Goal: Obtain resource: Download file/media

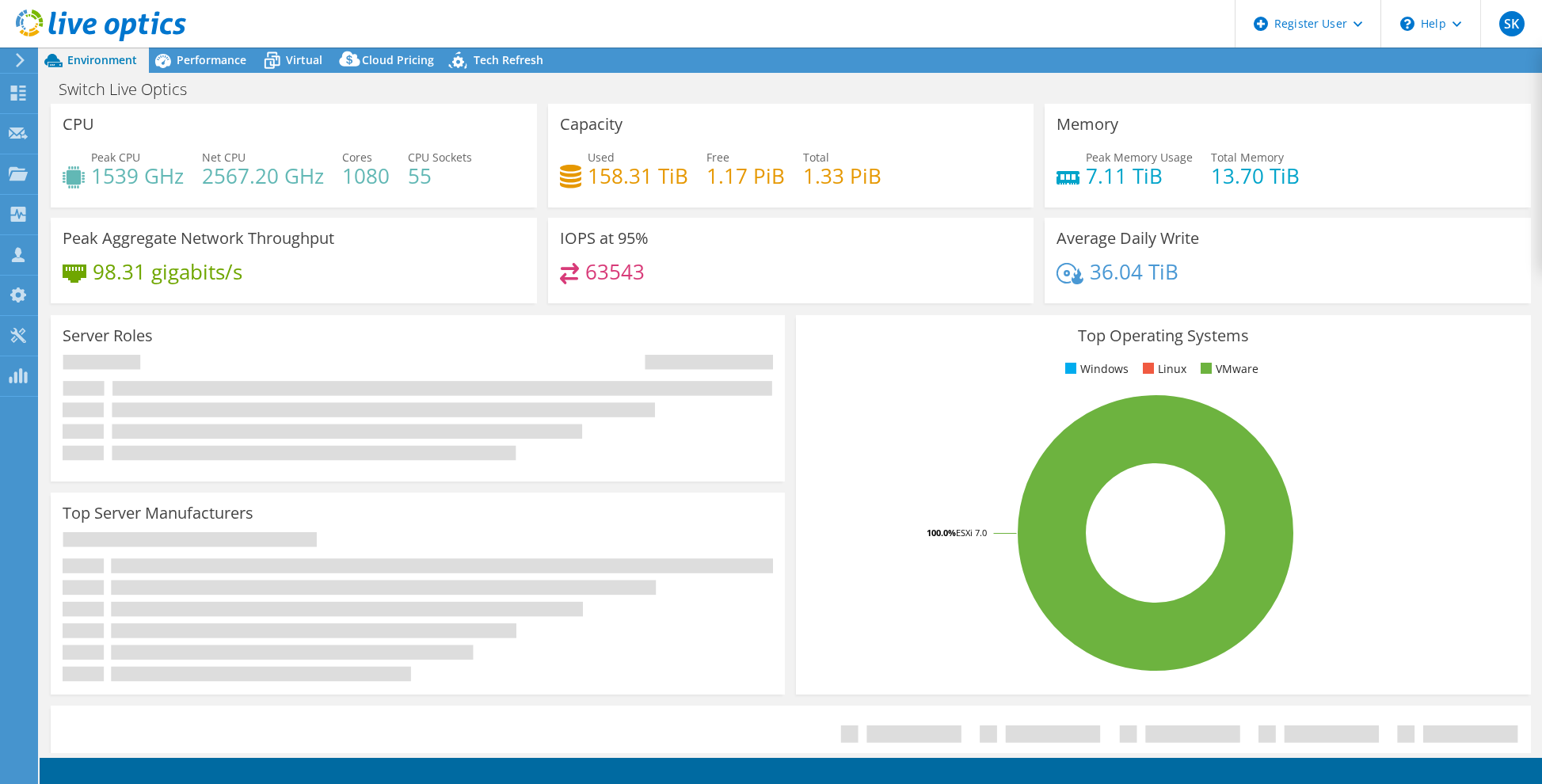
select select "USD"
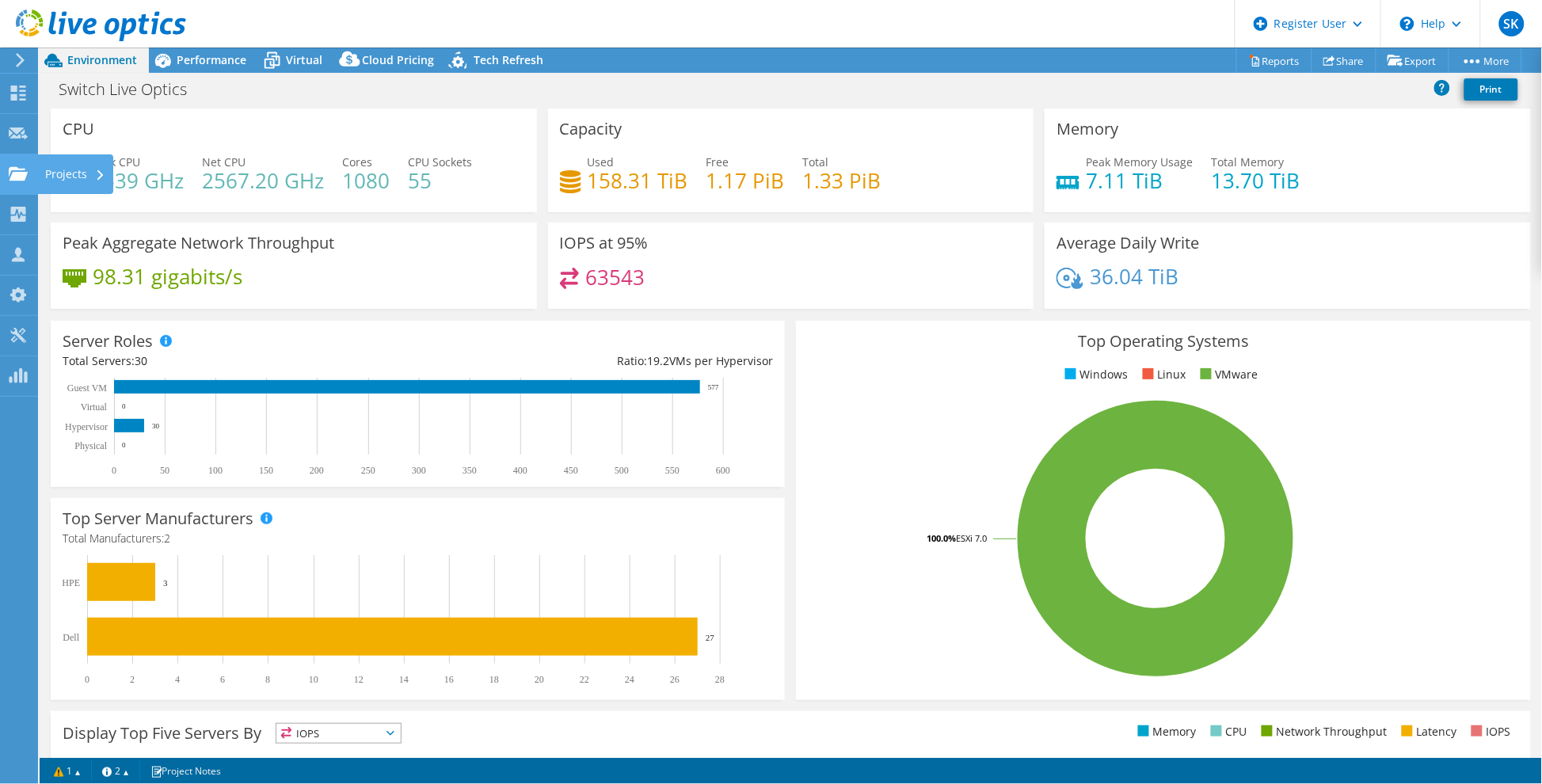
click at [20, 167] on icon at bounding box center [18, 174] width 19 height 15
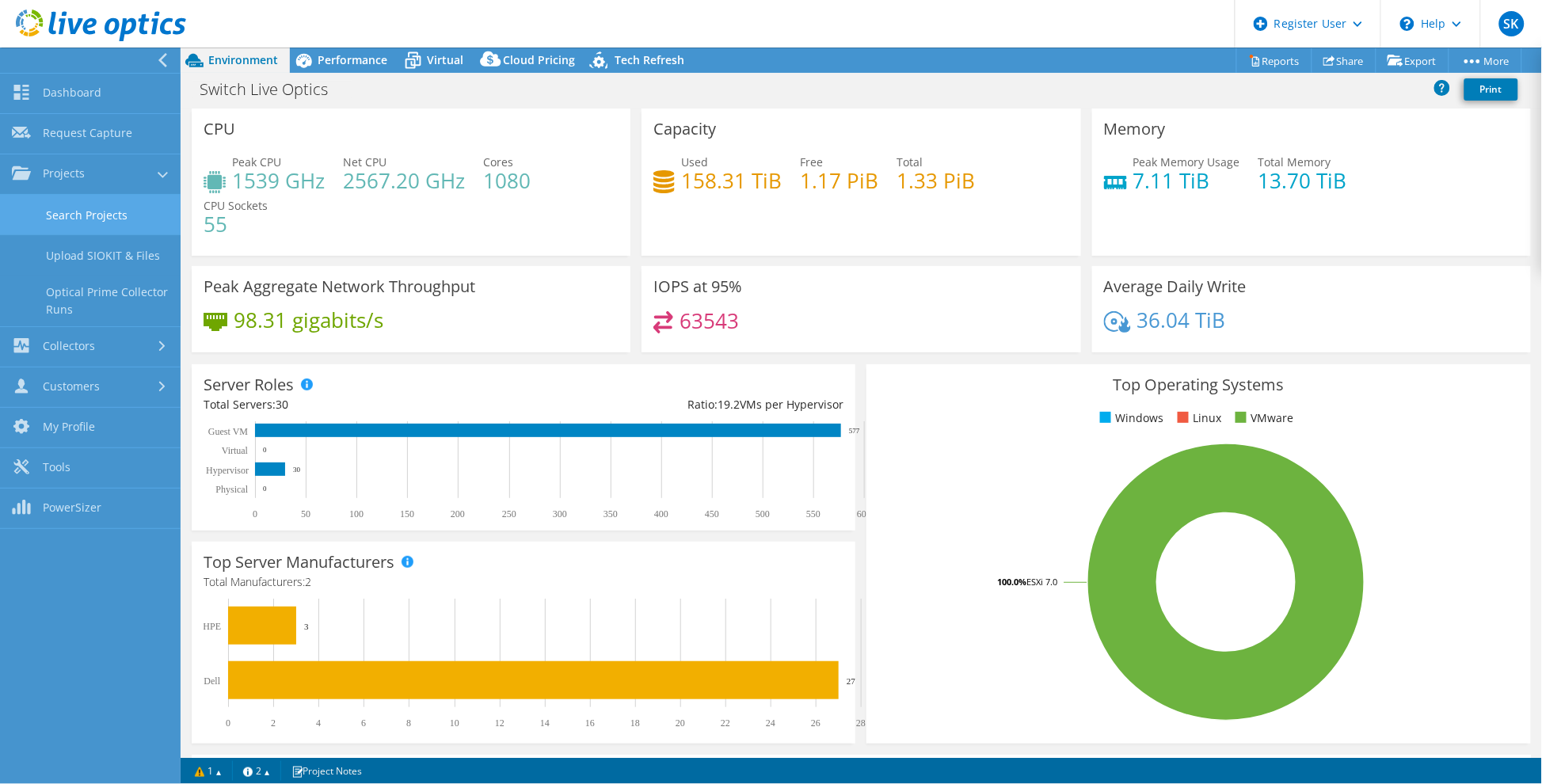
click at [101, 207] on link "Search Projects" at bounding box center [90, 215] width 180 height 41
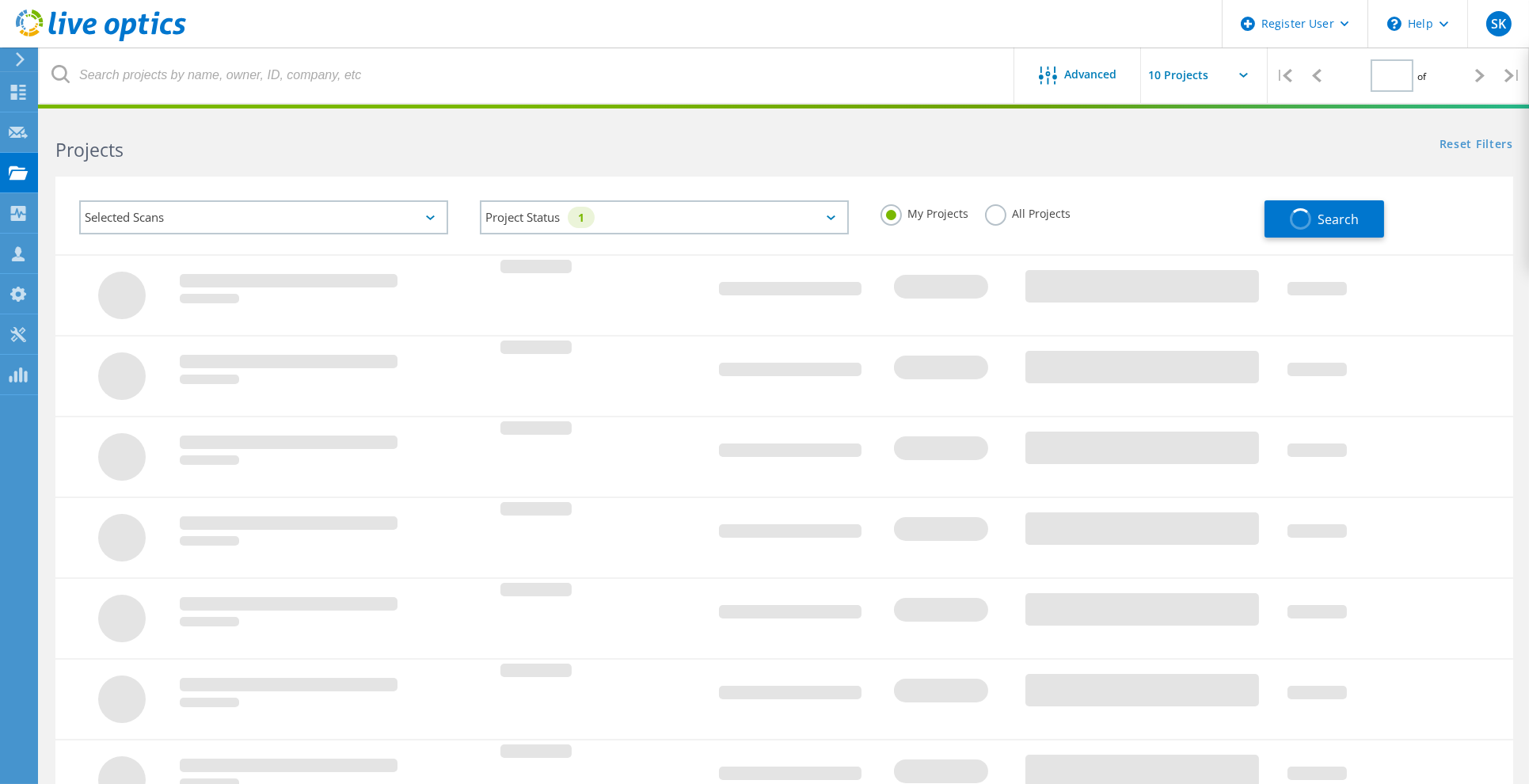
type input "1"
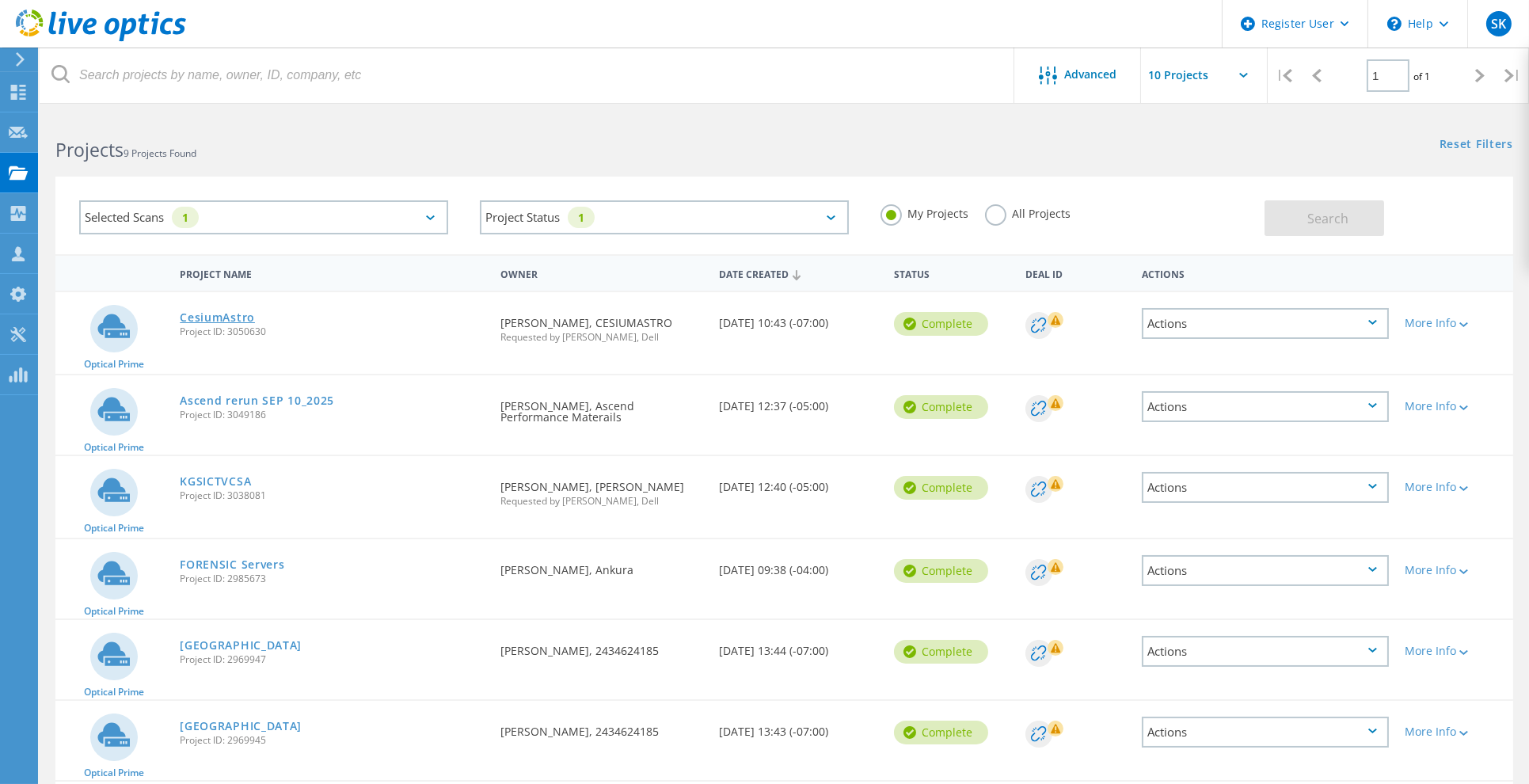
click at [224, 317] on link "CesiumAstro" at bounding box center [217, 317] width 75 height 11
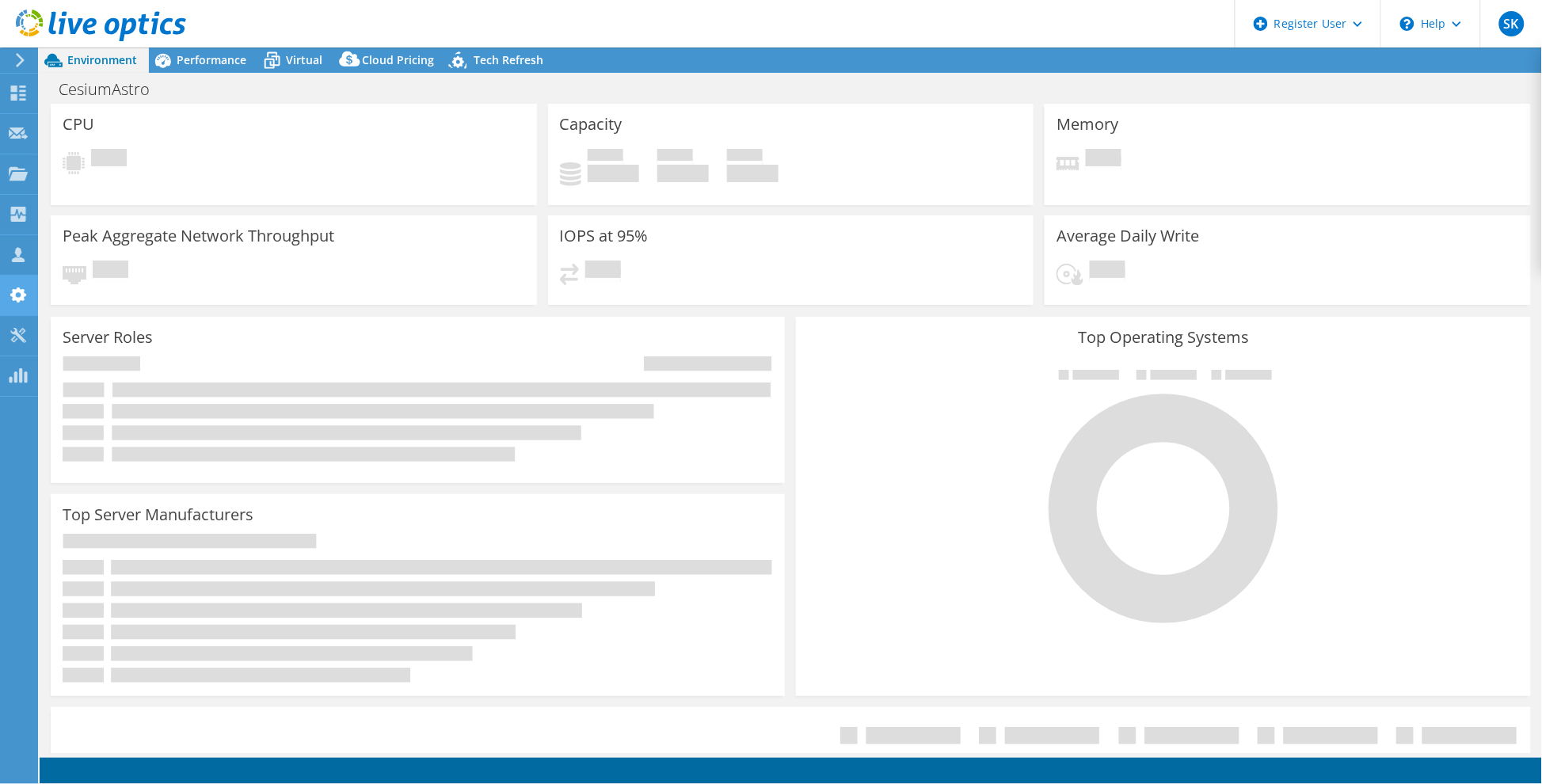
select select "USD"
select select "USWest"
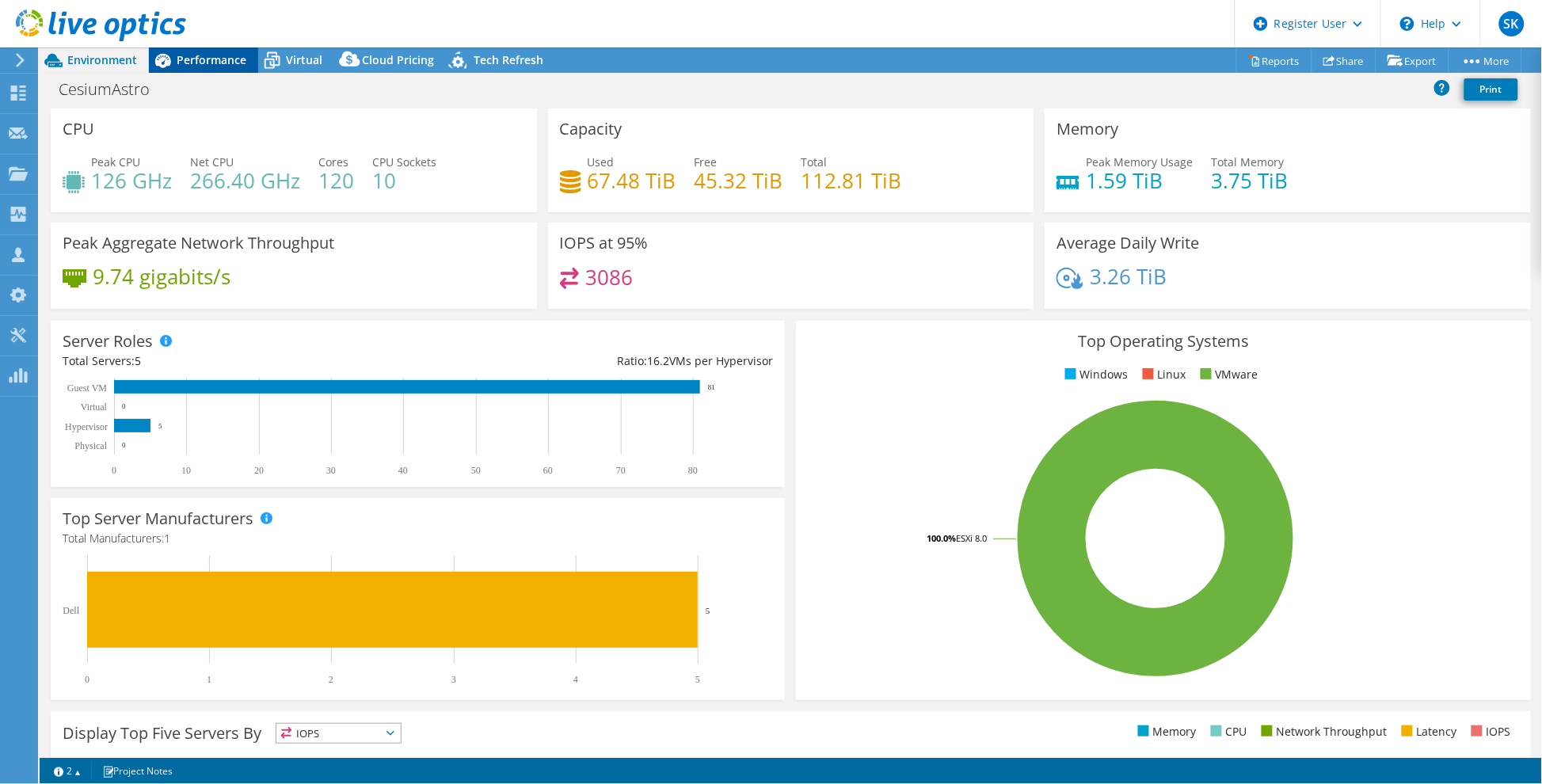
click at [204, 61] on span "Performance" at bounding box center [211, 60] width 69 height 15
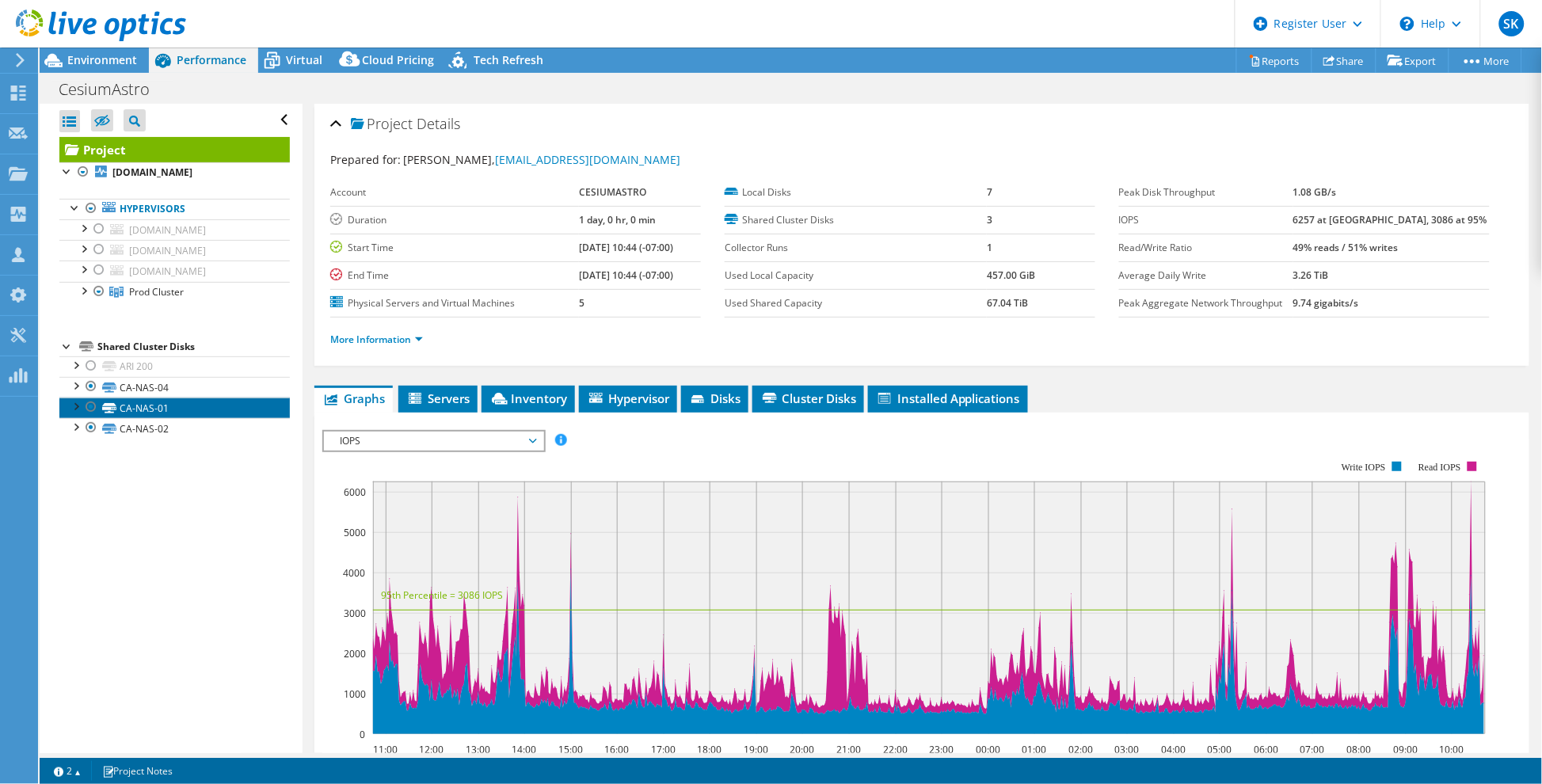
click at [267, 418] on link "CA-NAS-01" at bounding box center [174, 408] width 231 height 21
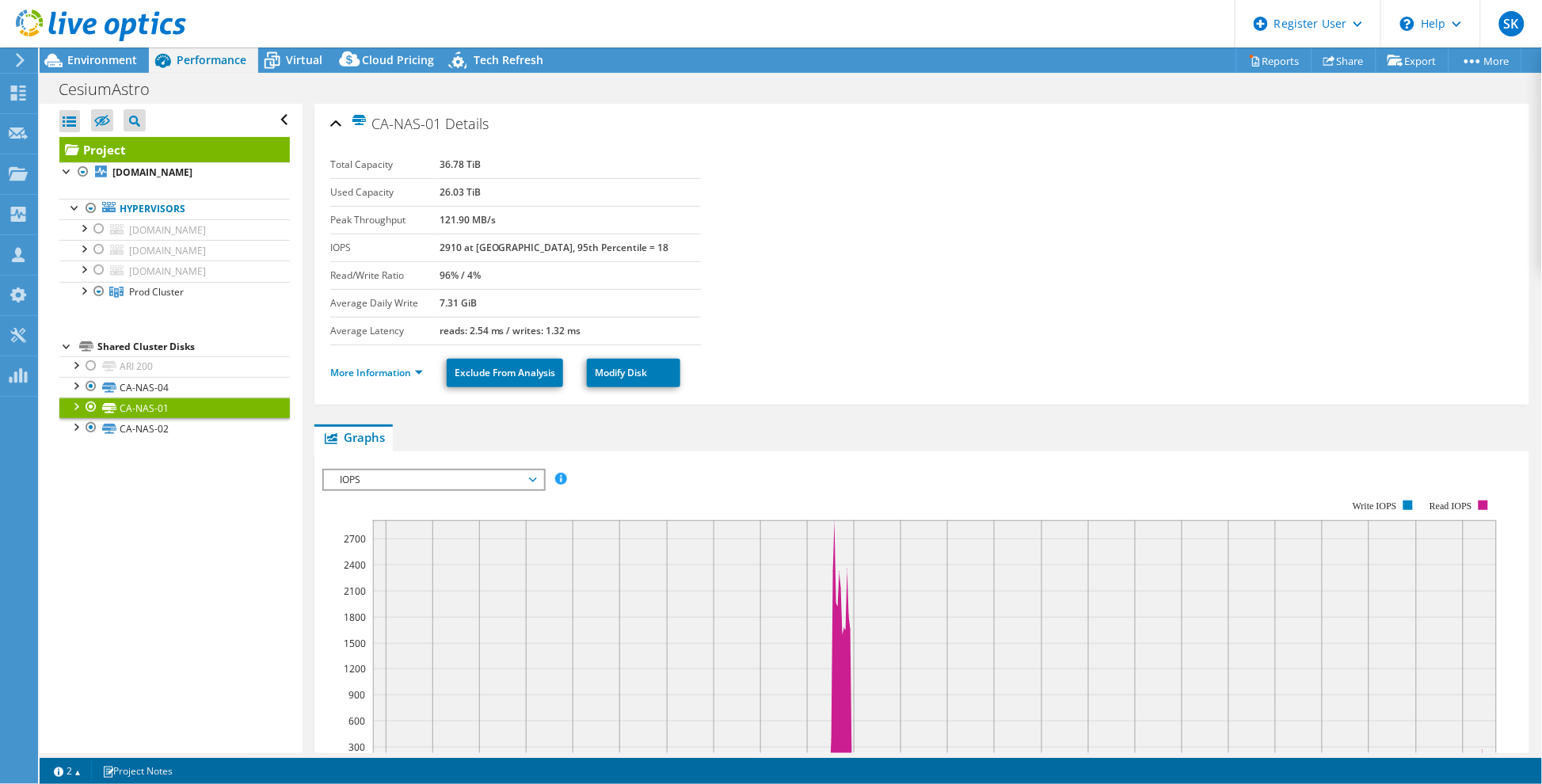
drag, startPoint x: 161, startPoint y: 532, endPoint x: 156, endPoint y: 523, distance: 10.3
click at [161, 529] on div "Open All Close All Hide Excluded Nodes Project Tree Filter" at bounding box center [171, 428] width 262 height 649
click at [526, 473] on span "IOPS" at bounding box center [433, 480] width 203 height 19
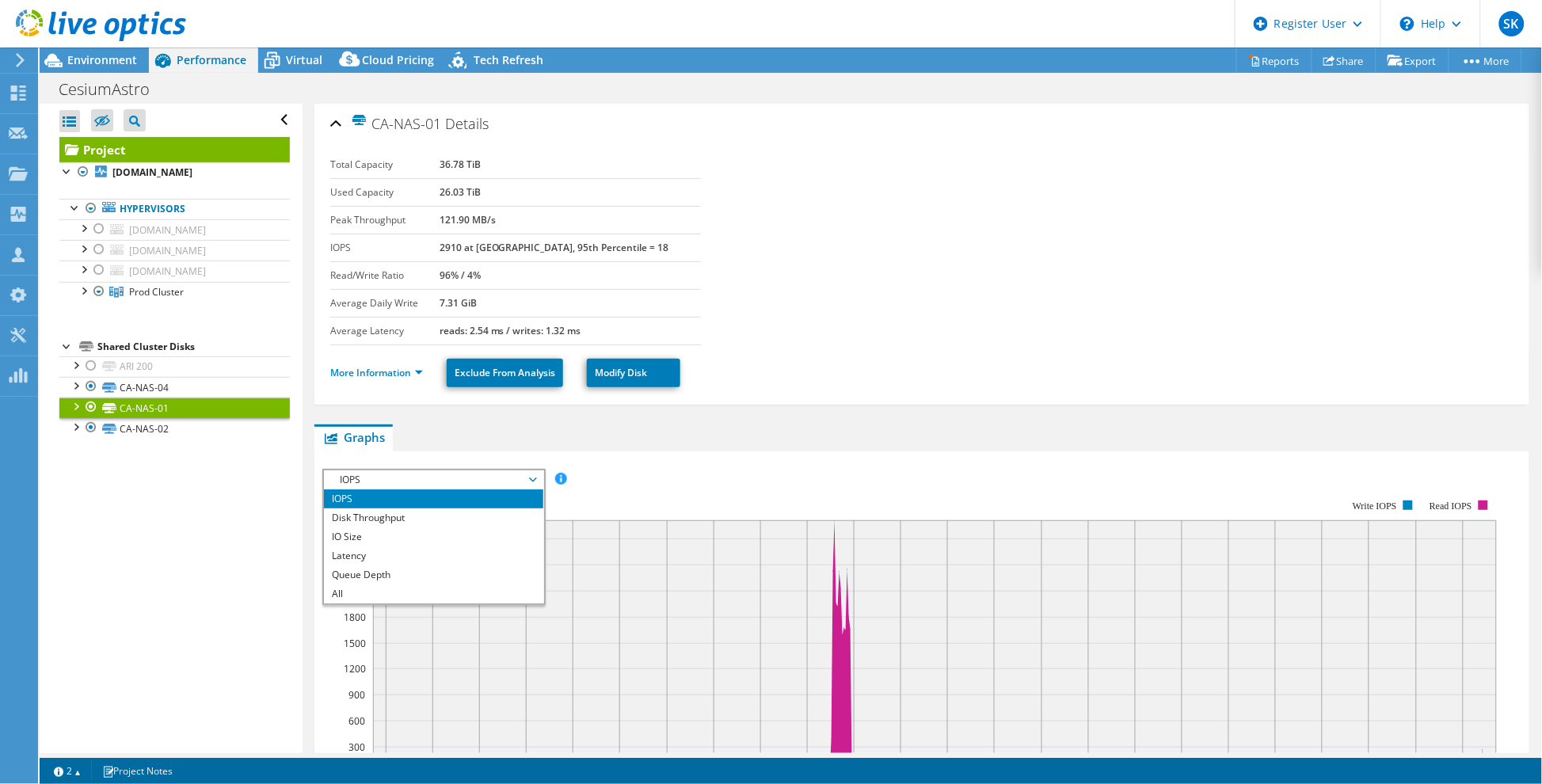
click at [331, 120] on div "CA-NAS-01 Details" at bounding box center [921, 124] width 1183 height 34
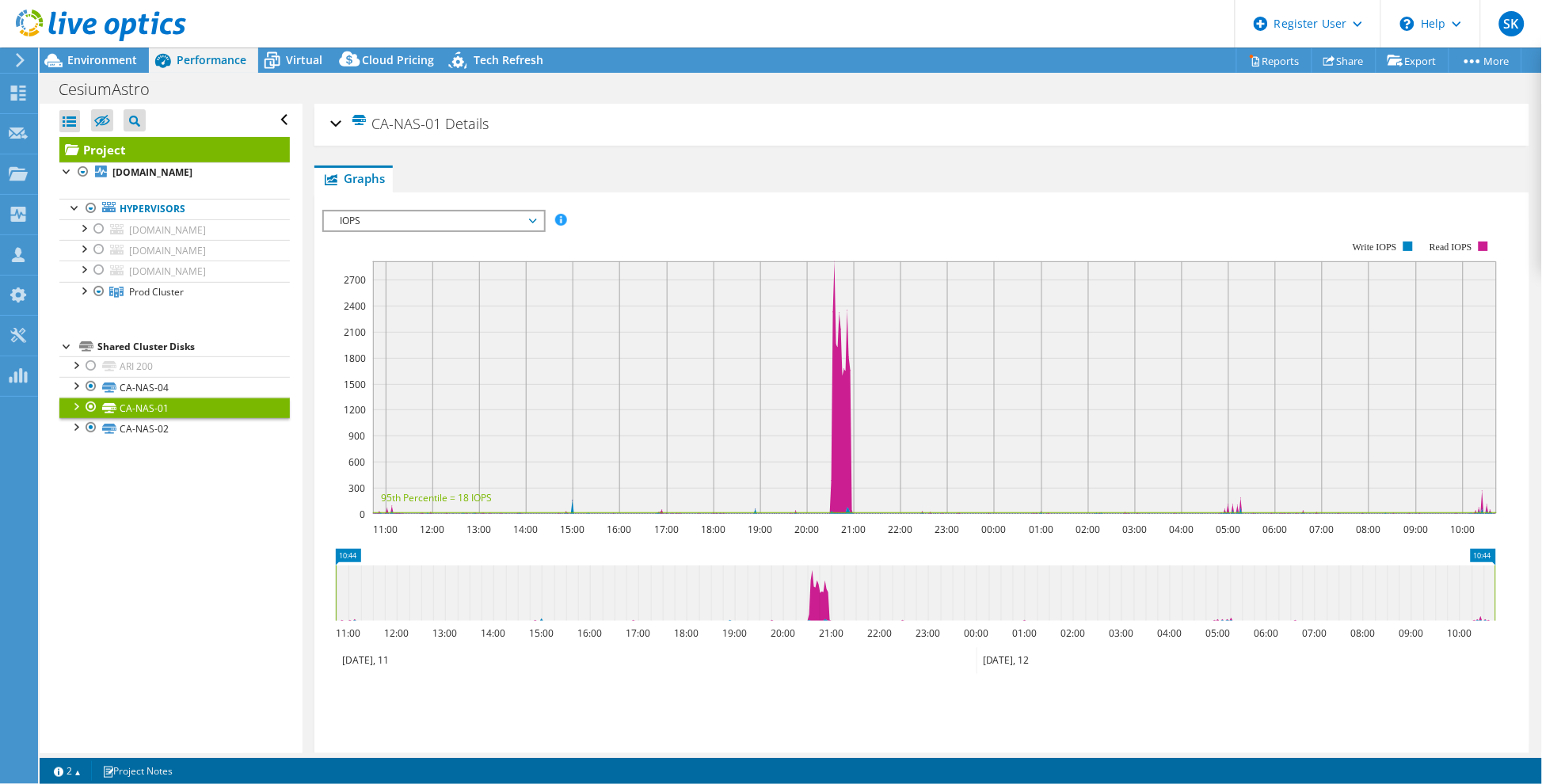
click at [333, 120] on div "CA-NAS-01 Details" at bounding box center [921, 124] width 1183 height 34
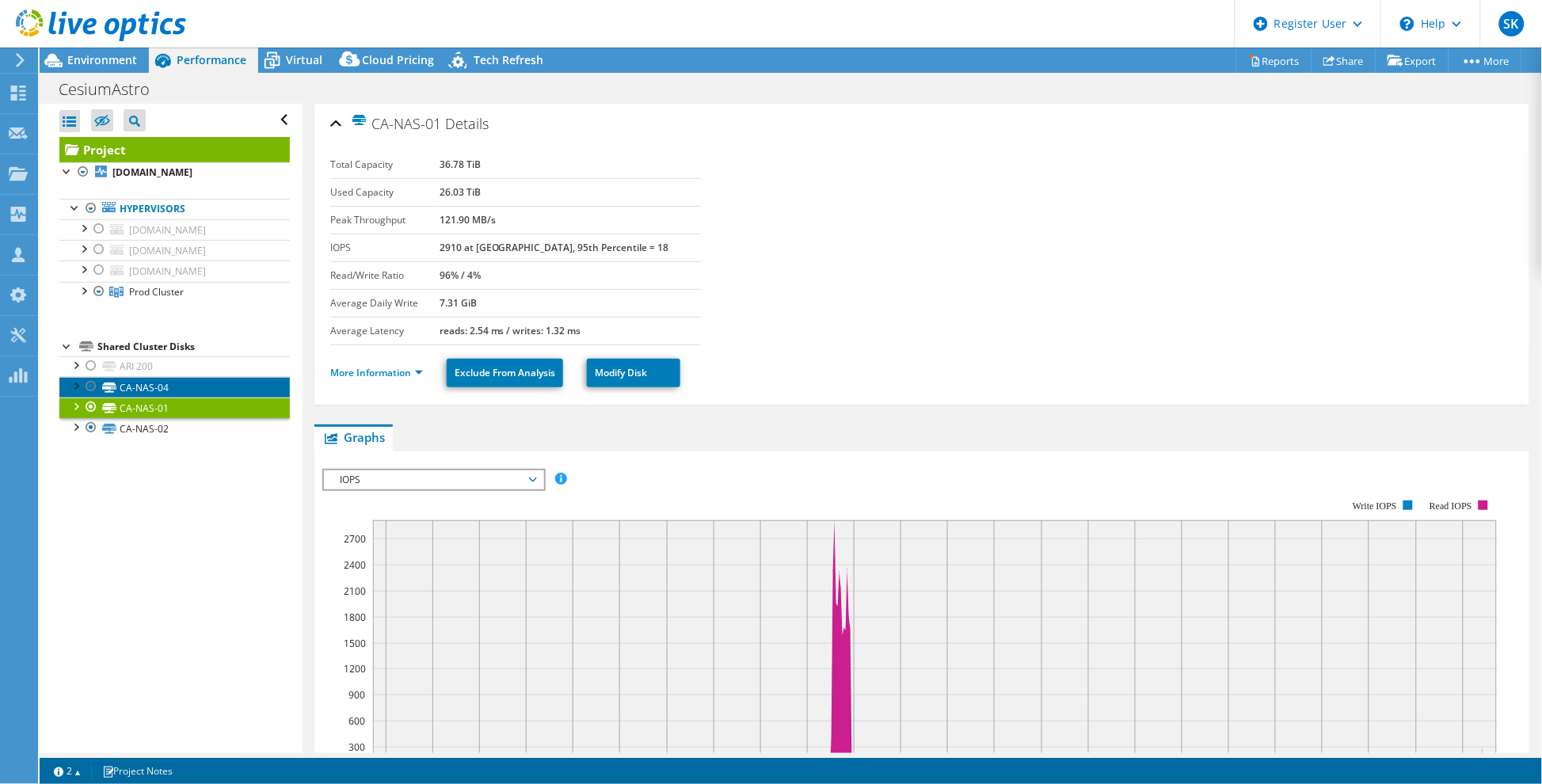
click at [169, 397] on link "CA-NAS-04" at bounding box center [174, 388] width 231 height 21
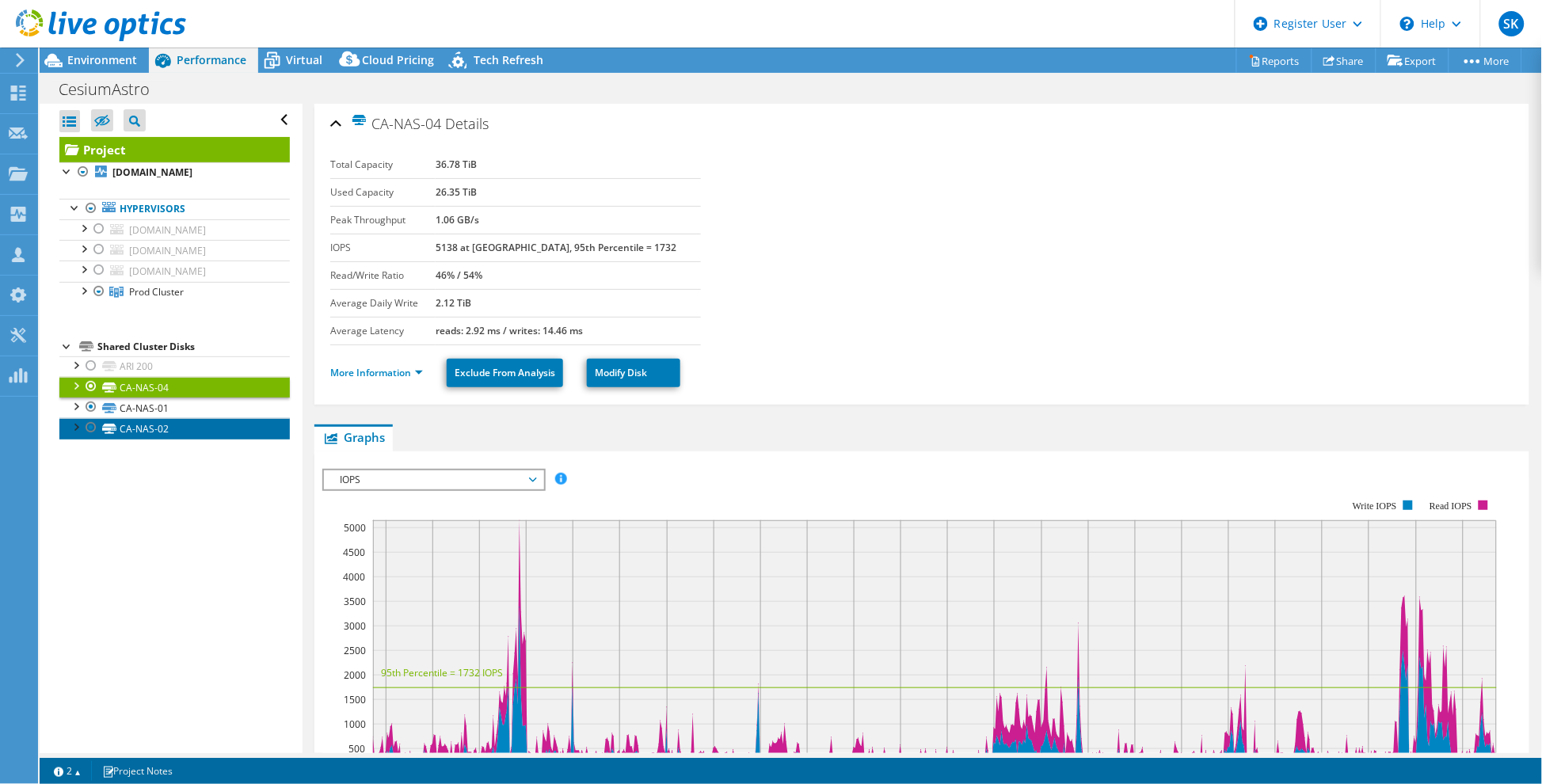
click at [164, 439] on link "CA-NAS-02" at bounding box center [174, 428] width 231 height 21
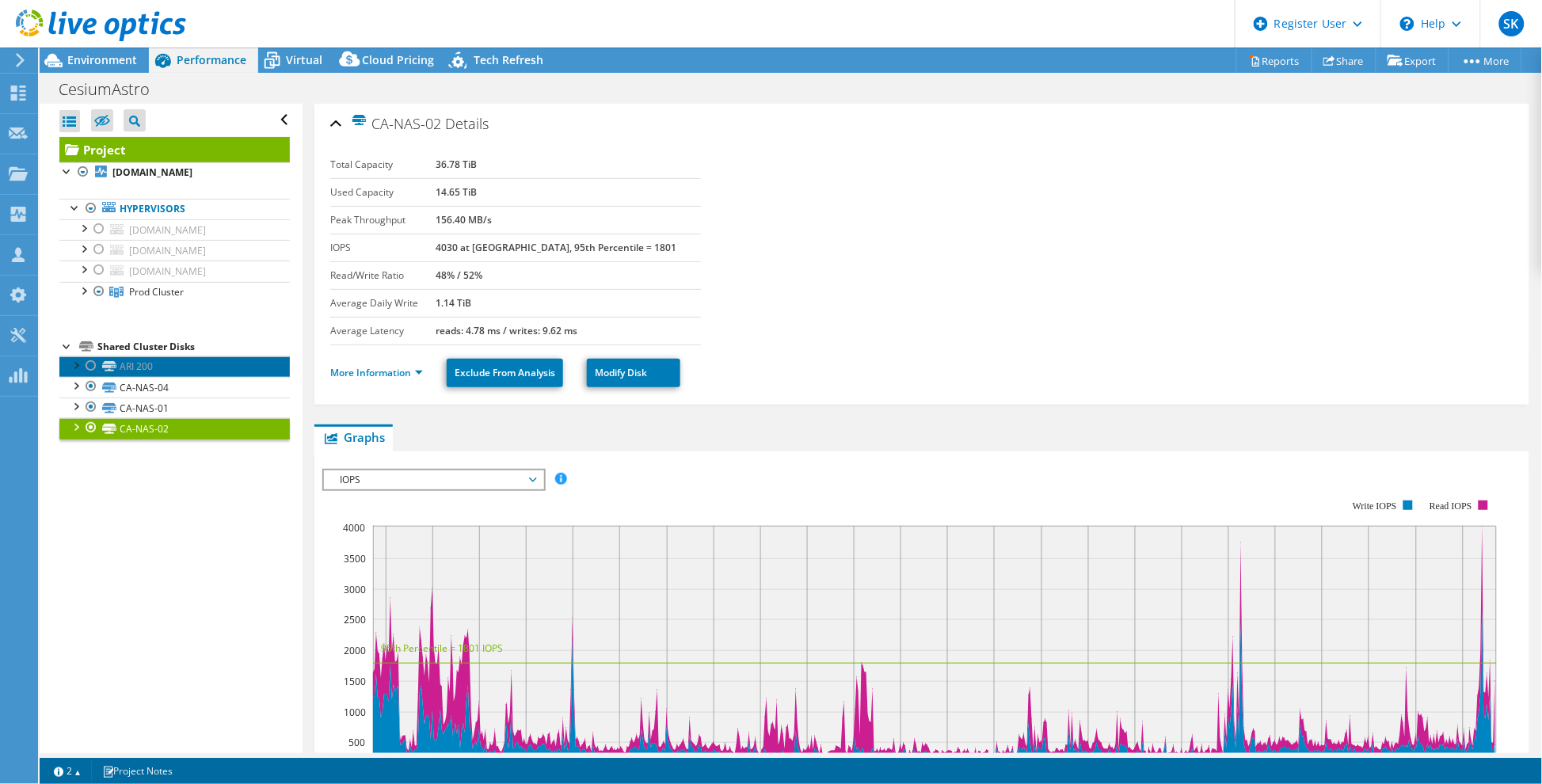
click at [186, 377] on link "ARI 200" at bounding box center [174, 367] width 231 height 21
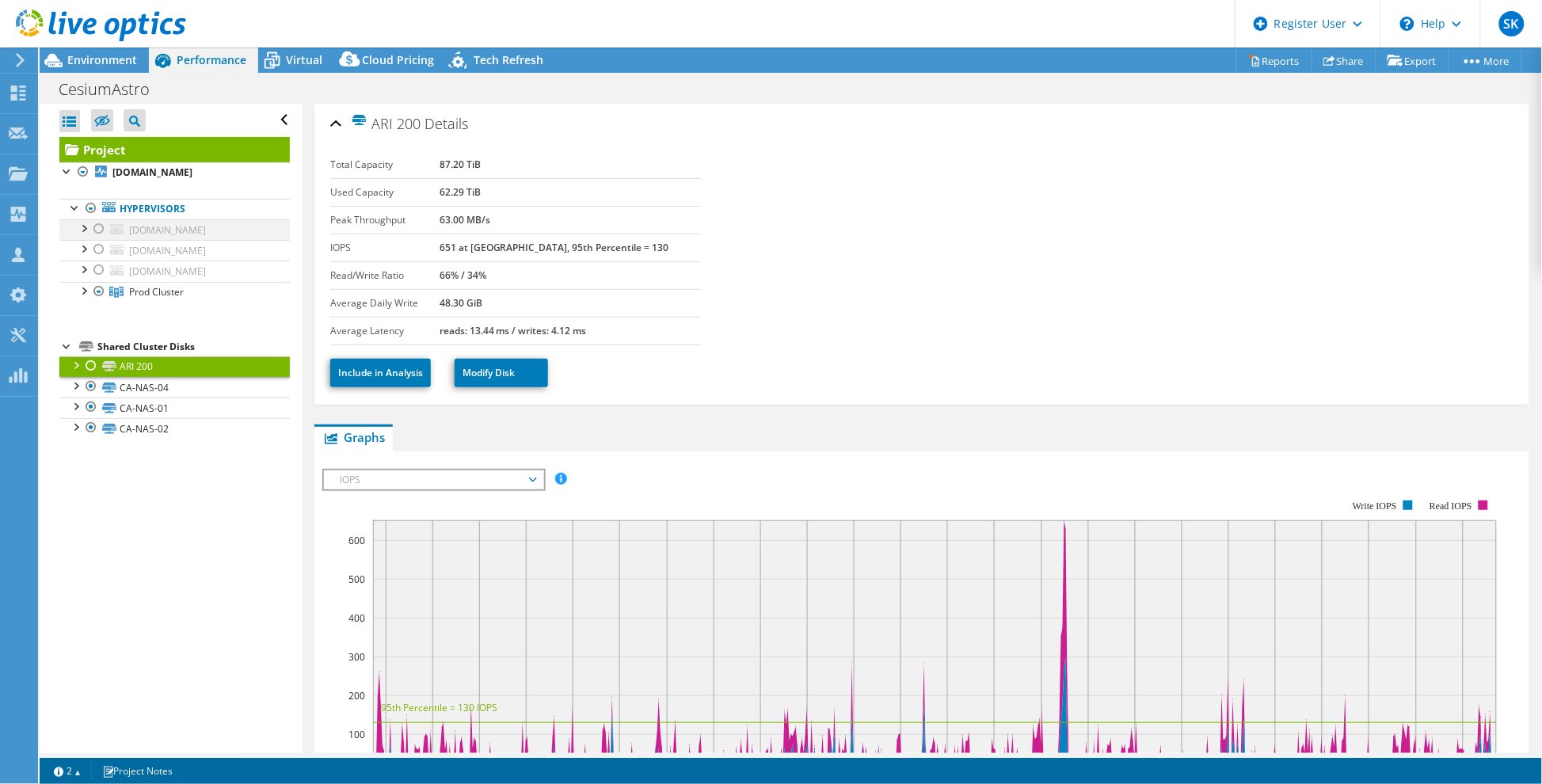
click at [99, 238] on div at bounding box center [99, 229] width 16 height 19
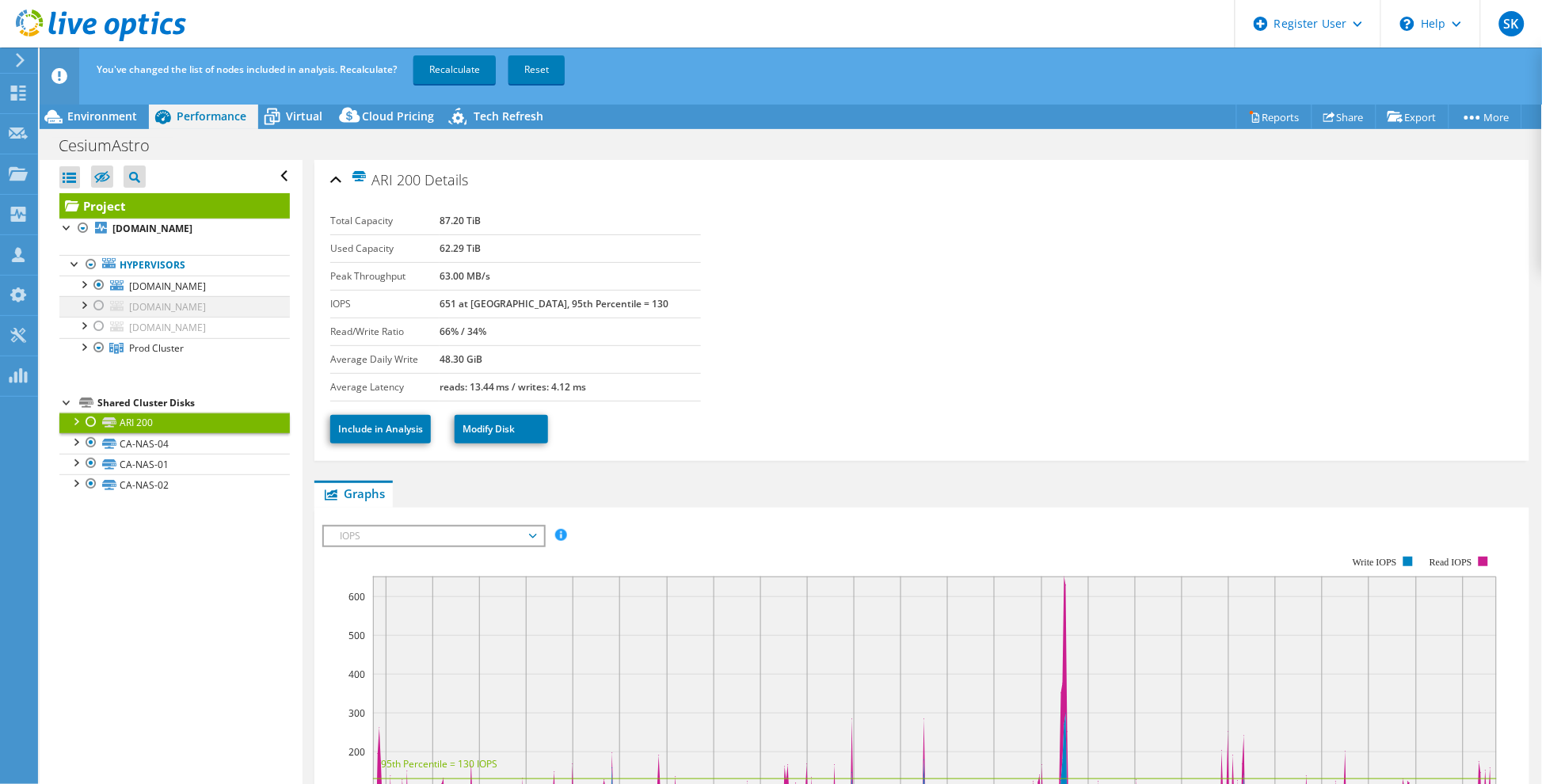
click at [100, 315] on div at bounding box center [99, 305] width 16 height 19
click at [99, 336] on div at bounding box center [99, 326] width 16 height 19
click at [227, 236] on link "[DOMAIN_NAME]" at bounding box center [174, 229] width 231 height 21
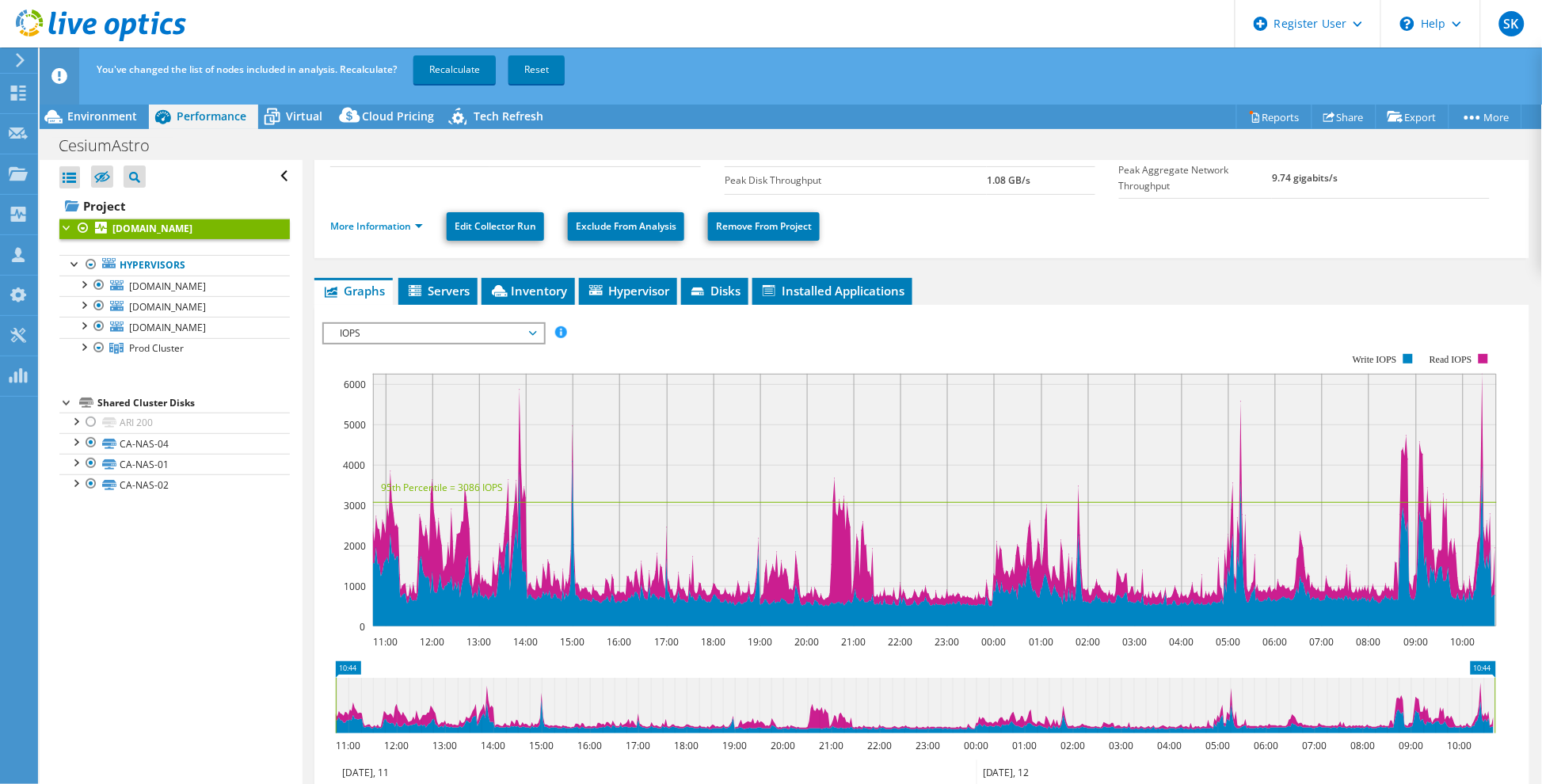
scroll to position [175, 0]
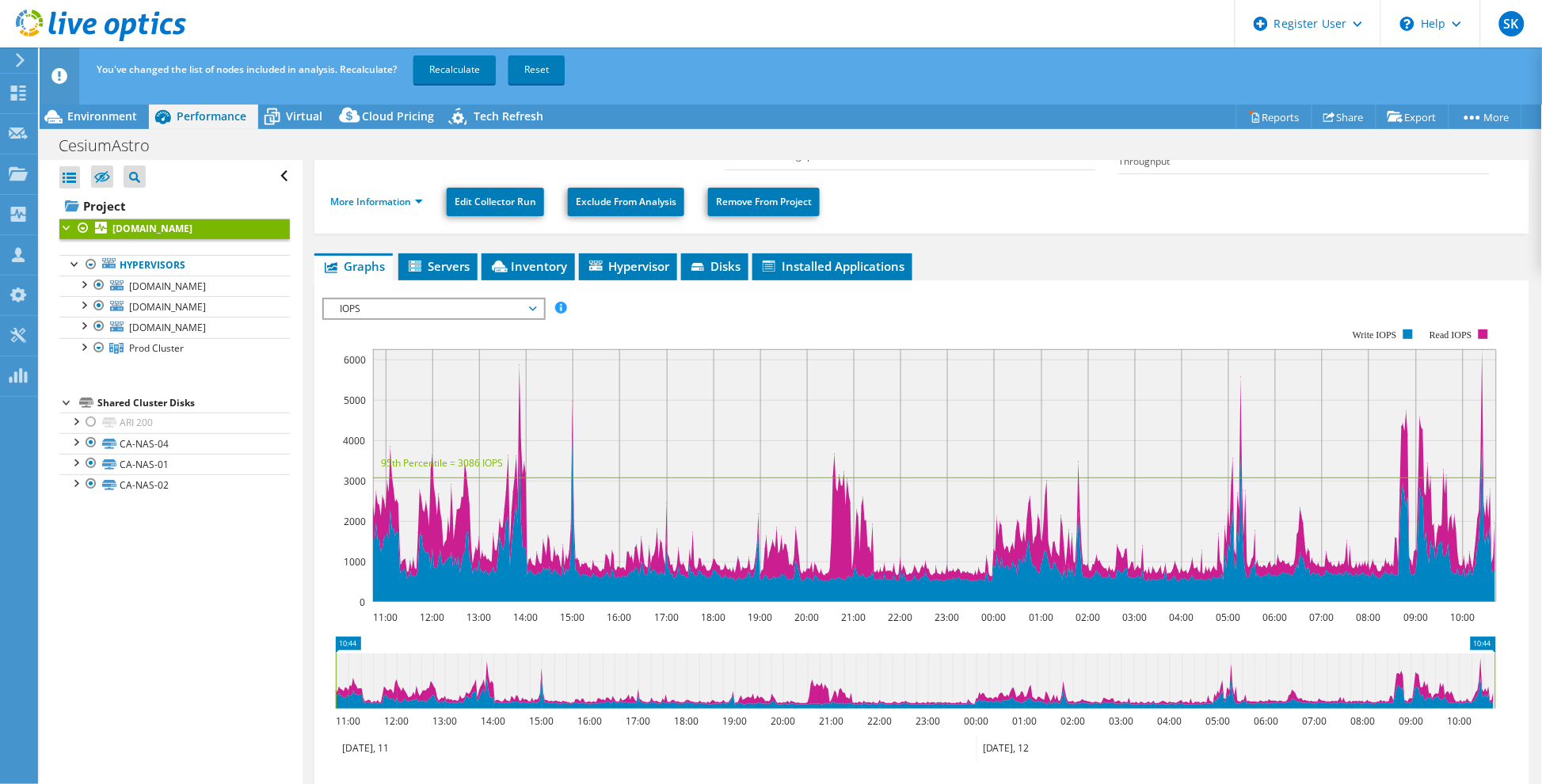
click at [539, 303] on span "IOPS" at bounding box center [433, 309] width 219 height 19
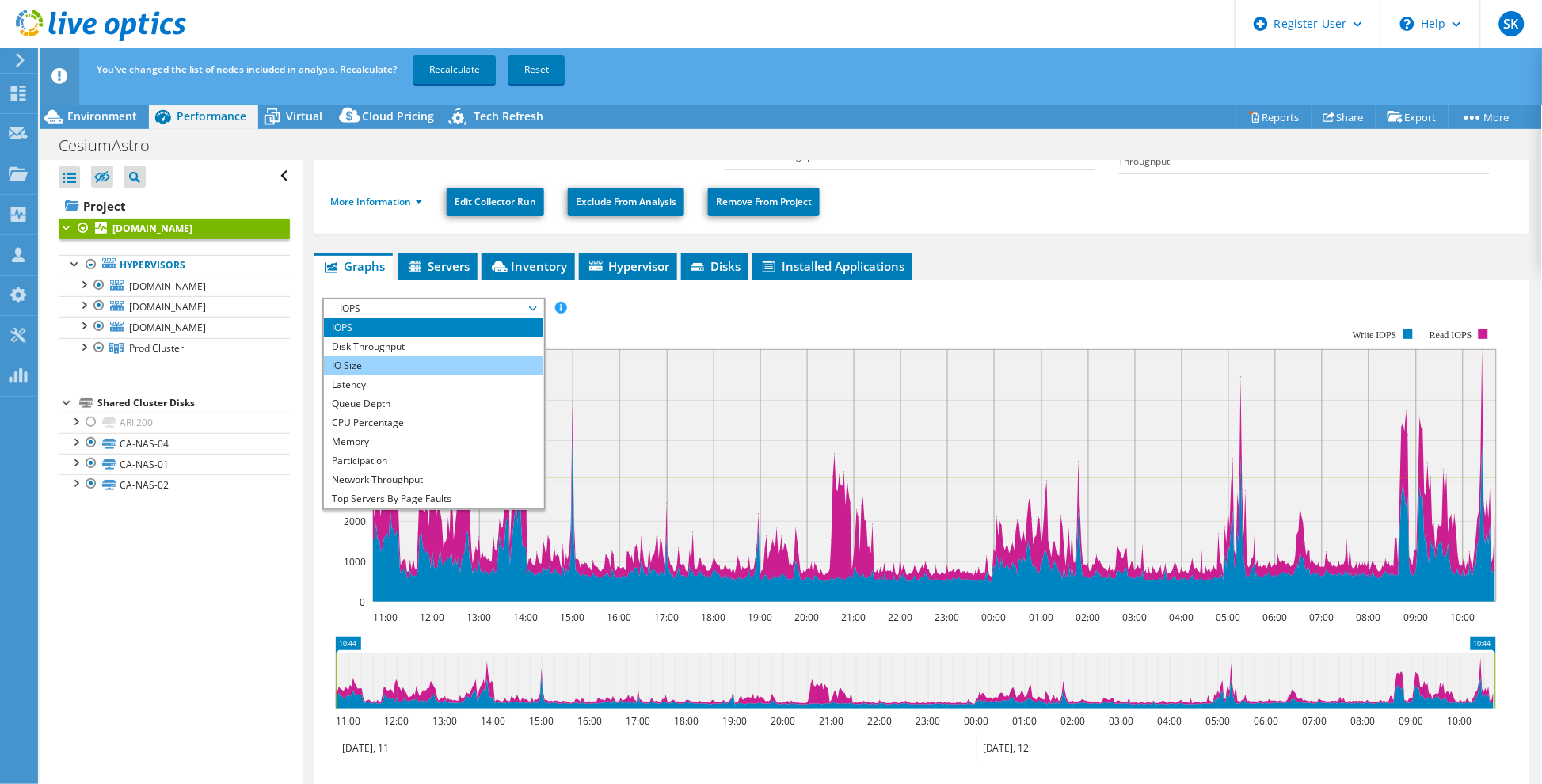
click at [407, 364] on li "IO Size" at bounding box center [433, 366] width 219 height 19
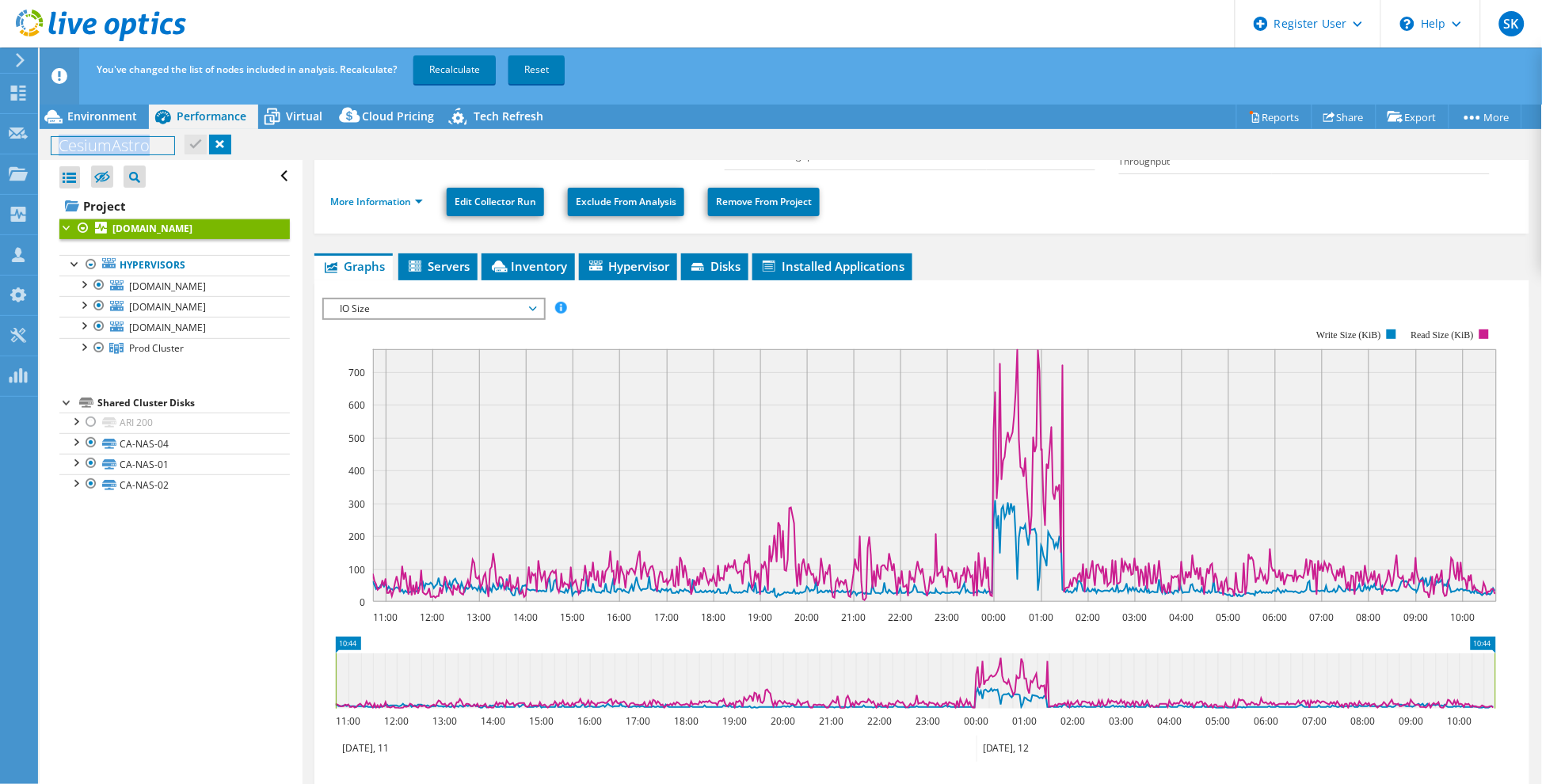
drag, startPoint x: 154, startPoint y: 148, endPoint x: 57, endPoint y: 153, distance: 97.1
click at [57, 153] on h1 "CesiumAstro" at bounding box center [113, 146] width 123 height 18
copy h1 "CesiumAstro"
click at [81, 449] on div at bounding box center [75, 441] width 16 height 16
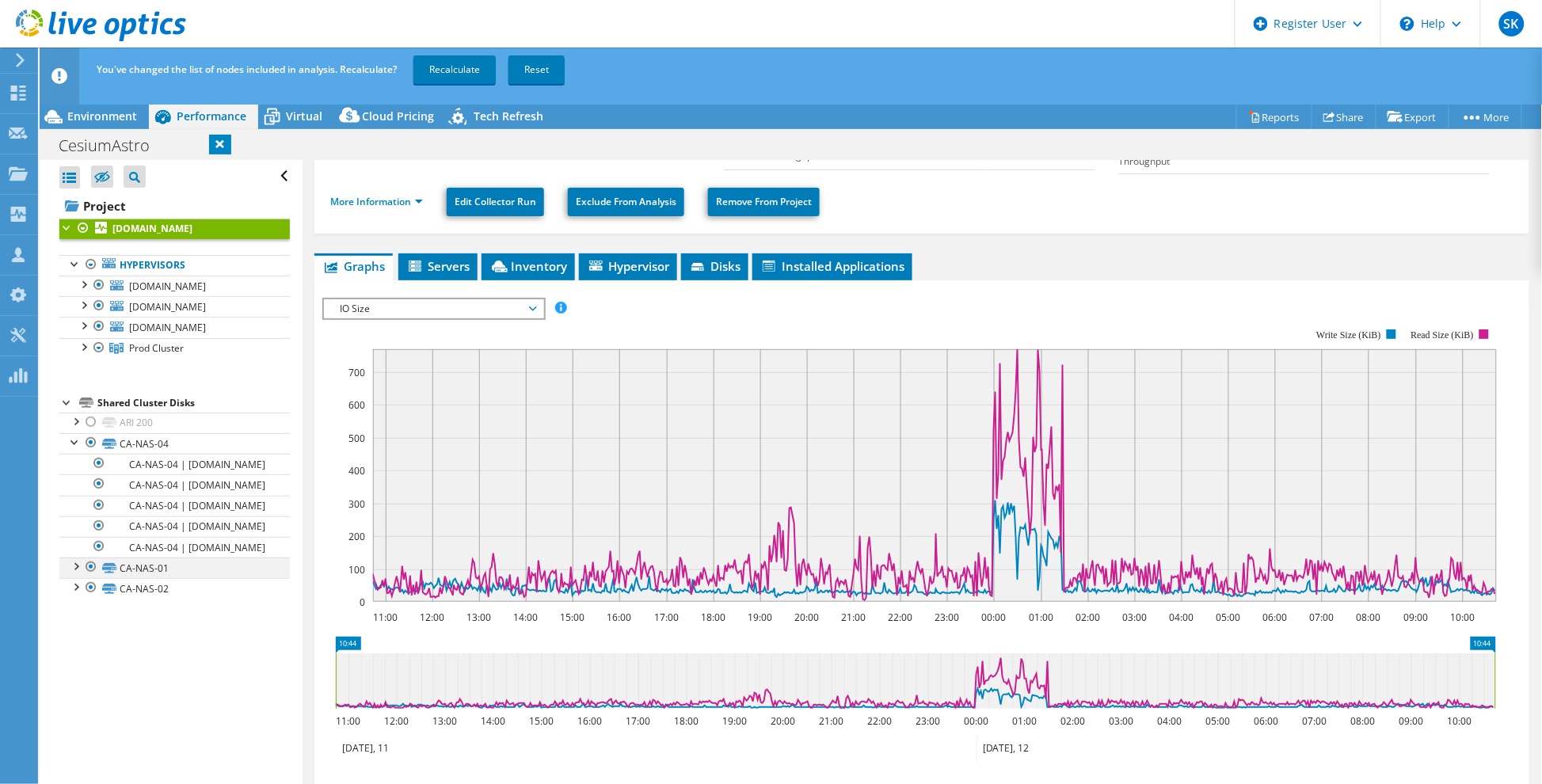
click at [77, 573] on div at bounding box center [75, 565] width 16 height 16
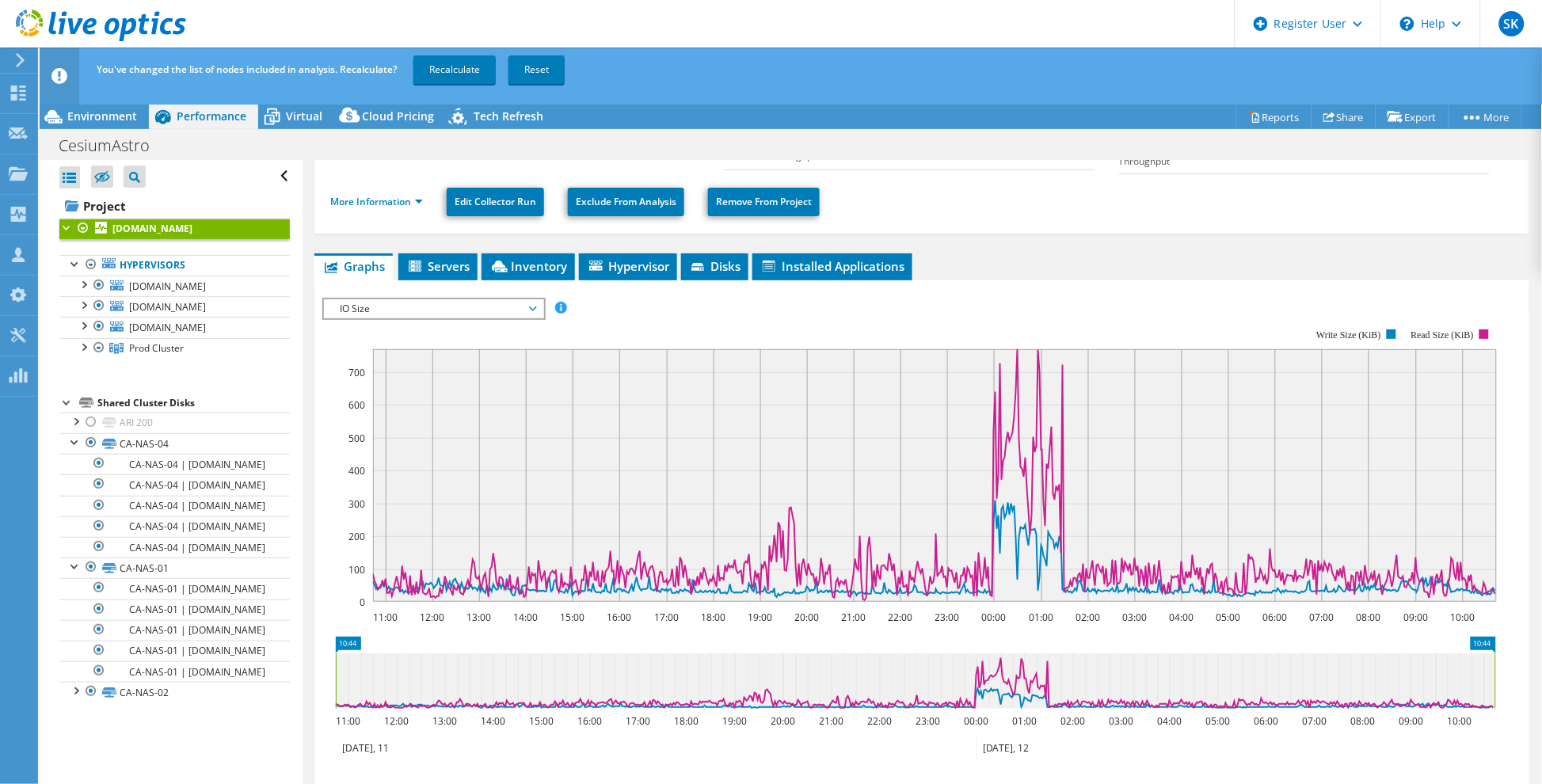
scroll to position [307, 0]
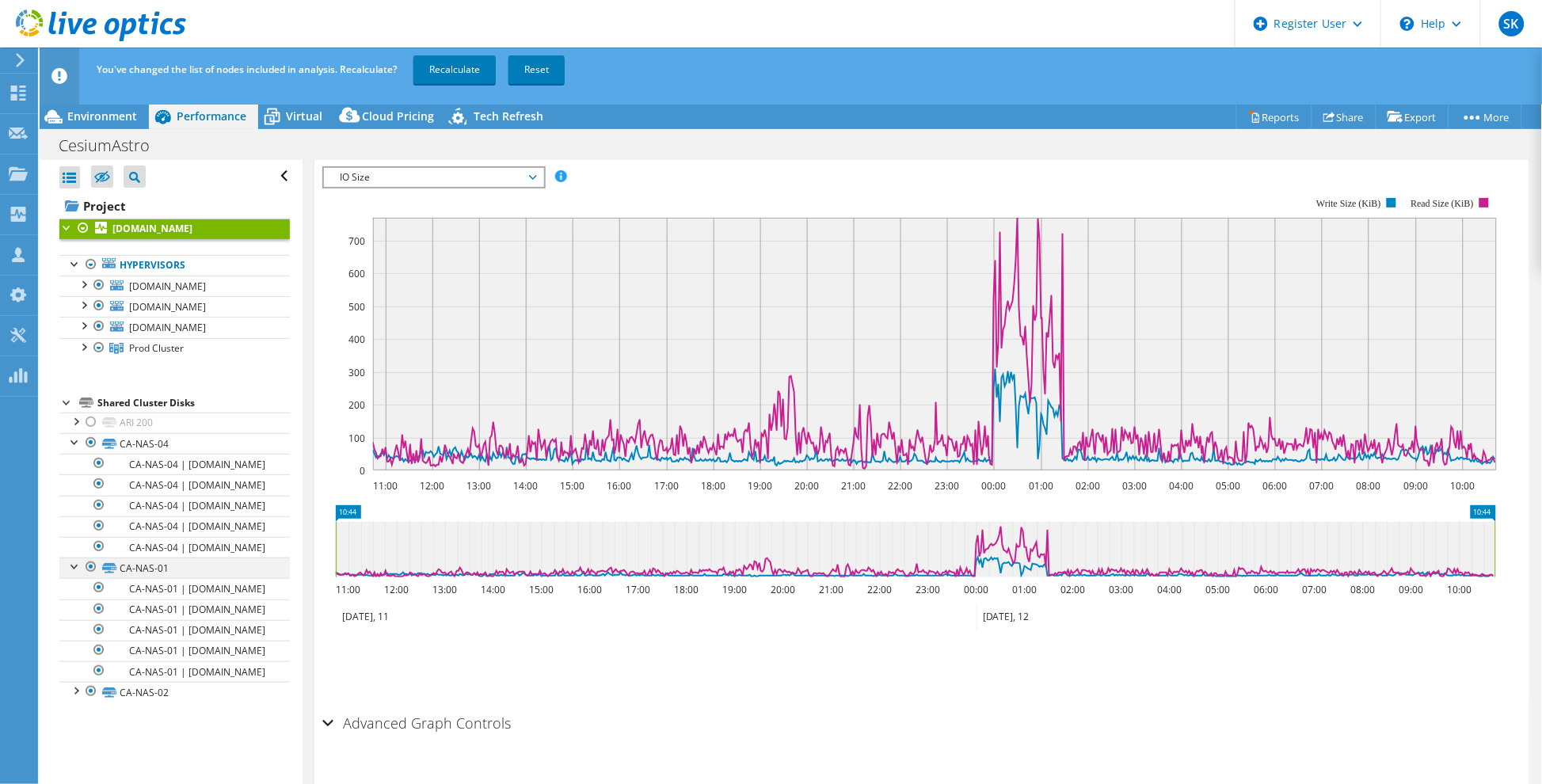
click at [69, 573] on div at bounding box center [75, 565] width 16 height 16
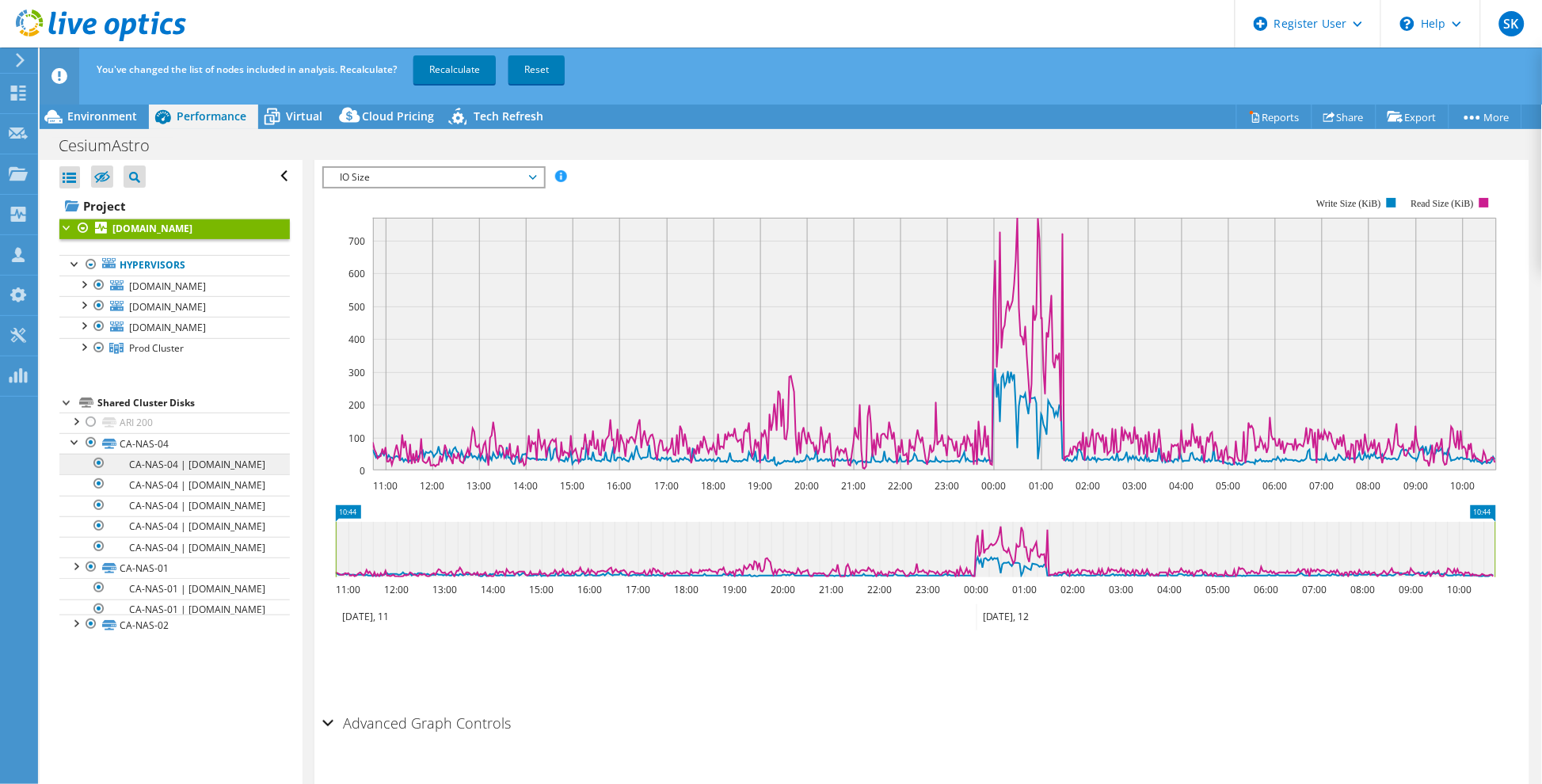
scroll to position [0, 0]
click at [69, 449] on div at bounding box center [75, 441] width 16 height 16
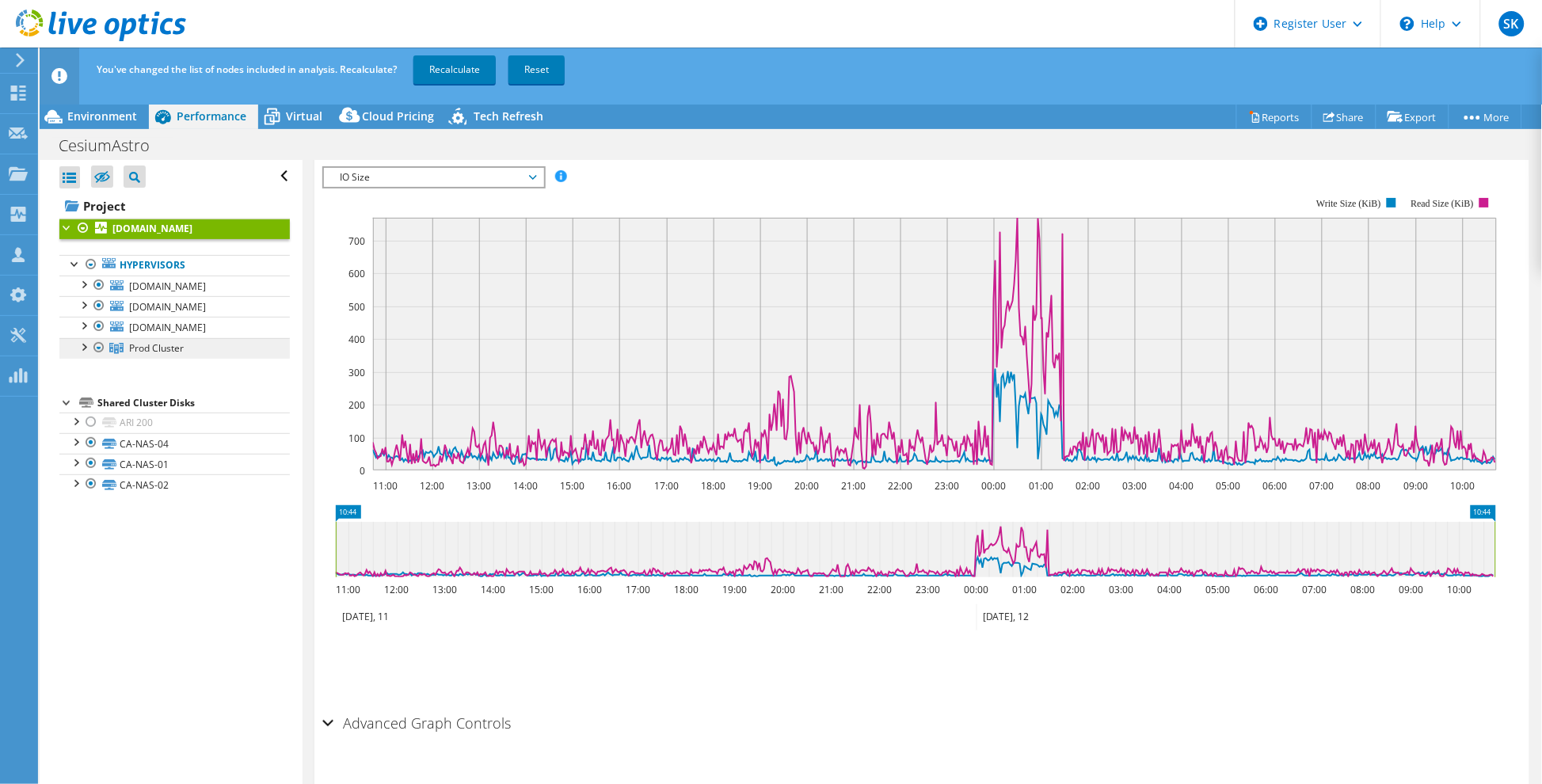
click at [156, 355] on span "Prod Cluster" at bounding box center [156, 348] width 55 height 14
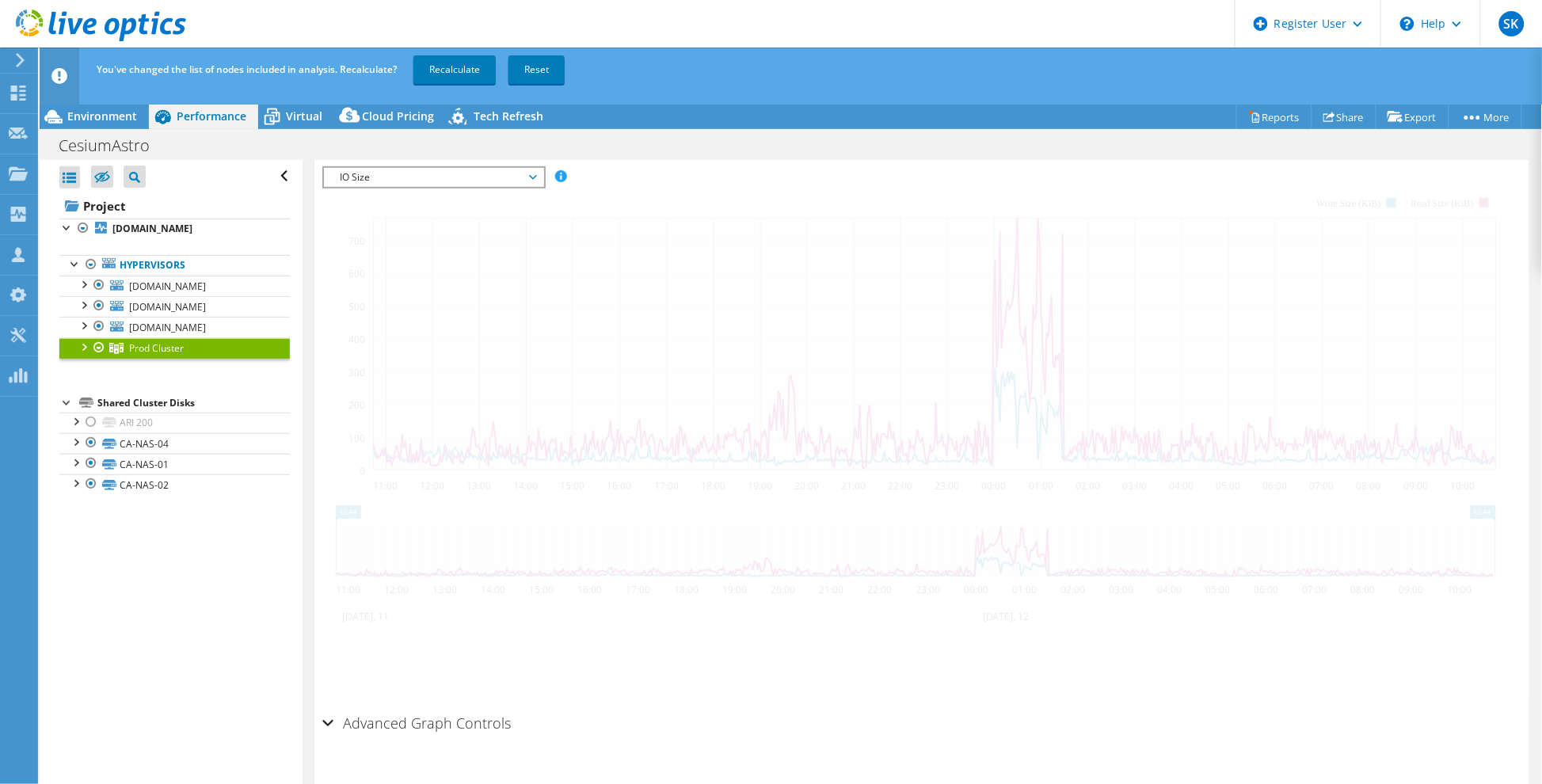
scroll to position [270, 0]
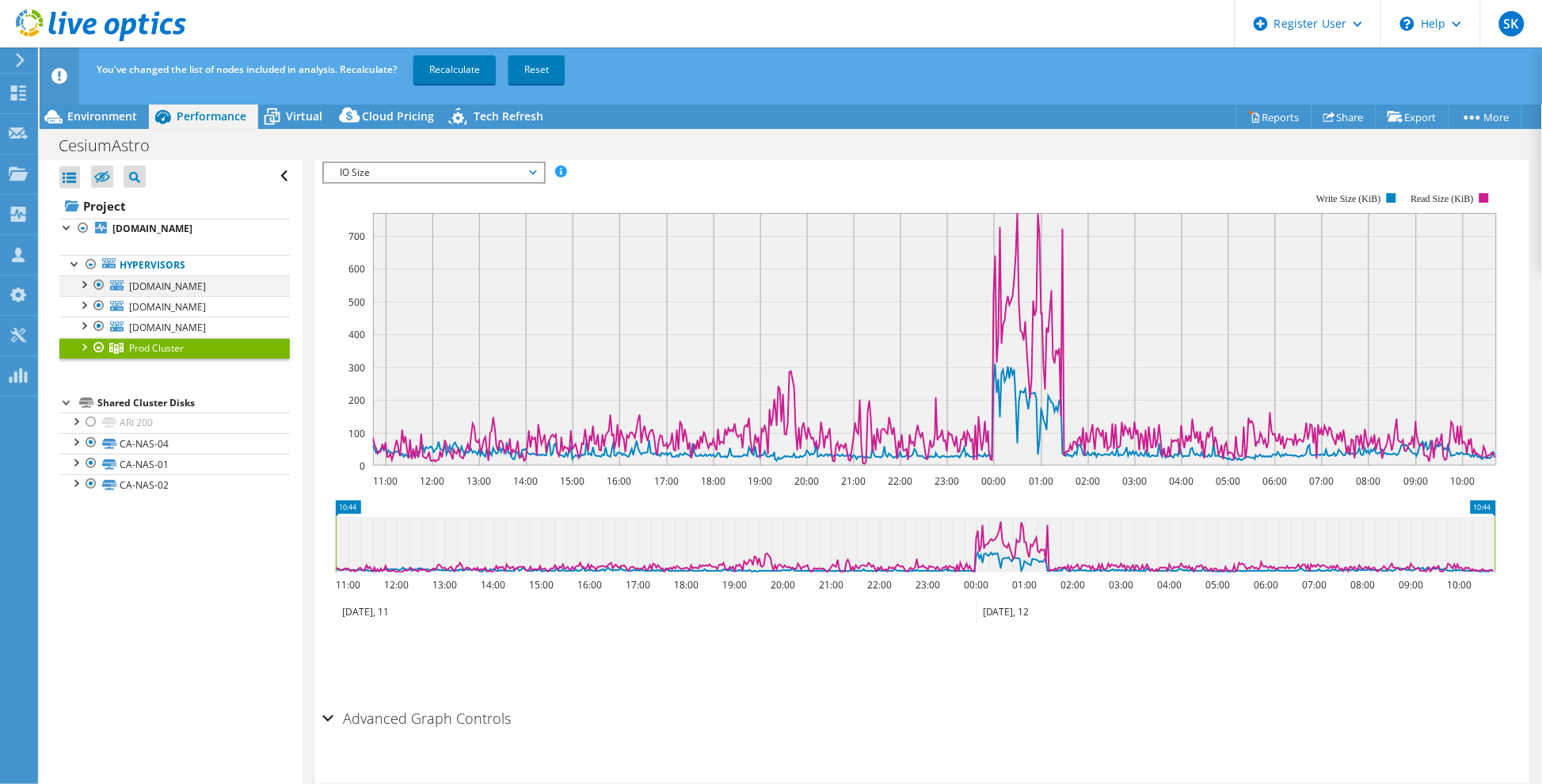
click at [101, 294] on div at bounding box center [99, 286] width 16 height 19
click at [95, 315] on div at bounding box center [99, 305] width 16 height 19
click at [95, 336] on div at bounding box center [99, 326] width 16 height 19
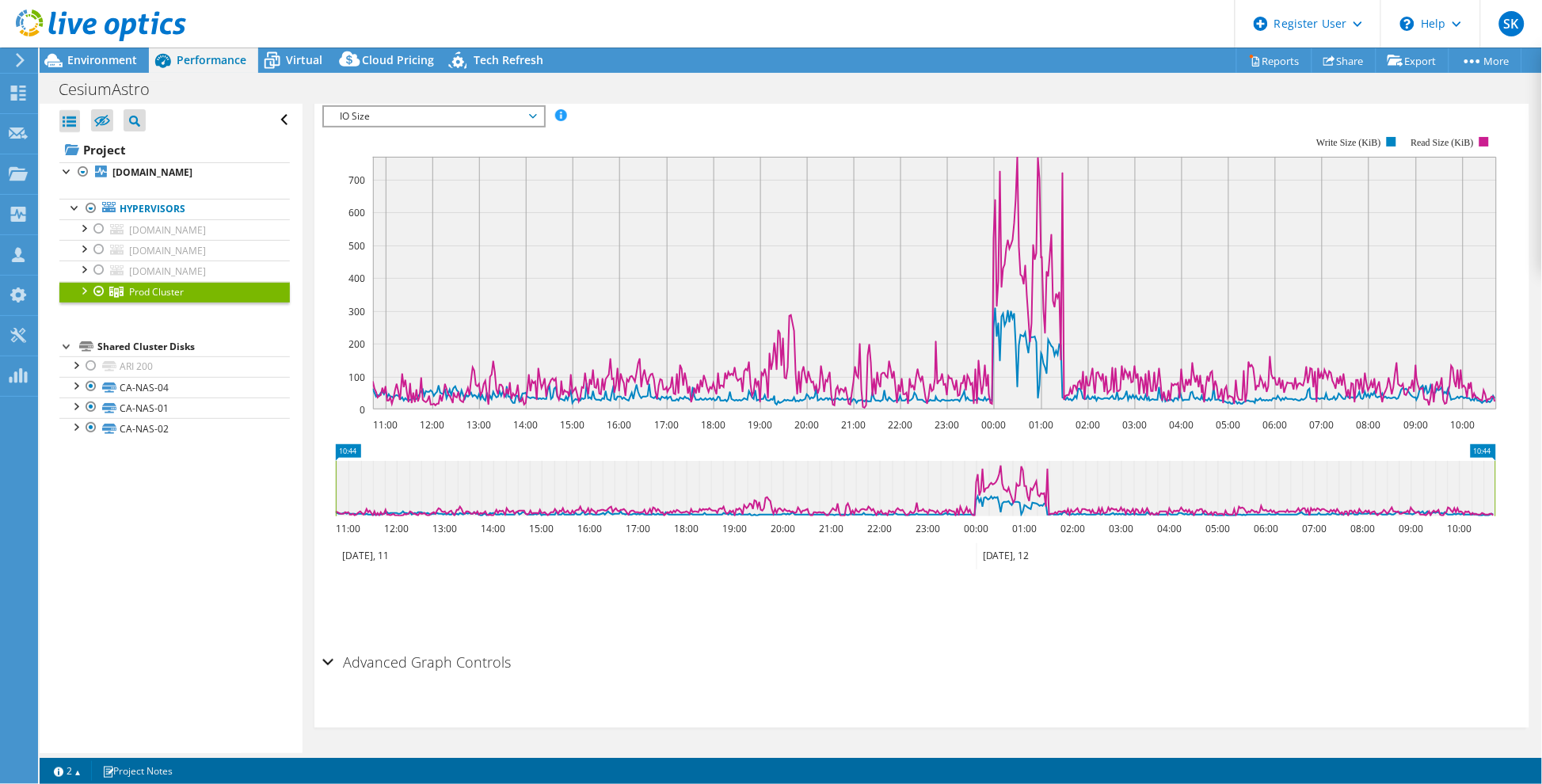
click at [83, 297] on div at bounding box center [83, 290] width 16 height 16
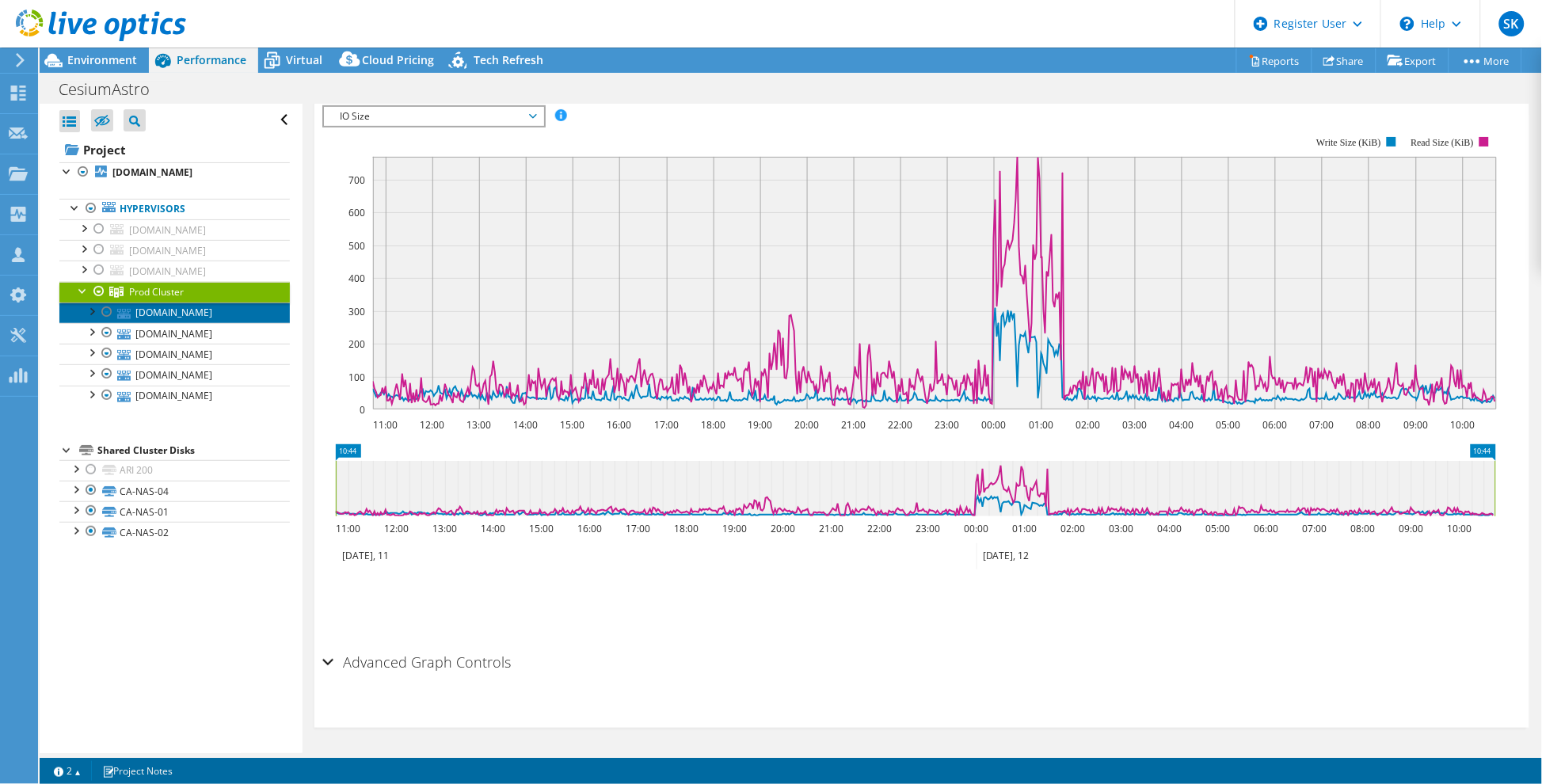
click at [179, 323] on link "[DOMAIN_NAME]" at bounding box center [174, 313] width 231 height 21
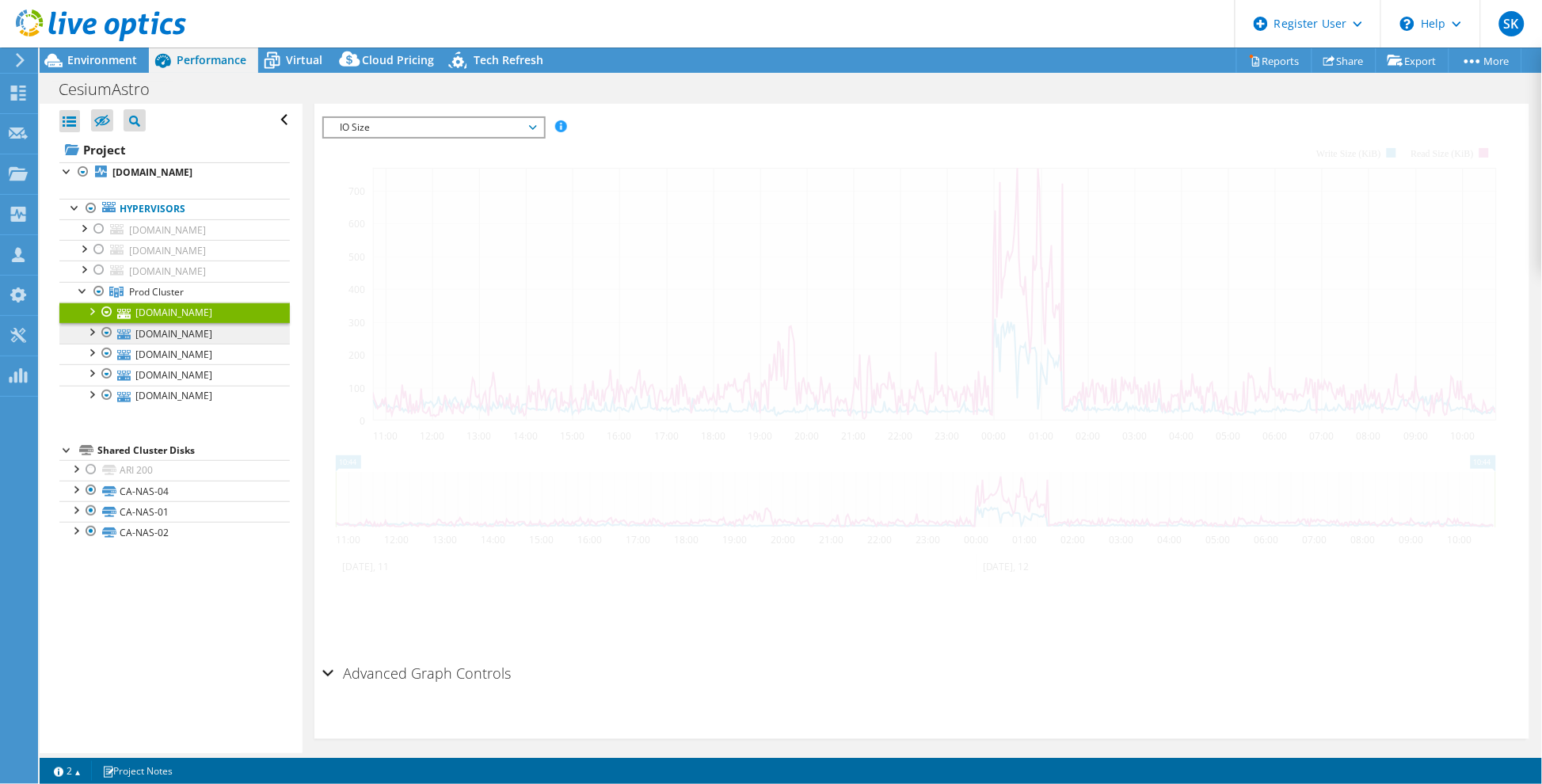
scroll to position [280, 0]
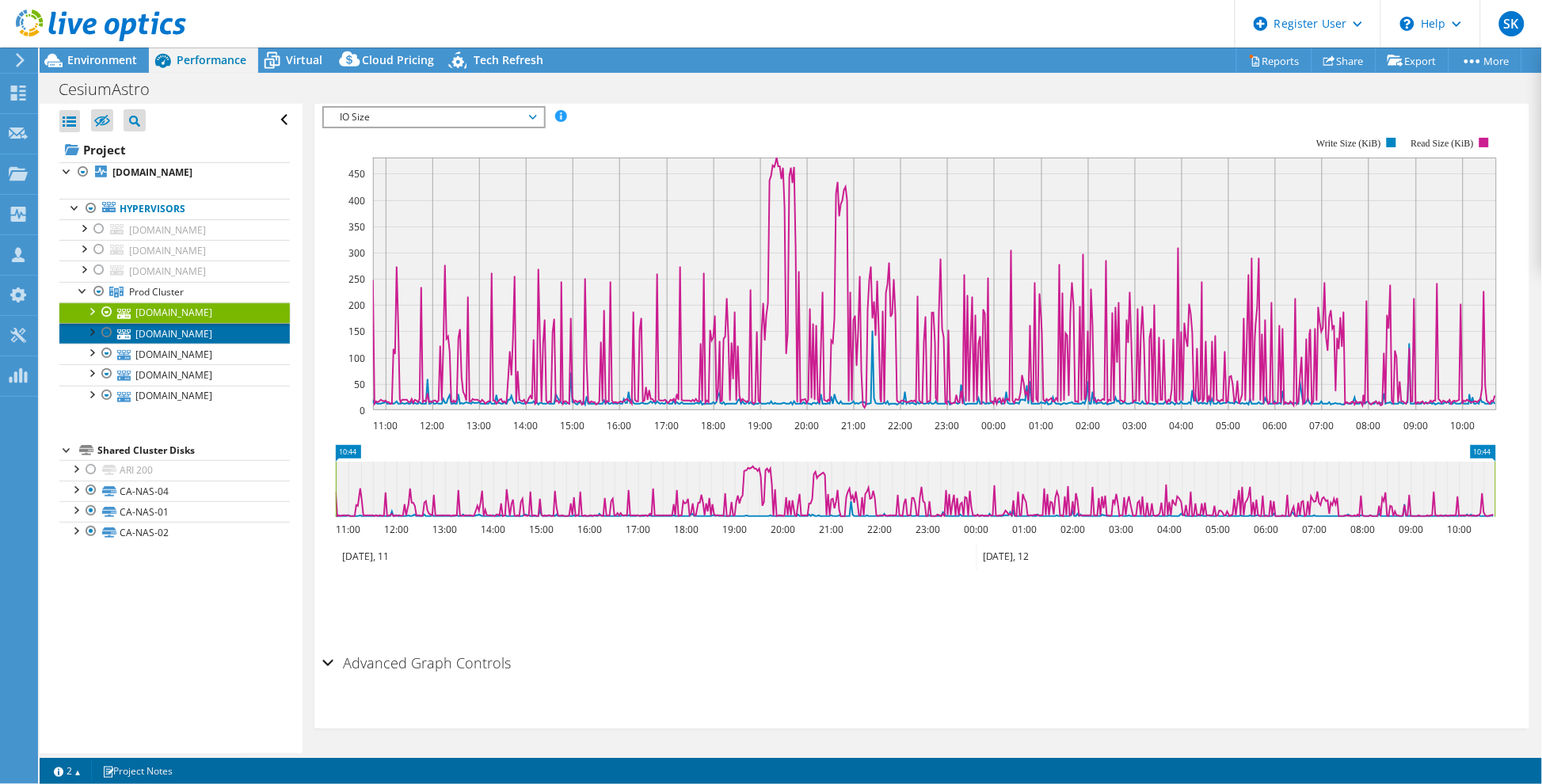
click at [190, 344] on link "[DOMAIN_NAME]" at bounding box center [174, 333] width 231 height 21
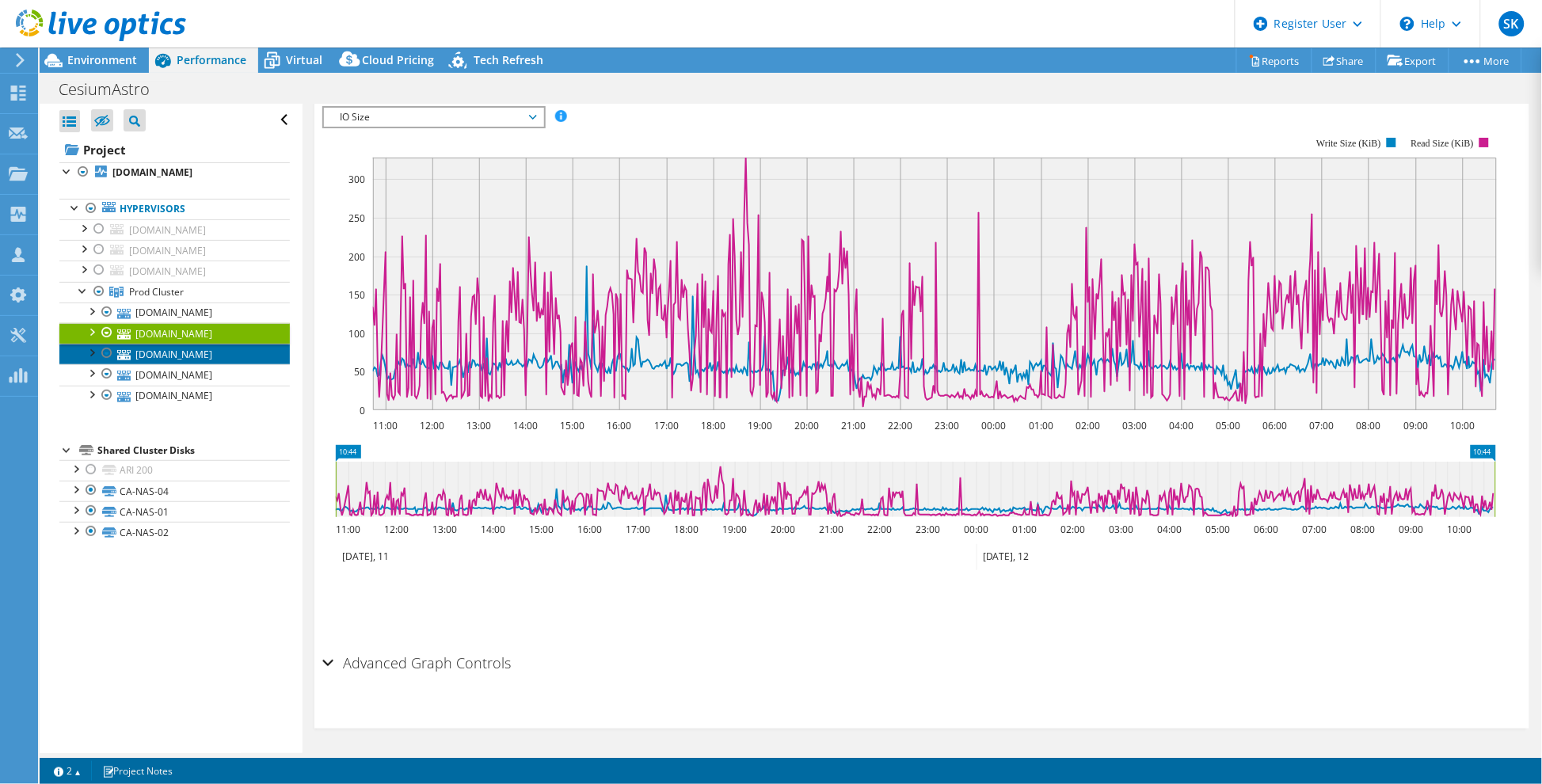
click at [196, 364] on link "[DOMAIN_NAME]" at bounding box center [174, 354] width 231 height 21
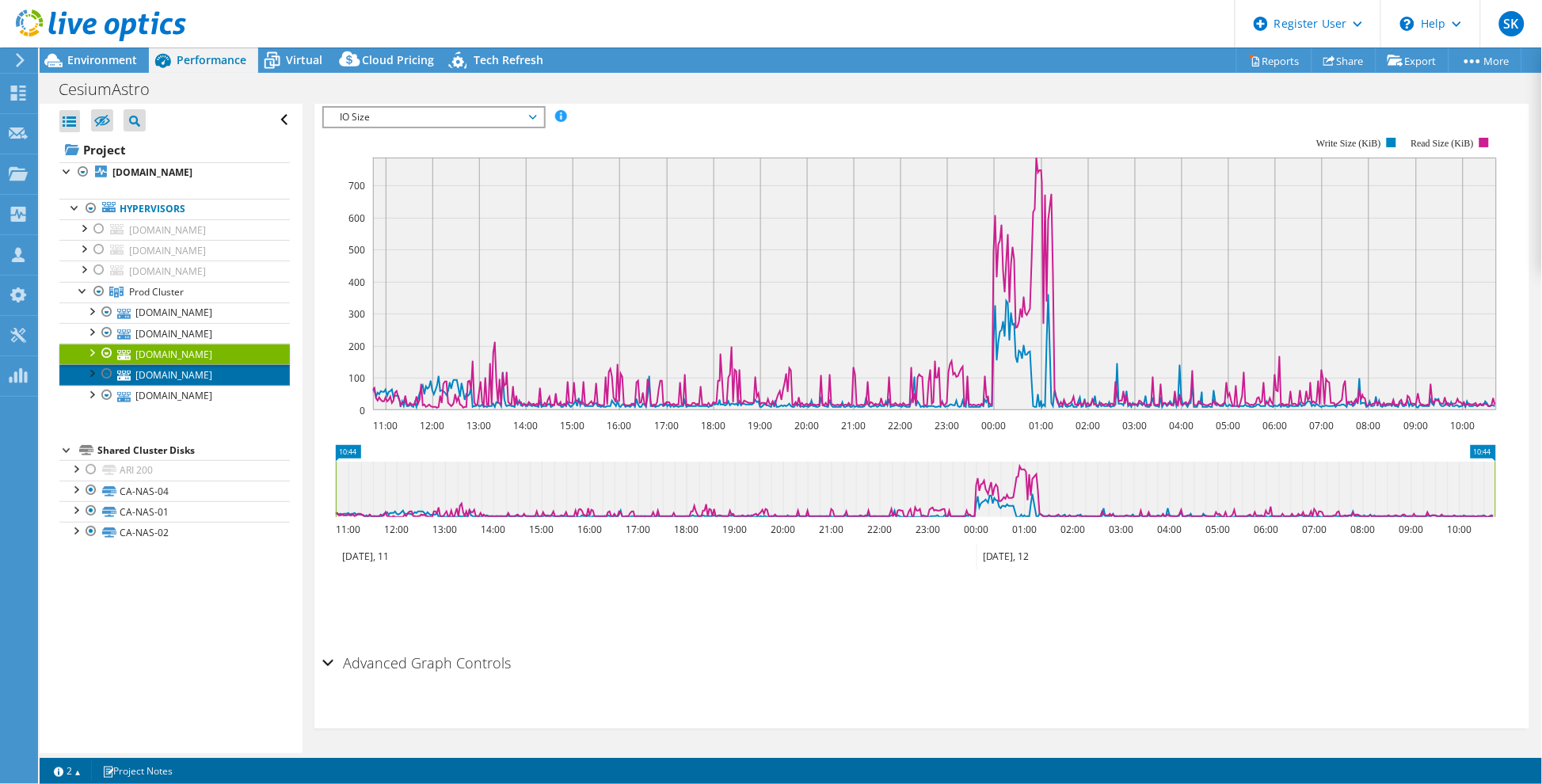
click at [203, 385] on link "[DOMAIN_NAME]" at bounding box center [174, 375] width 231 height 21
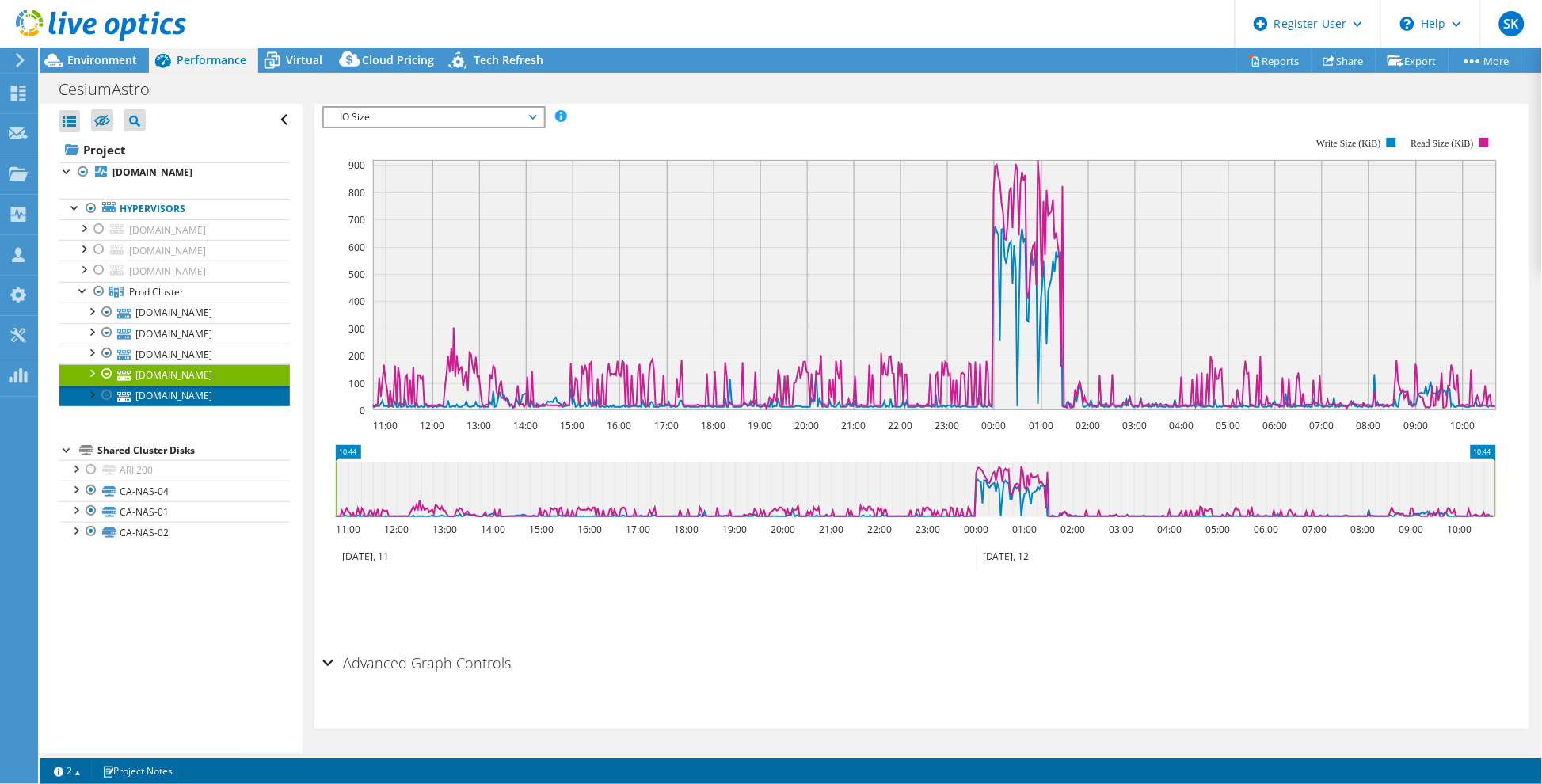
click at [191, 406] on link "[DOMAIN_NAME]" at bounding box center [174, 396] width 231 height 21
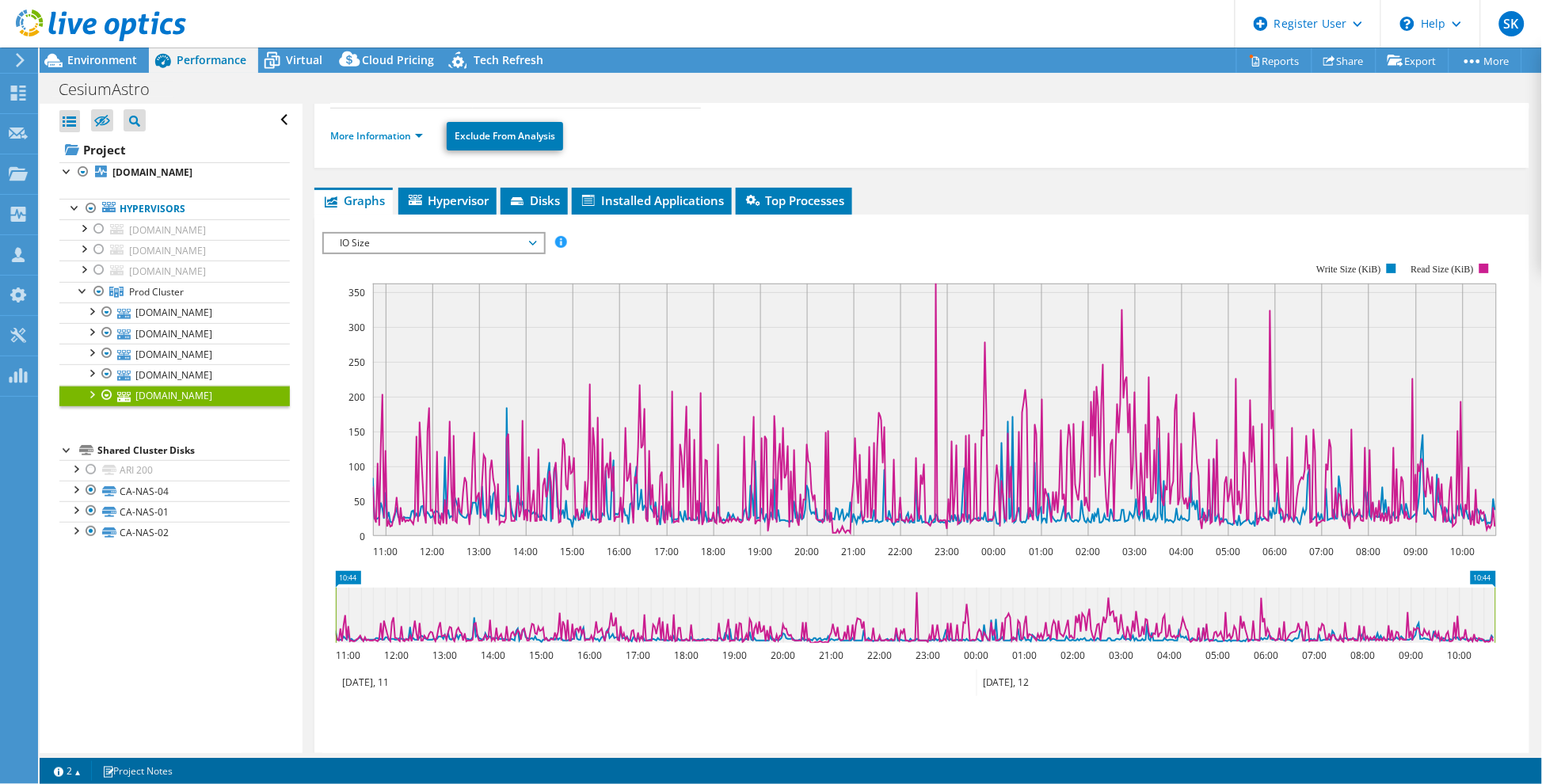
scroll to position [0, 0]
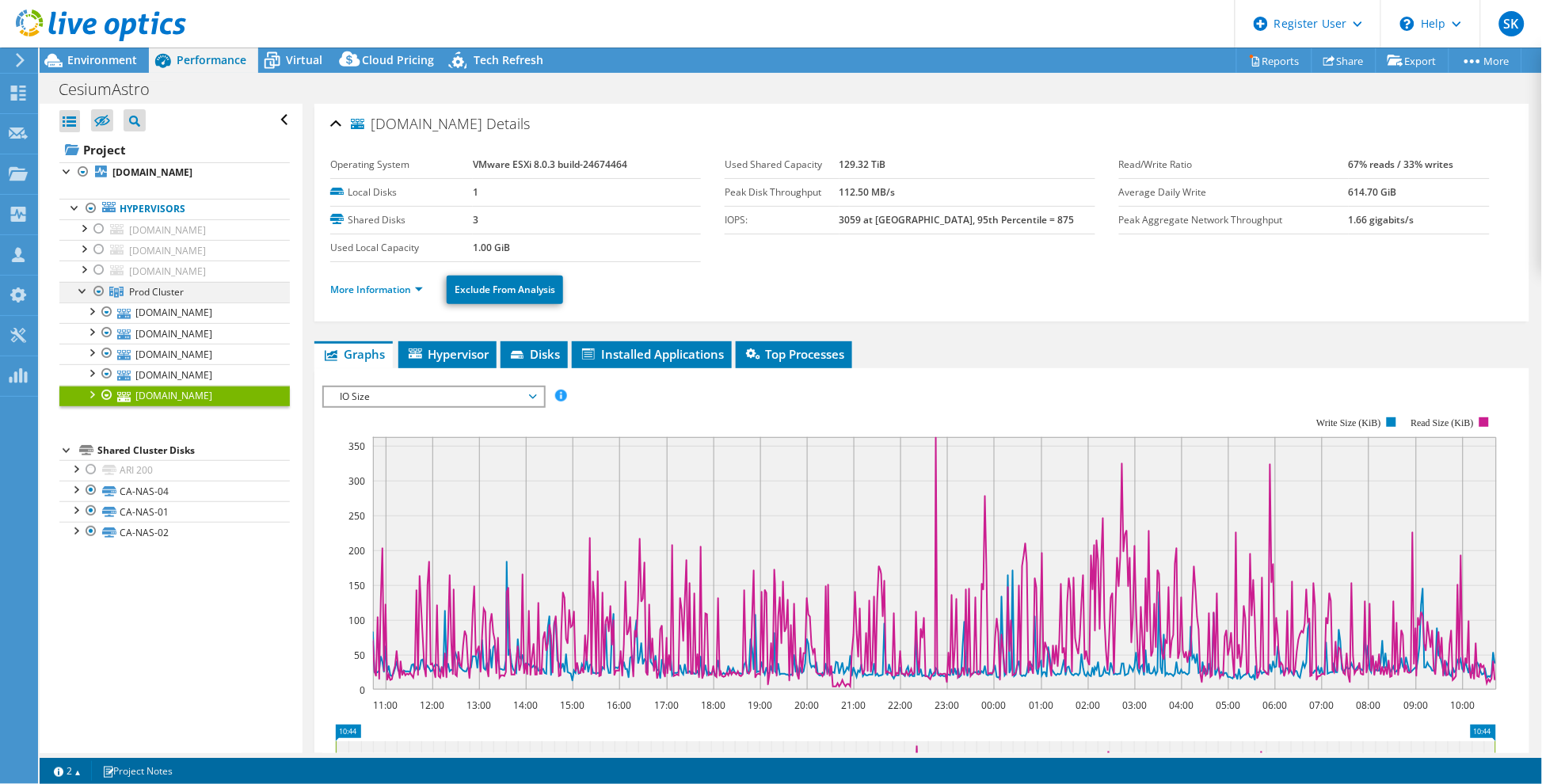
click at [85, 297] on div at bounding box center [83, 290] width 16 height 16
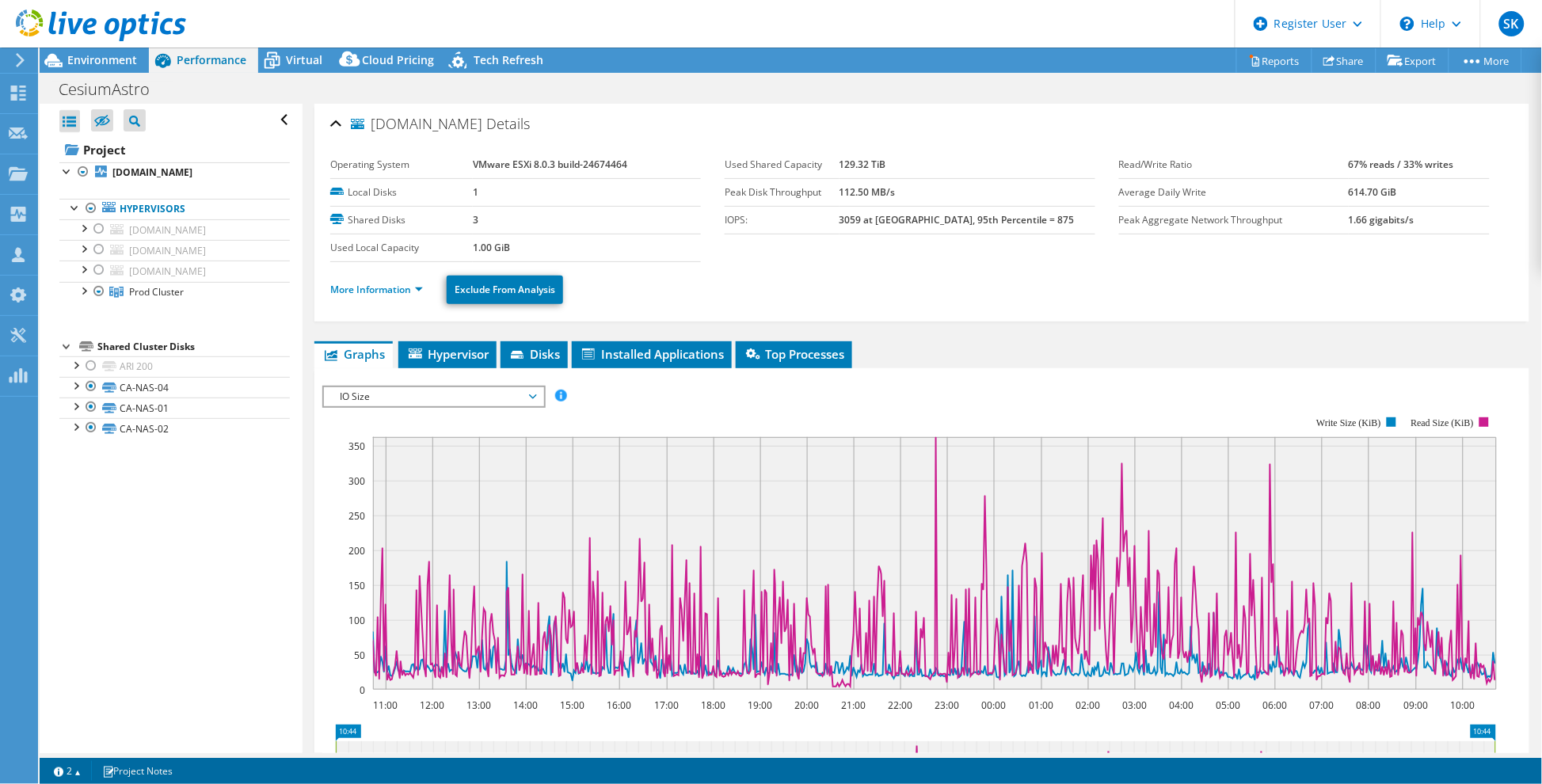
click at [334, 353] on icon at bounding box center [331, 356] width 13 height 11
click at [103, 59] on span "Environment" at bounding box center [101, 60] width 69 height 15
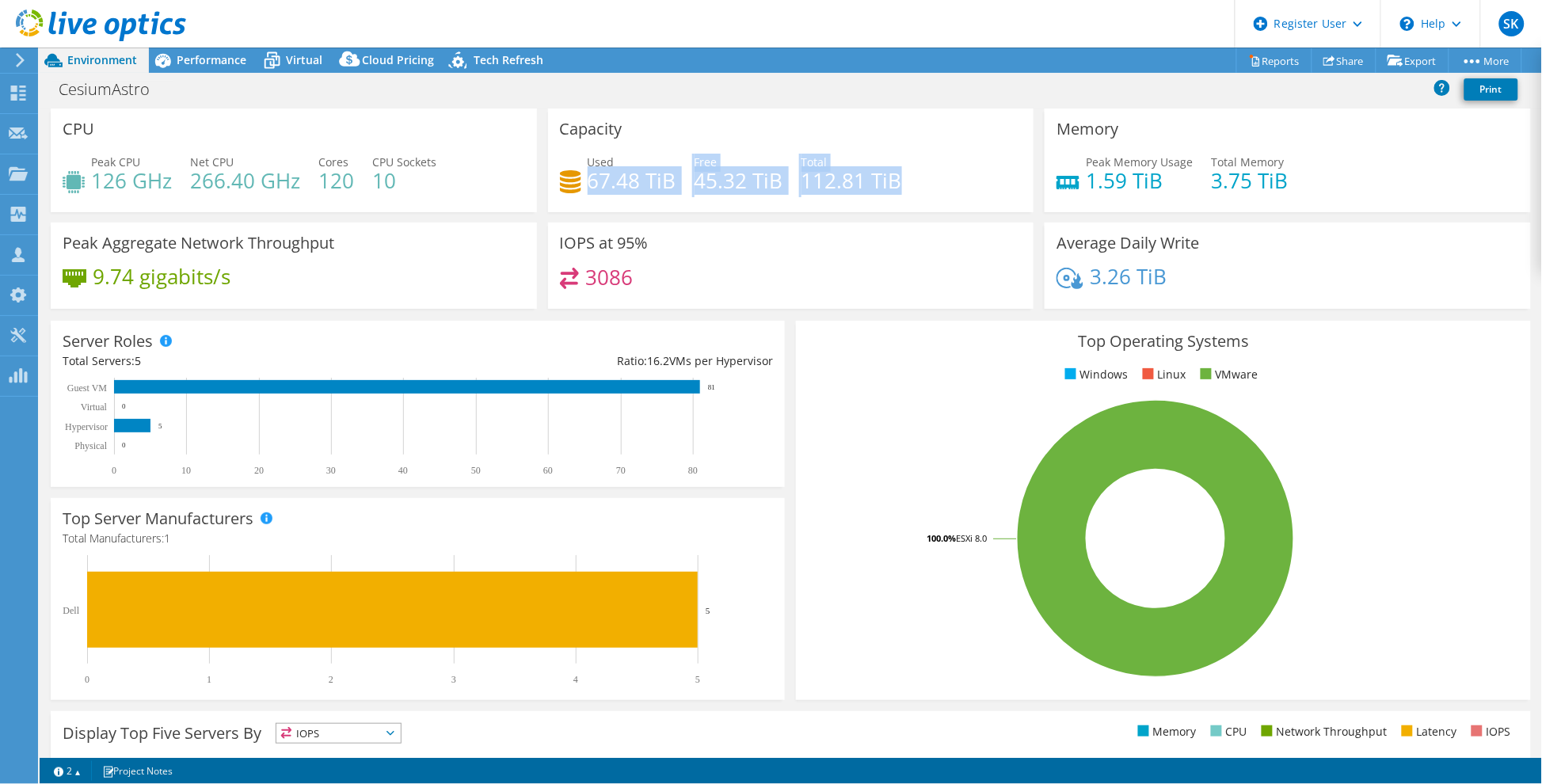
drag, startPoint x: 587, startPoint y: 179, endPoint x: 946, endPoint y: 175, distance: 359.0
click at [946, 171] on div "Used 67.48 TiB Free 45.32 TiB Total 112.81 TiB" at bounding box center [791, 179] width 463 height 52
click at [885, 188] on h4 "112.81 TiB" at bounding box center [852, 180] width 101 height 18
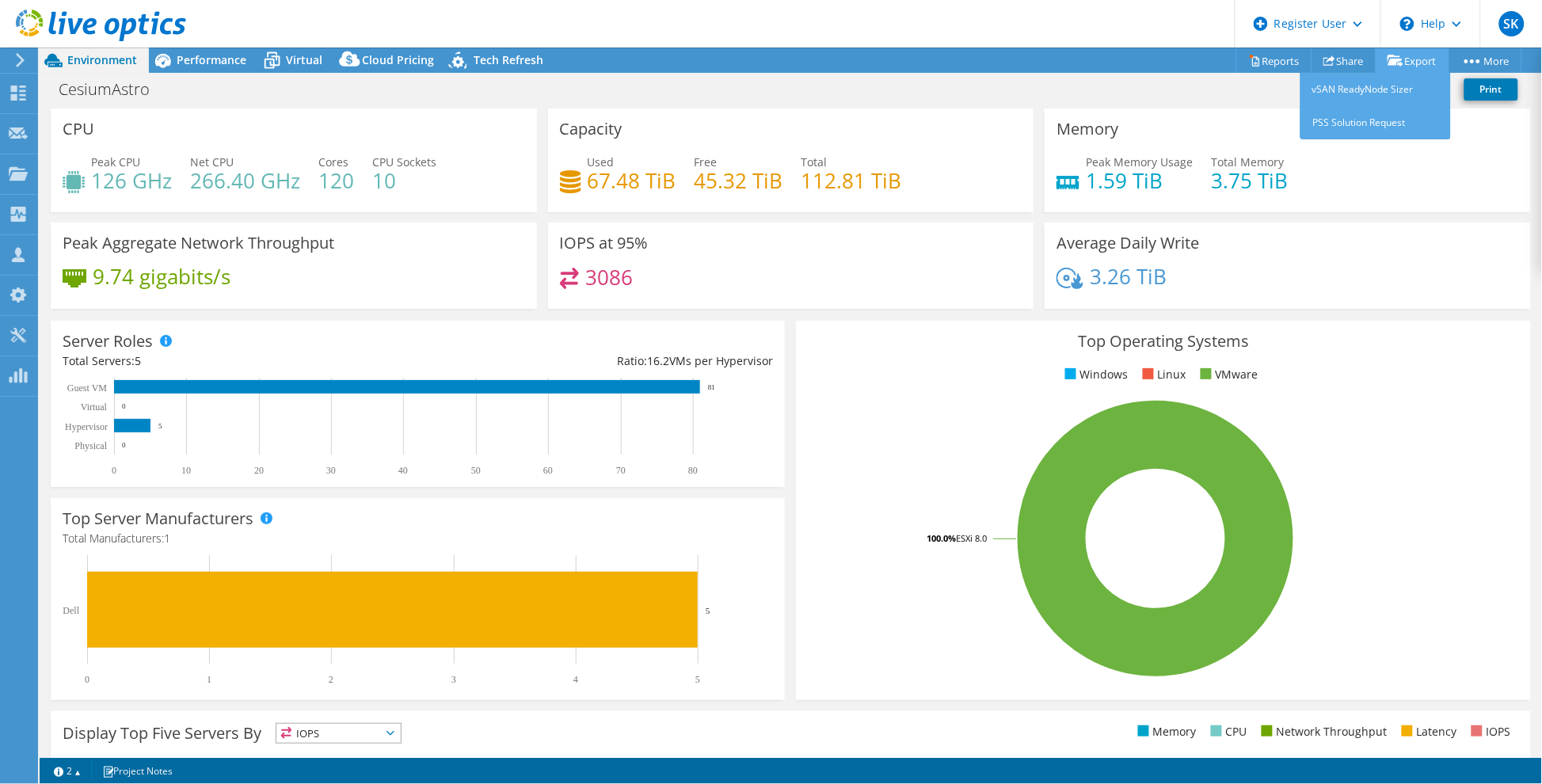
click at [1410, 63] on link "Export" at bounding box center [1413, 61] width 73 height 25
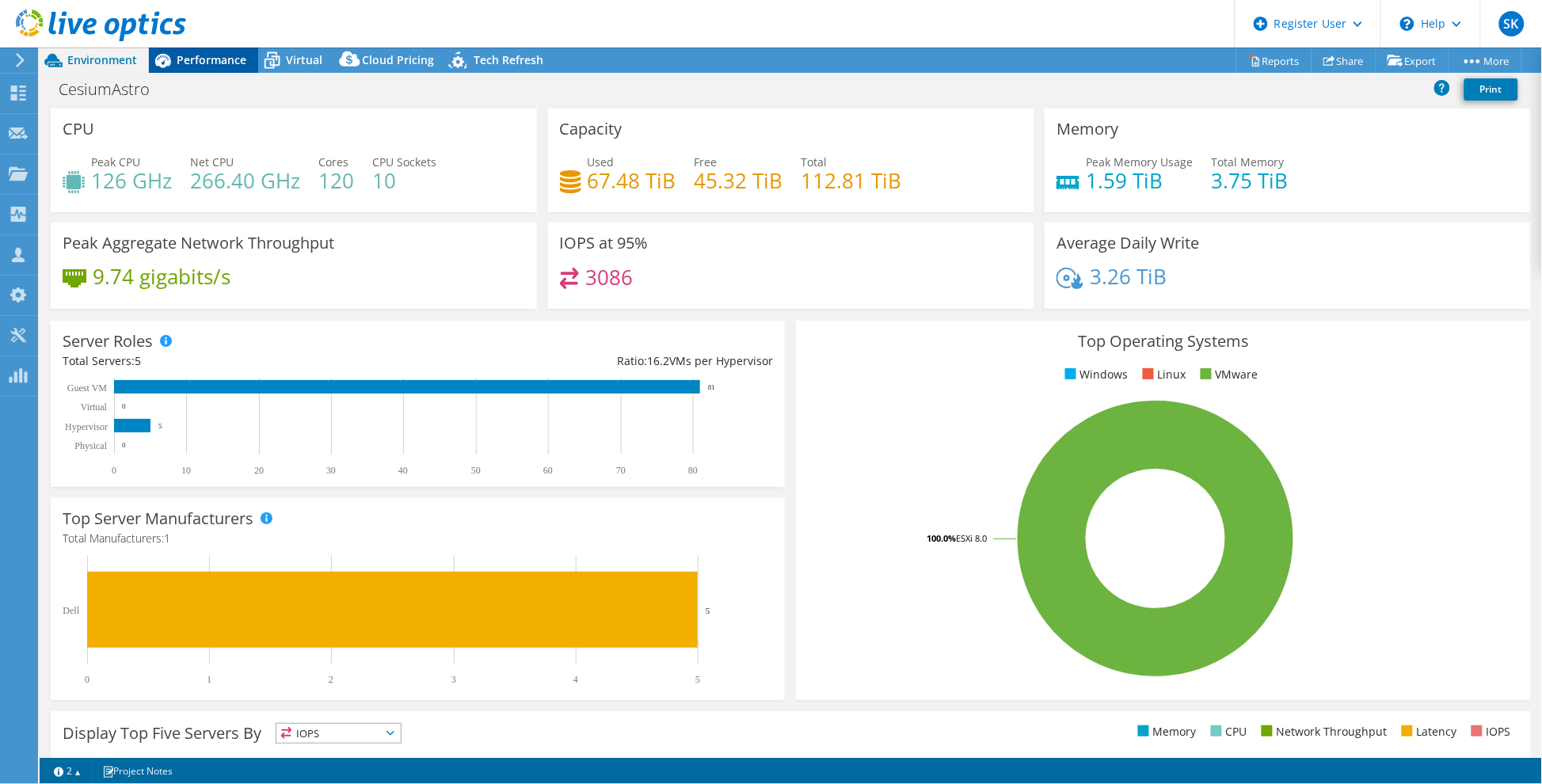
click at [204, 56] on span "Performance" at bounding box center [211, 60] width 69 height 15
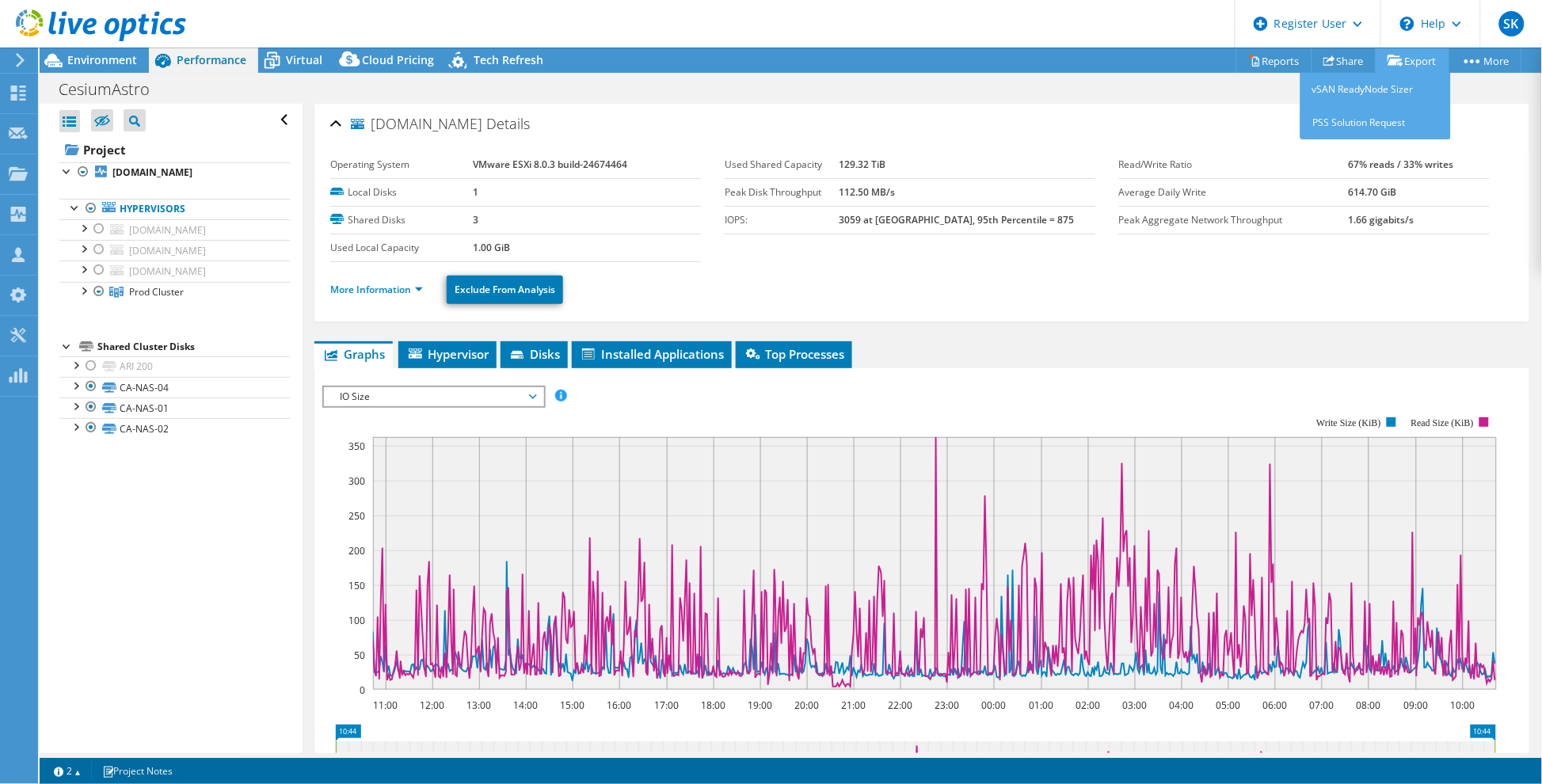
click at [1407, 54] on link "Export" at bounding box center [1413, 61] width 73 height 25
click at [1398, 75] on div "CesiumAstro Print" at bounding box center [791, 89] width 1503 height 30
click at [1398, 65] on link "Export" at bounding box center [1413, 61] width 73 height 25
click at [1114, 89] on div "CesiumAstro Print" at bounding box center [791, 89] width 1503 height 30
click at [1270, 66] on link "Reports" at bounding box center [1274, 61] width 76 height 25
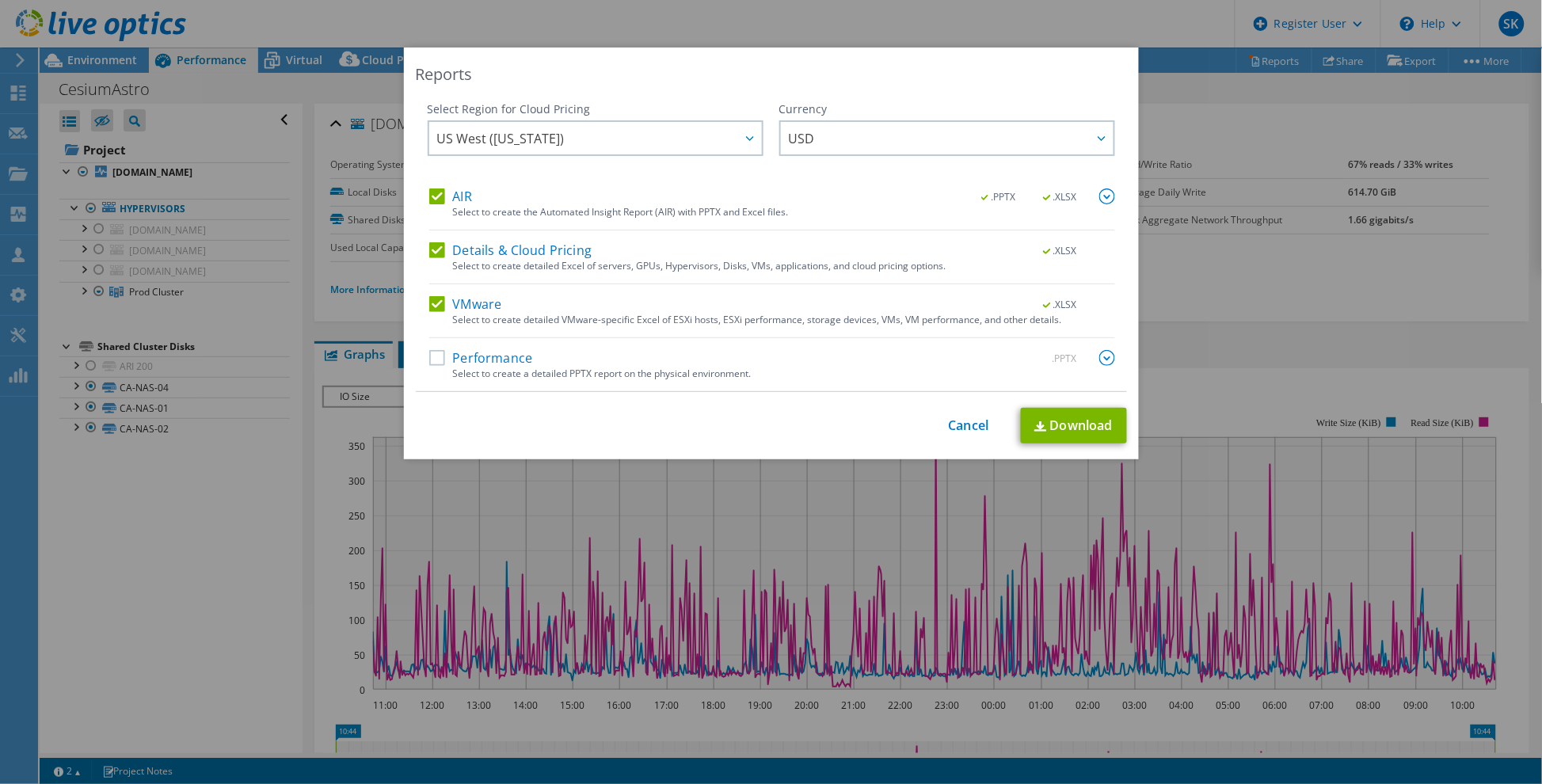
click at [429, 358] on label "Performance" at bounding box center [481, 358] width 104 height 16
click at [0, 0] on input "Performance" at bounding box center [0, 0] width 0 height 0
click at [429, 250] on label "Details & Cloud Pricing" at bounding box center [511, 250] width 164 height 16
click at [0, 0] on input "Details & Cloud Pricing" at bounding box center [0, 0] width 0 height 0
click at [1071, 420] on link "Download" at bounding box center [1074, 425] width 106 height 36
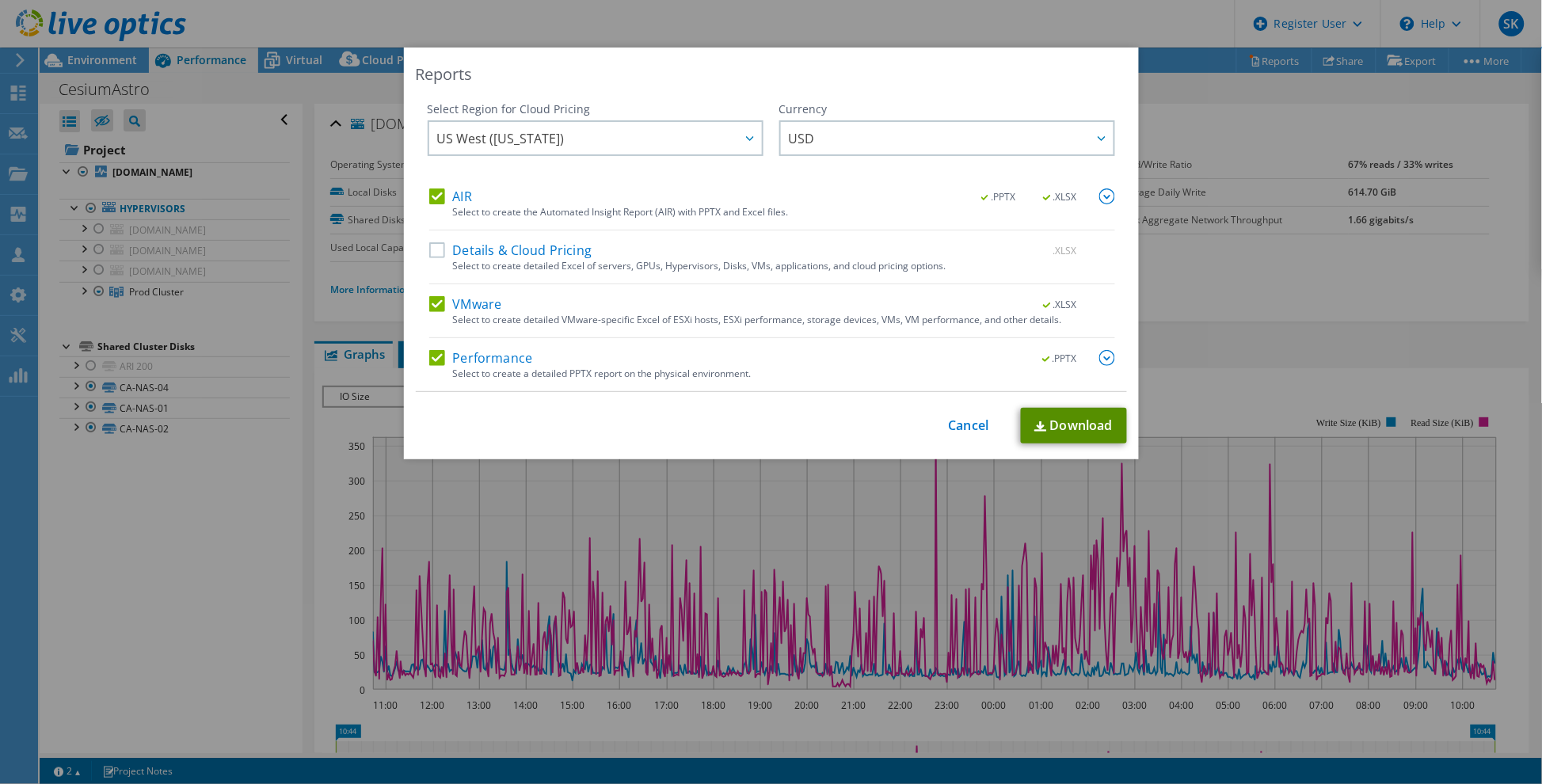
click at [1060, 431] on link "Download" at bounding box center [1074, 425] width 106 height 36
click at [956, 421] on link "Cancel" at bounding box center [969, 425] width 41 height 15
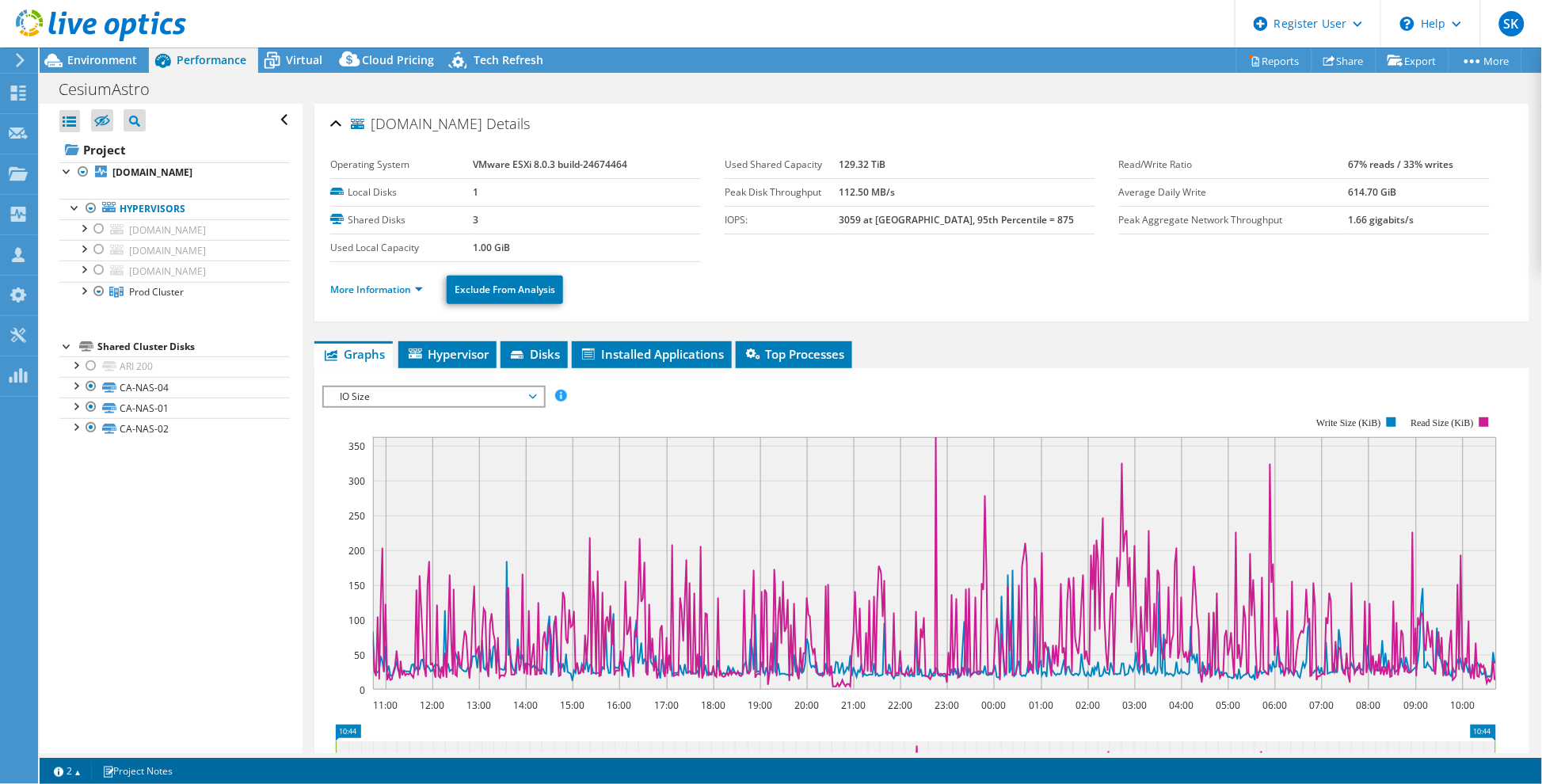
click at [148, 208] on ul "Hypervisors [DOMAIN_NAME] RAID10" at bounding box center [174, 250] width 231 height 136
click at [80, 297] on div at bounding box center [83, 290] width 16 height 16
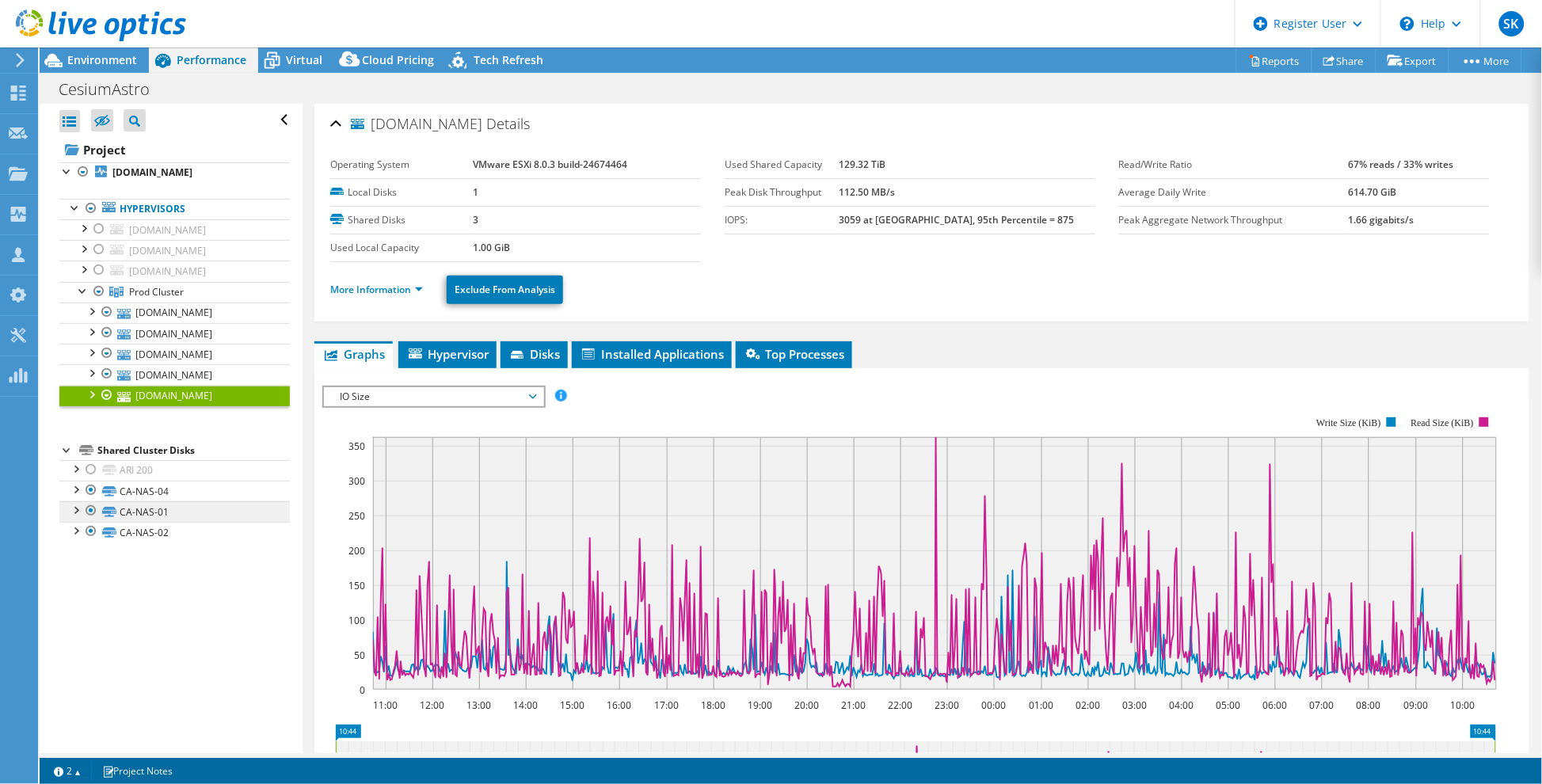
drag, startPoint x: 38, startPoint y: 644, endPoint x: 65, endPoint y: 568, distance: 80.7
click at [40, 636] on div "SK Dell User [PERSON_NAME] [PERSON_NAME][EMAIL_ADDRESS][PERSON_NAME][DOMAIN_NAM…" at bounding box center [771, 392] width 1542 height 784
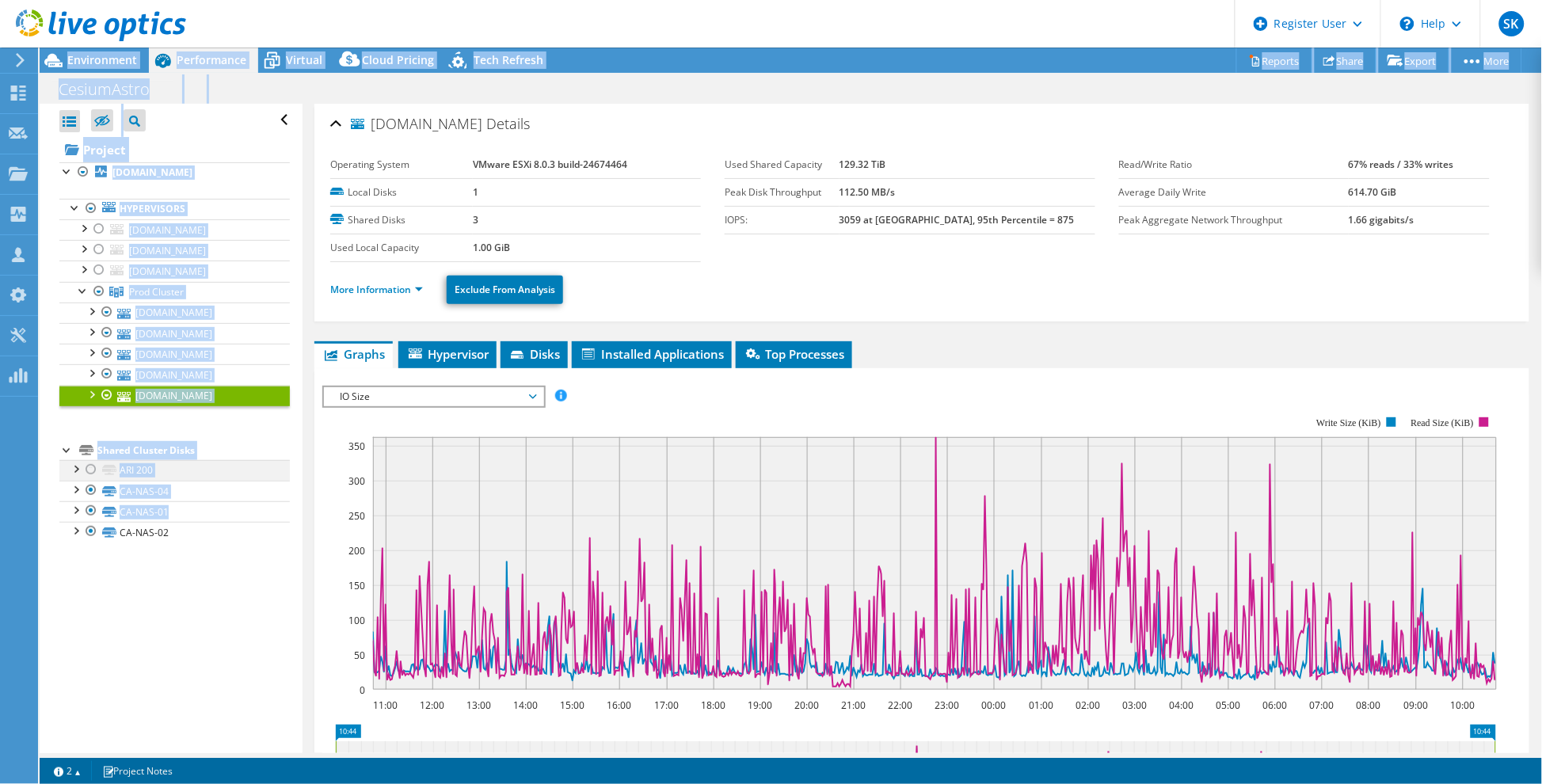
click at [73, 476] on div at bounding box center [75, 468] width 16 height 16
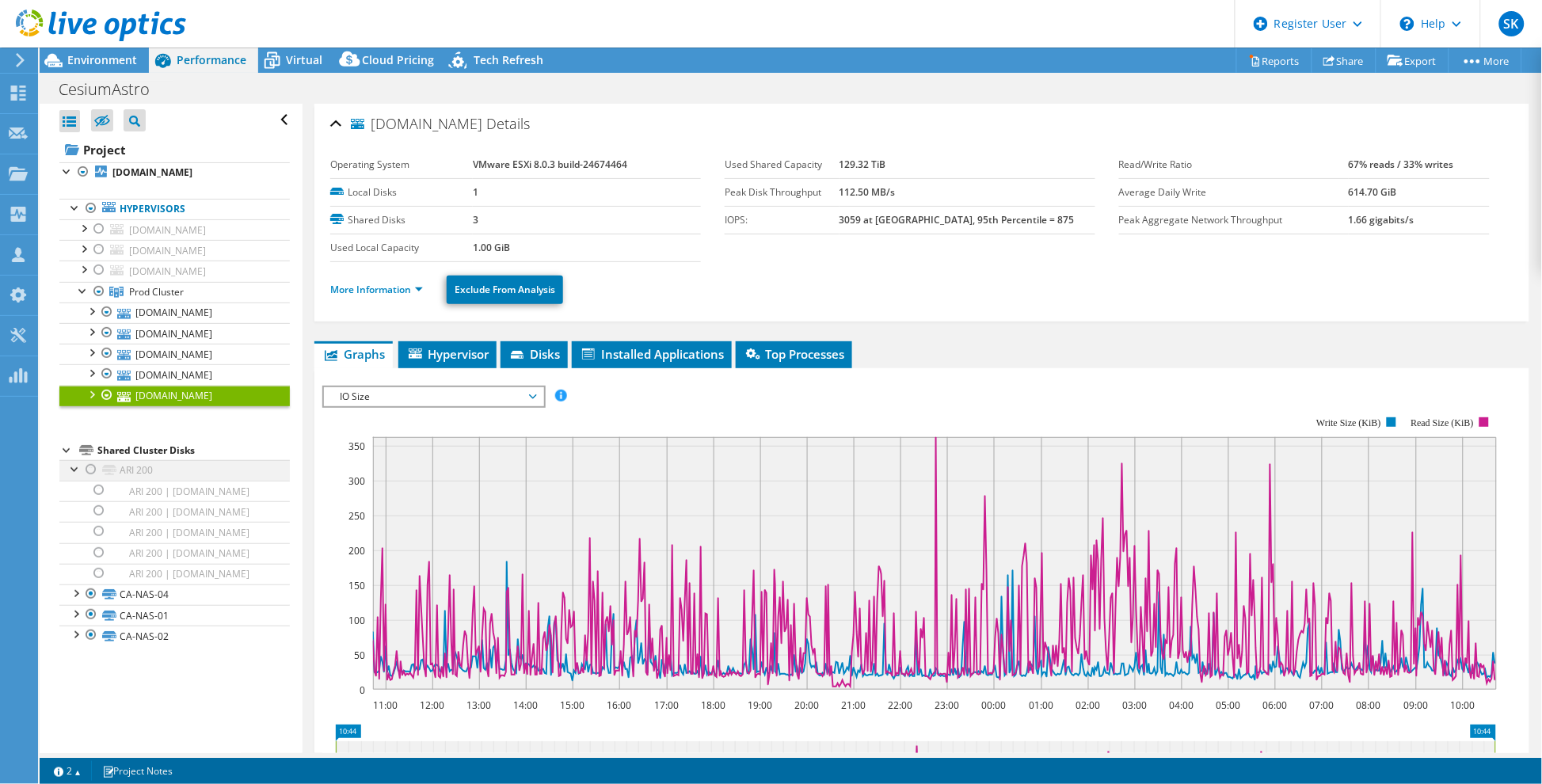
click at [73, 476] on div at bounding box center [75, 468] width 16 height 16
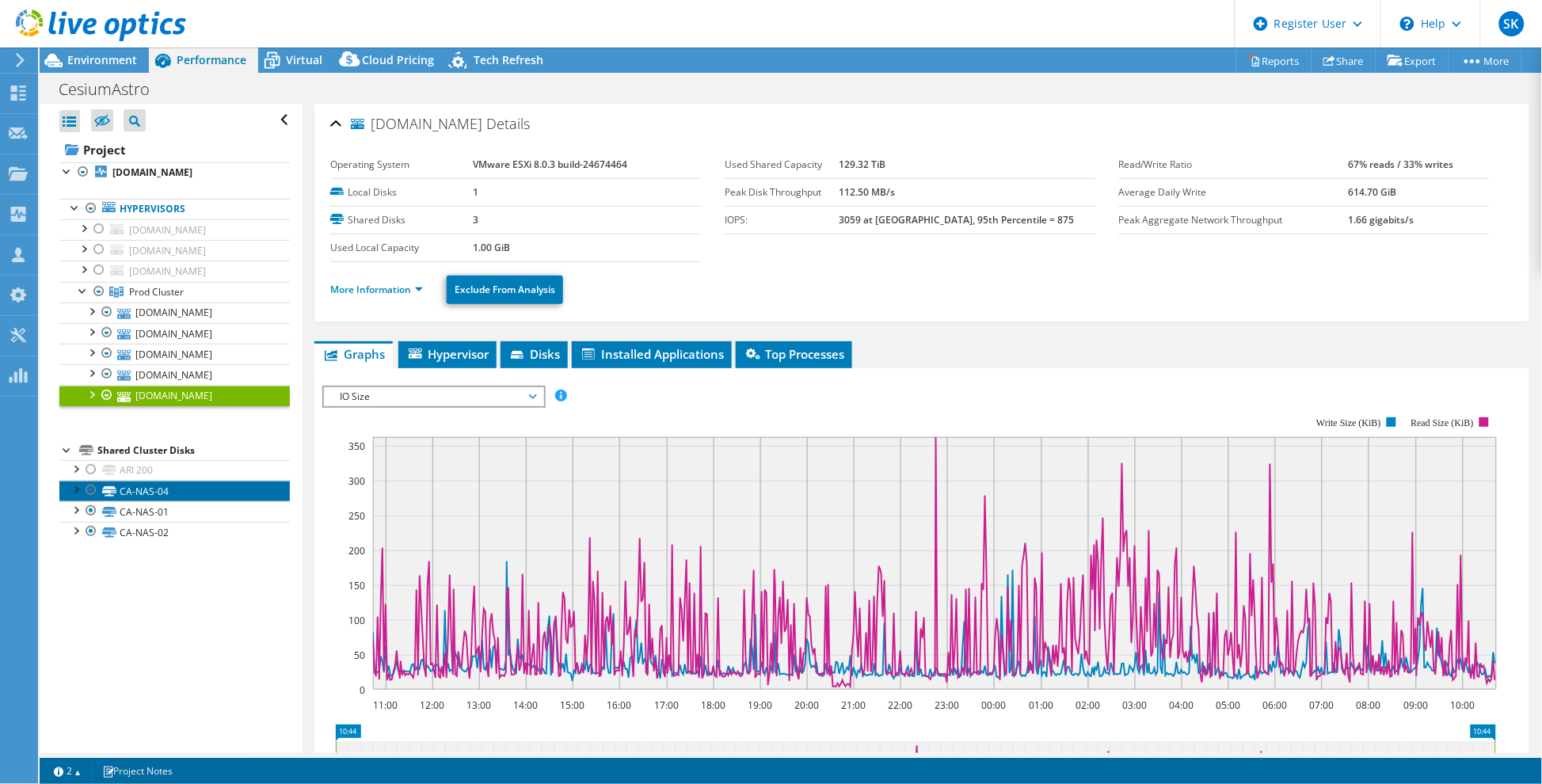
click at [183, 502] on link "CA-NAS-04" at bounding box center [174, 491] width 231 height 21
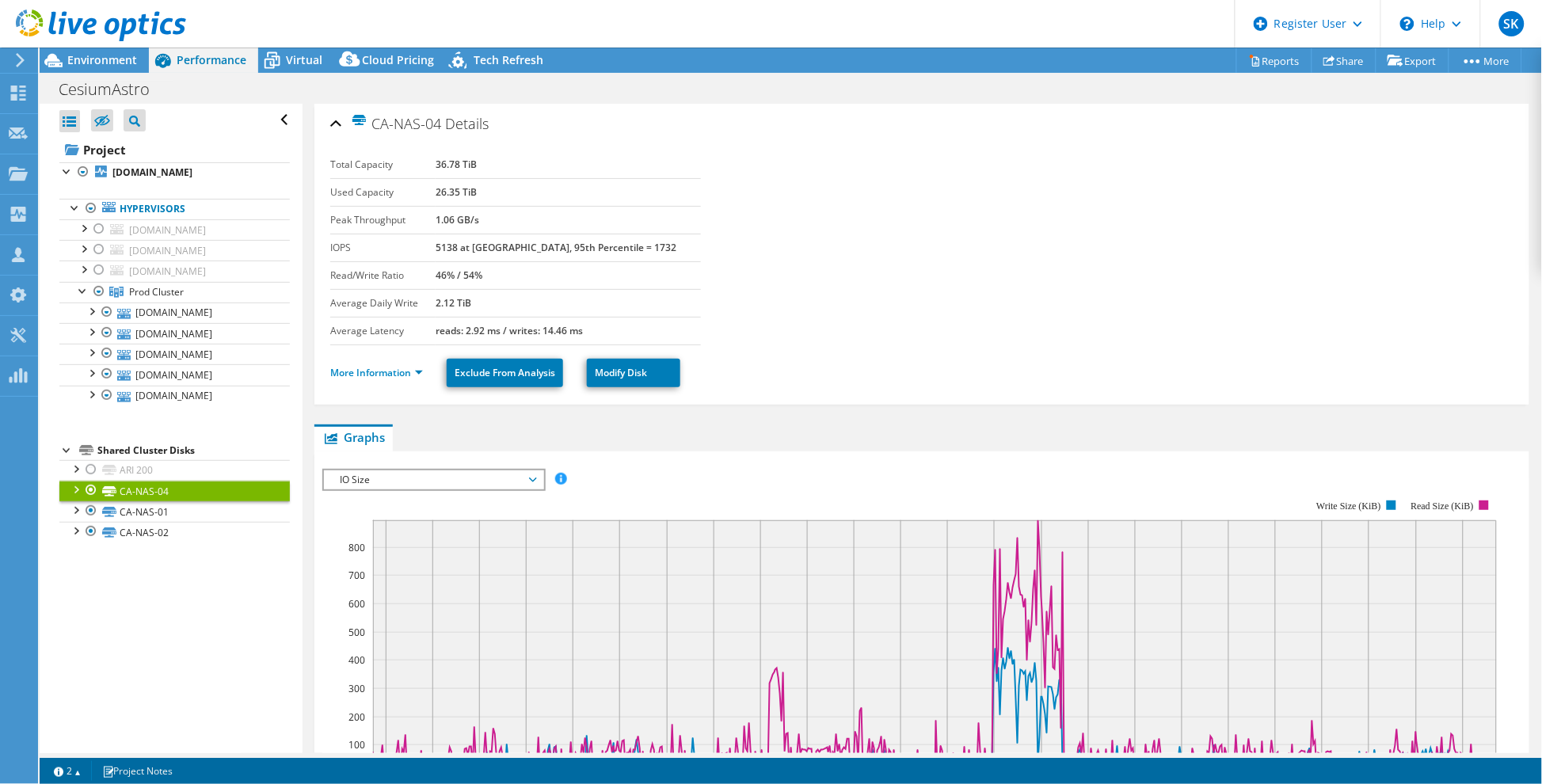
drag, startPoint x: 502, startPoint y: 164, endPoint x: 430, endPoint y: 161, distance: 72.1
click at [430, 161] on tr "Total Capacity 36.78 TiB" at bounding box center [515, 165] width 371 height 28
click at [153, 522] on link "CA-NAS-01" at bounding box center [174, 512] width 231 height 21
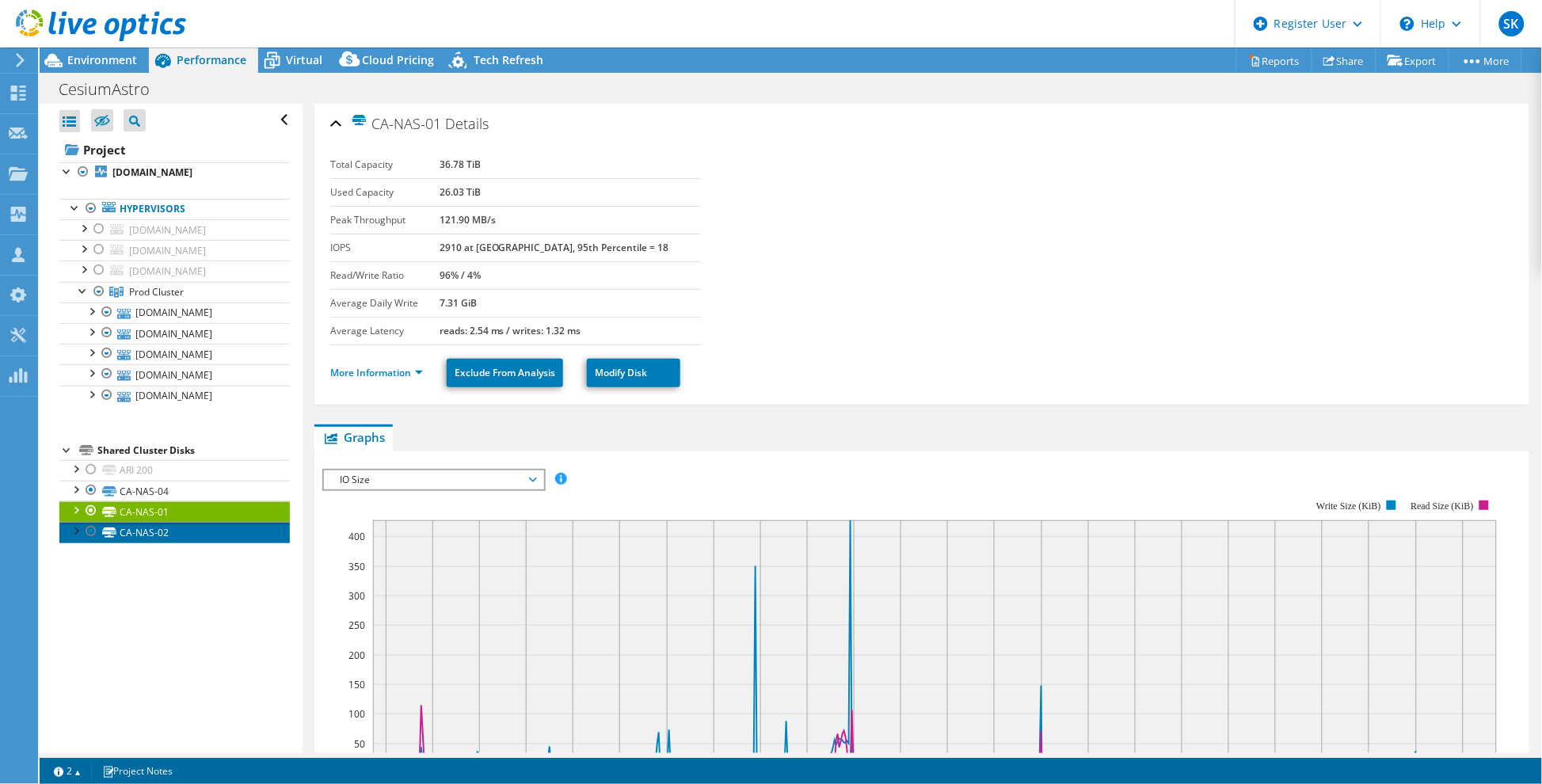
click at [148, 542] on link "CA-NAS-02" at bounding box center [174, 532] width 231 height 21
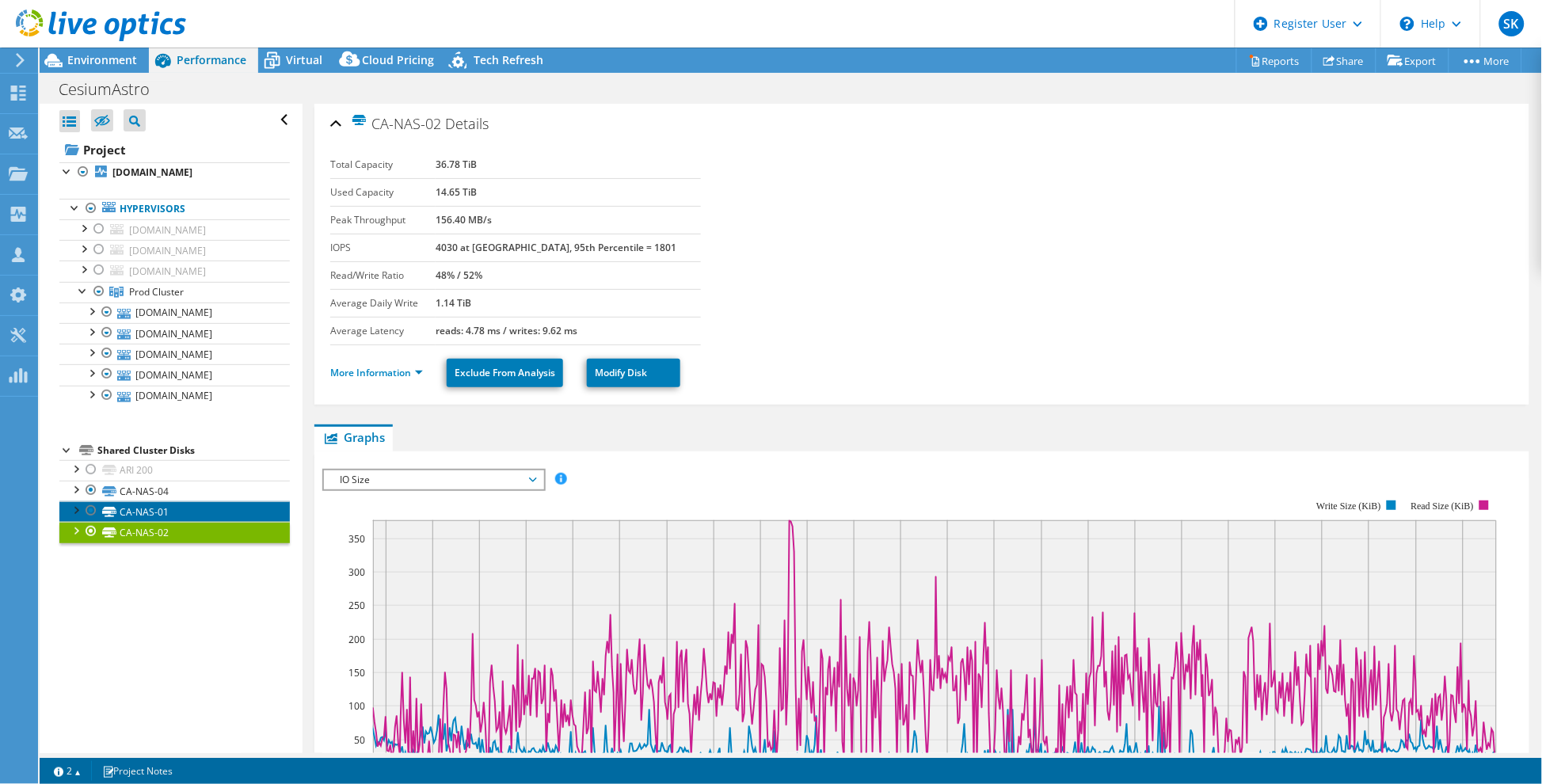
click at [148, 522] on link "CA-NAS-01" at bounding box center [174, 512] width 231 height 21
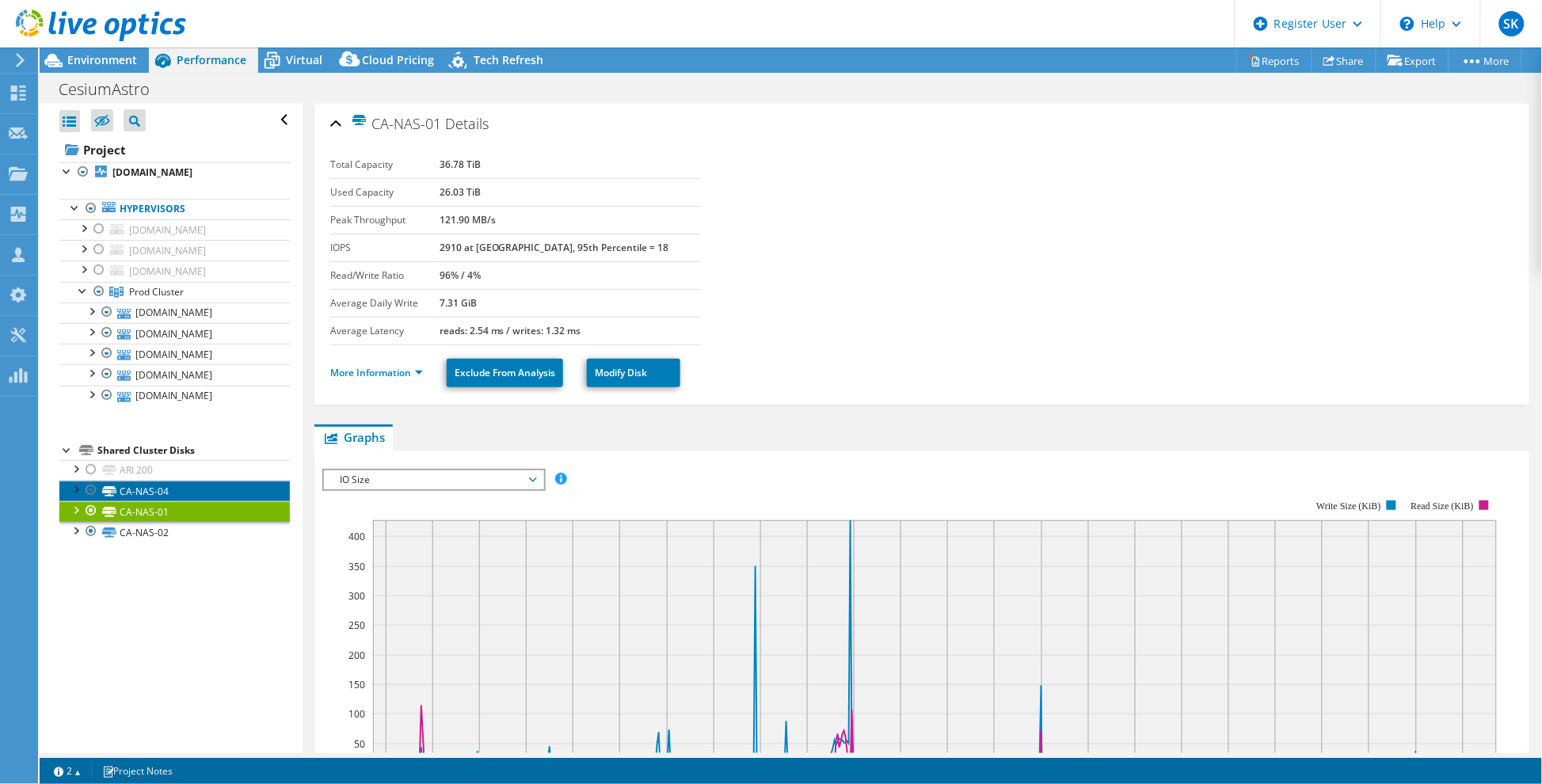
click at [155, 502] on link "CA-NAS-04" at bounding box center [174, 491] width 231 height 21
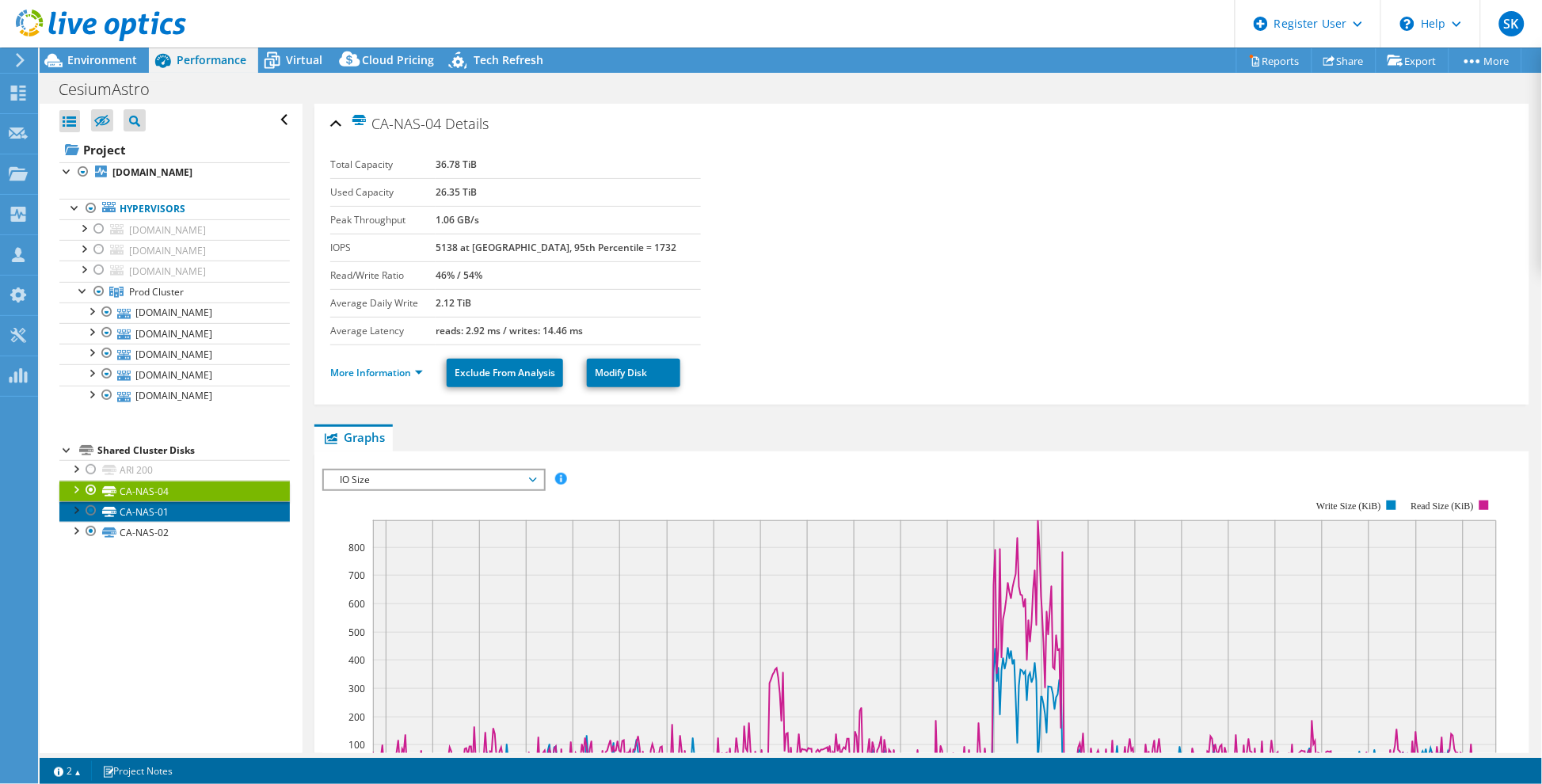
click at [155, 522] on link "CA-NAS-01" at bounding box center [174, 512] width 231 height 21
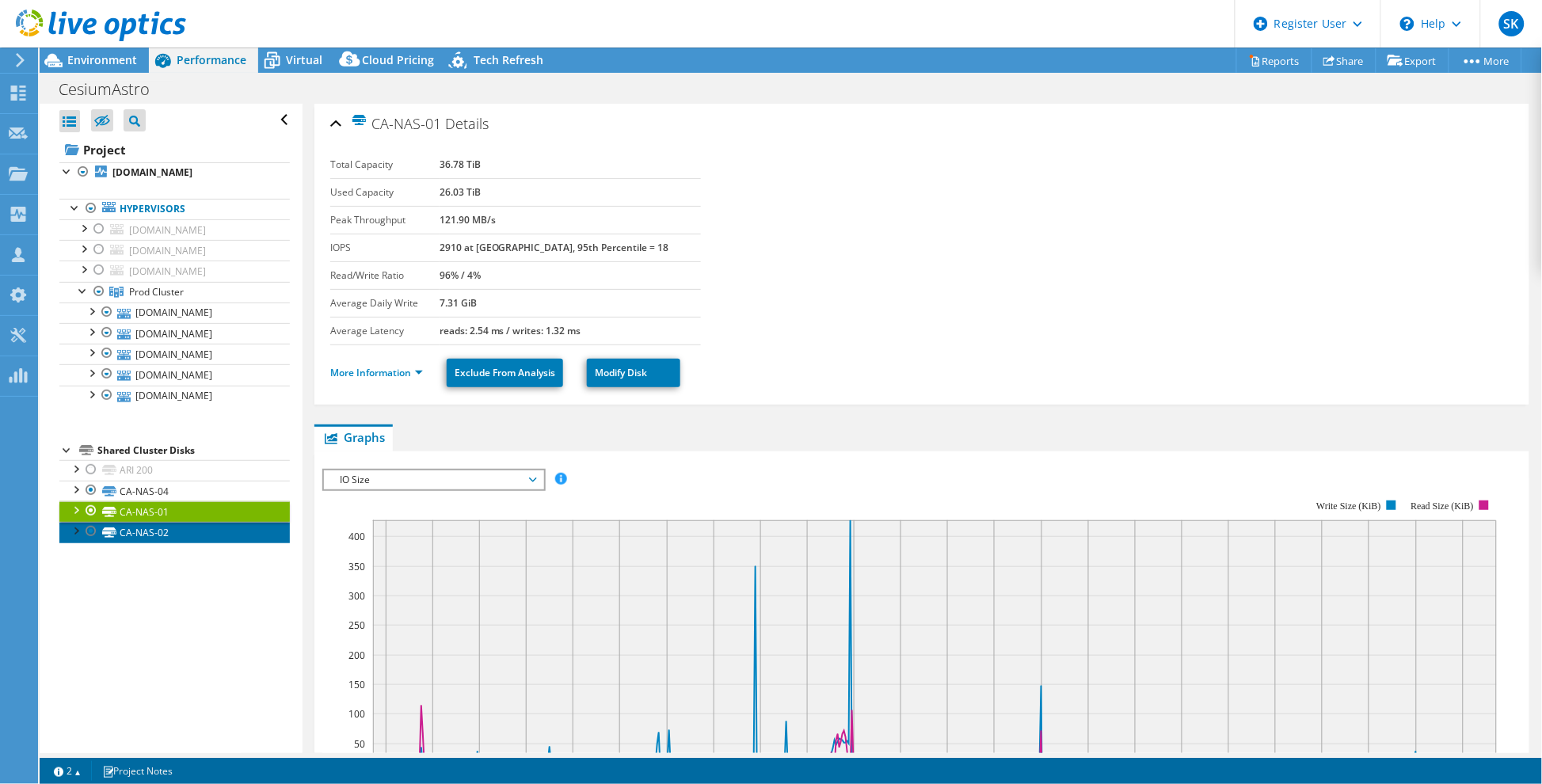
click at [155, 542] on link "CA-NAS-02" at bounding box center [174, 532] width 231 height 21
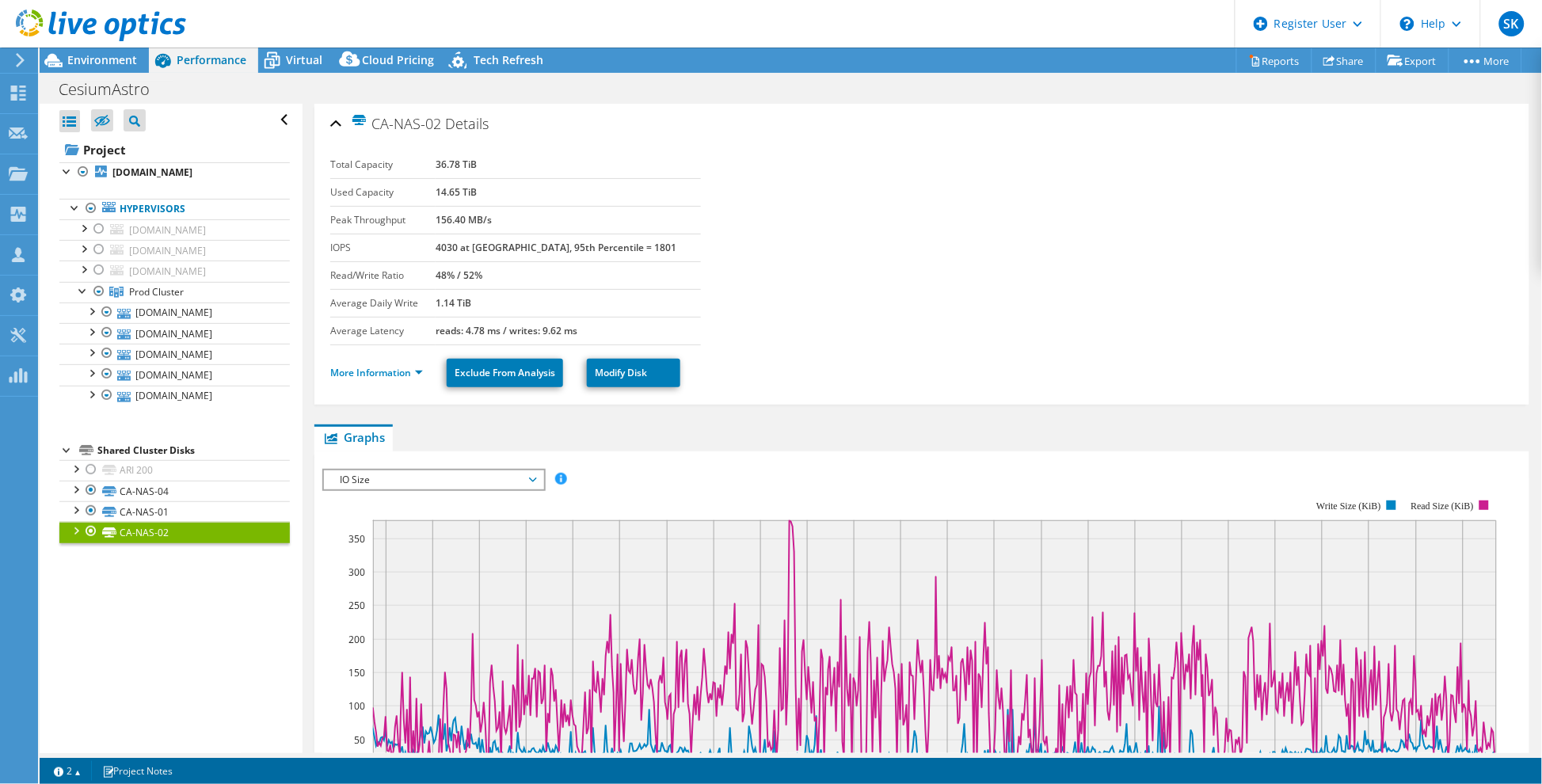
drag, startPoint x: 461, startPoint y: 246, endPoint x: 675, endPoint y: 246, distance: 214.0
click at [675, 246] on tr "IOPS 4030 at [GEOGRAPHIC_DATA], 95th Percentile = 1801" at bounding box center [515, 247] width 371 height 28
click at [152, 522] on link "CA-NAS-01" at bounding box center [174, 512] width 231 height 21
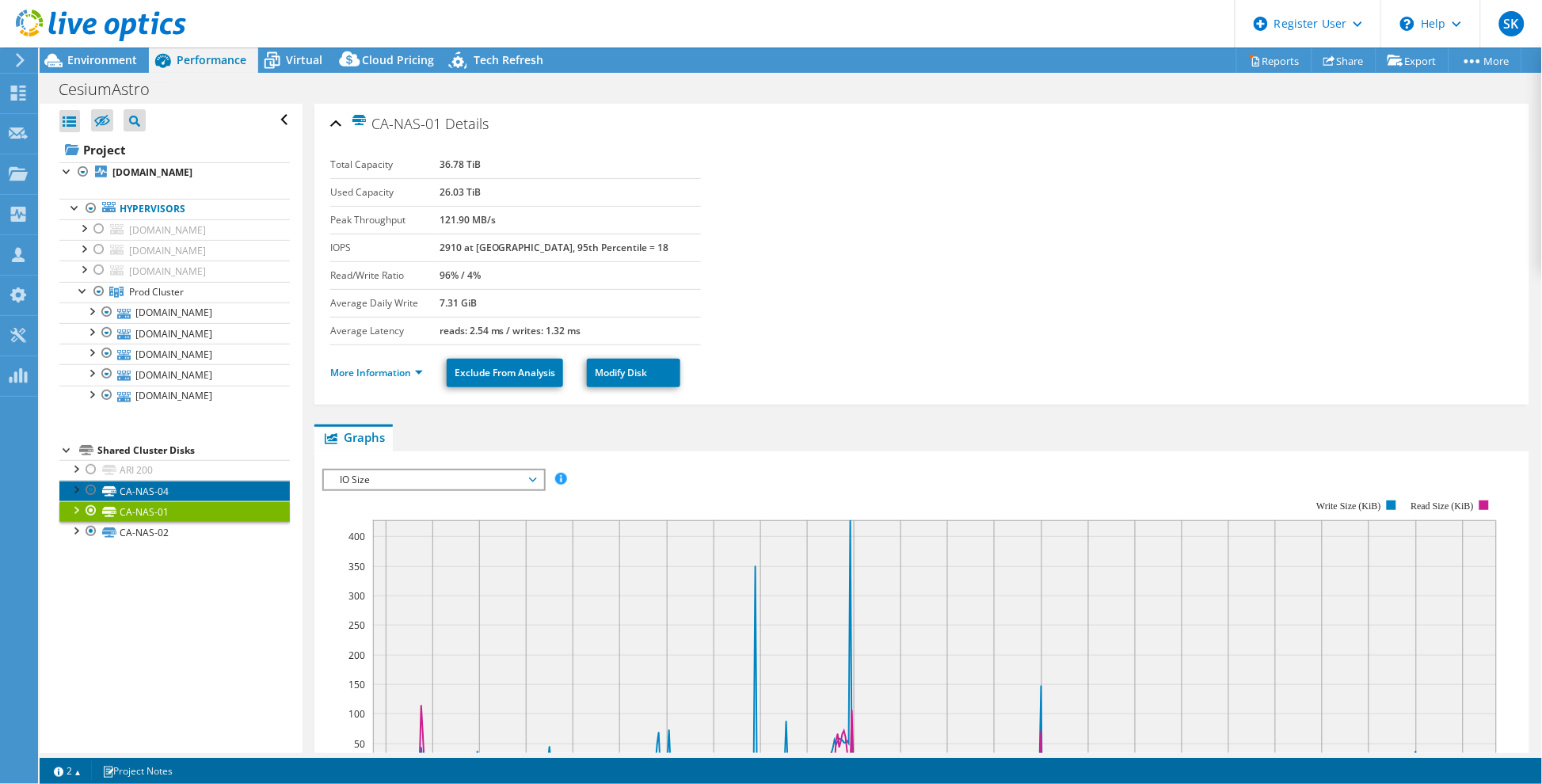
click at [152, 502] on link "CA-NAS-04" at bounding box center [174, 491] width 231 height 21
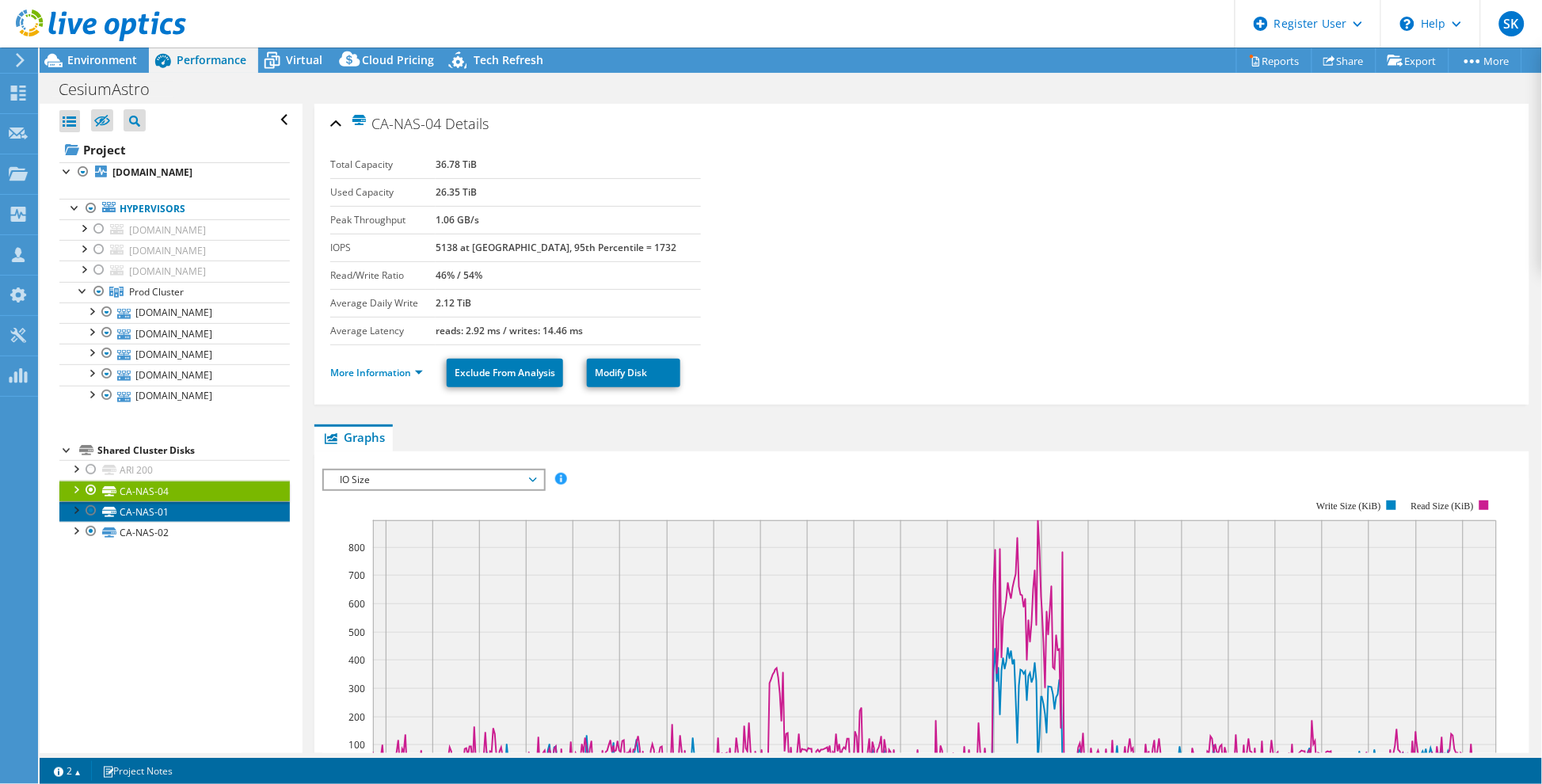
click at [156, 522] on link "CA-NAS-01" at bounding box center [174, 512] width 231 height 21
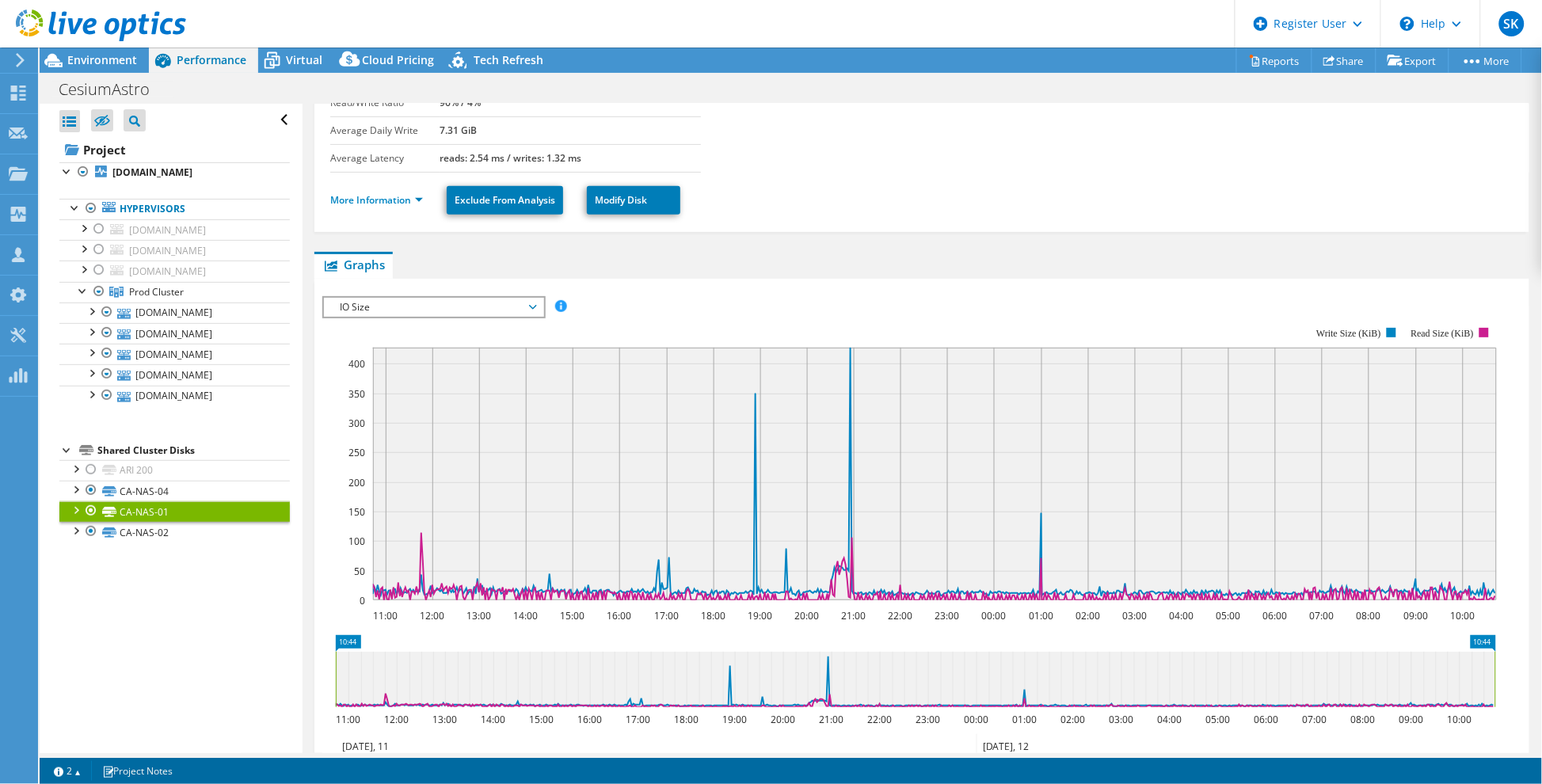
scroll to position [175, 0]
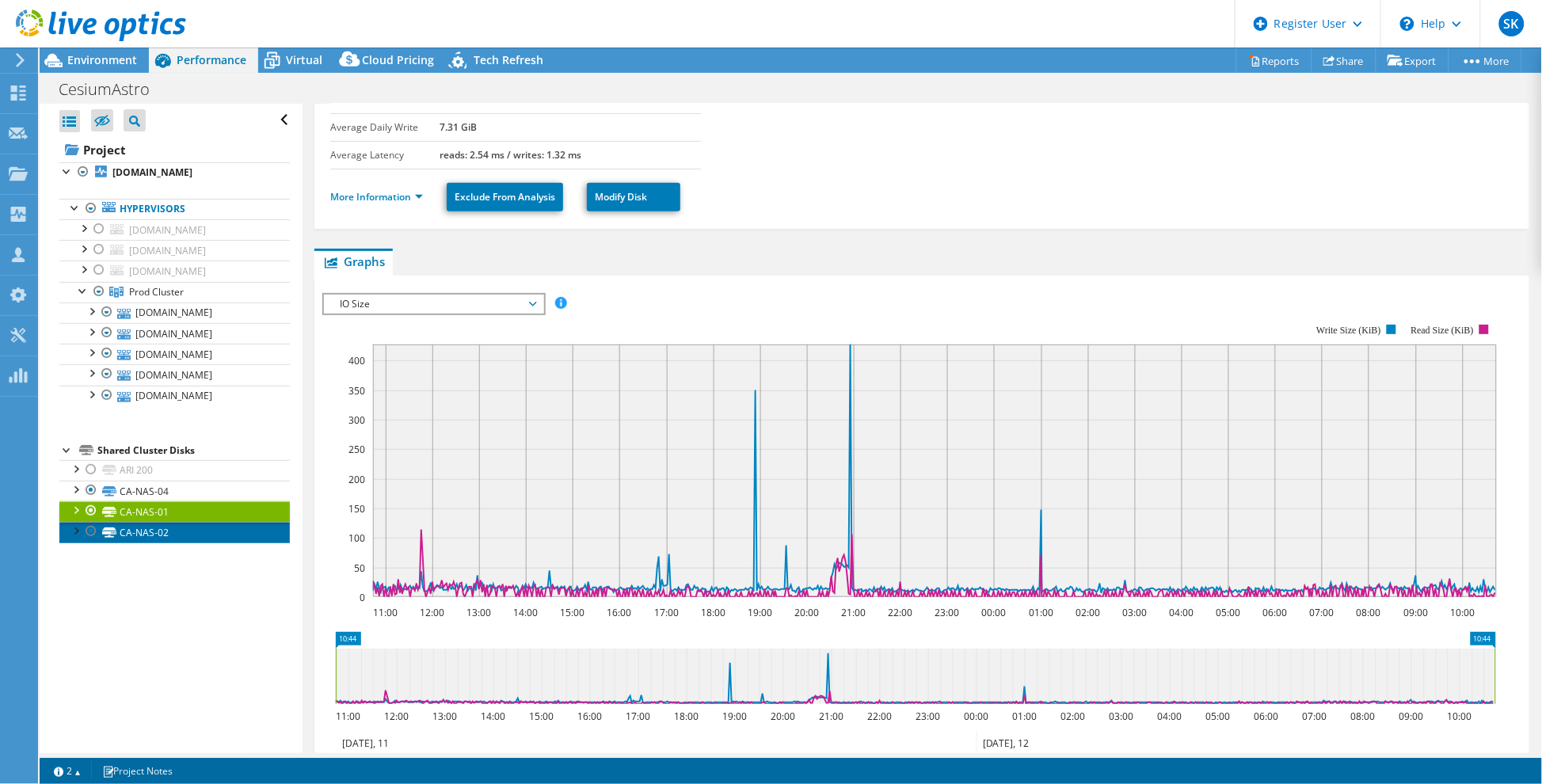
click at [151, 542] on link "CA-NAS-02" at bounding box center [174, 532] width 231 height 21
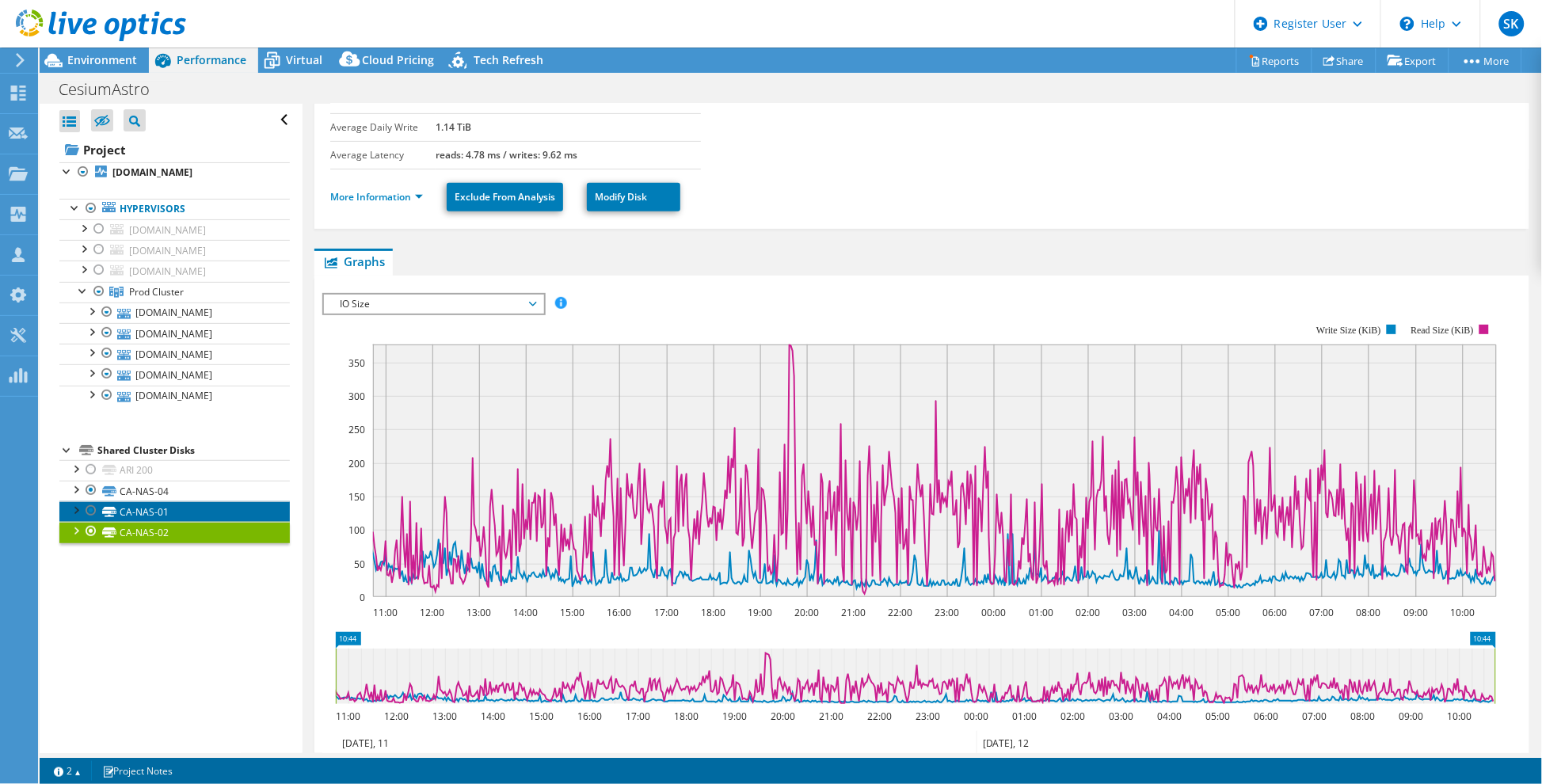
click at [131, 522] on link "CA-NAS-01" at bounding box center [174, 512] width 231 height 21
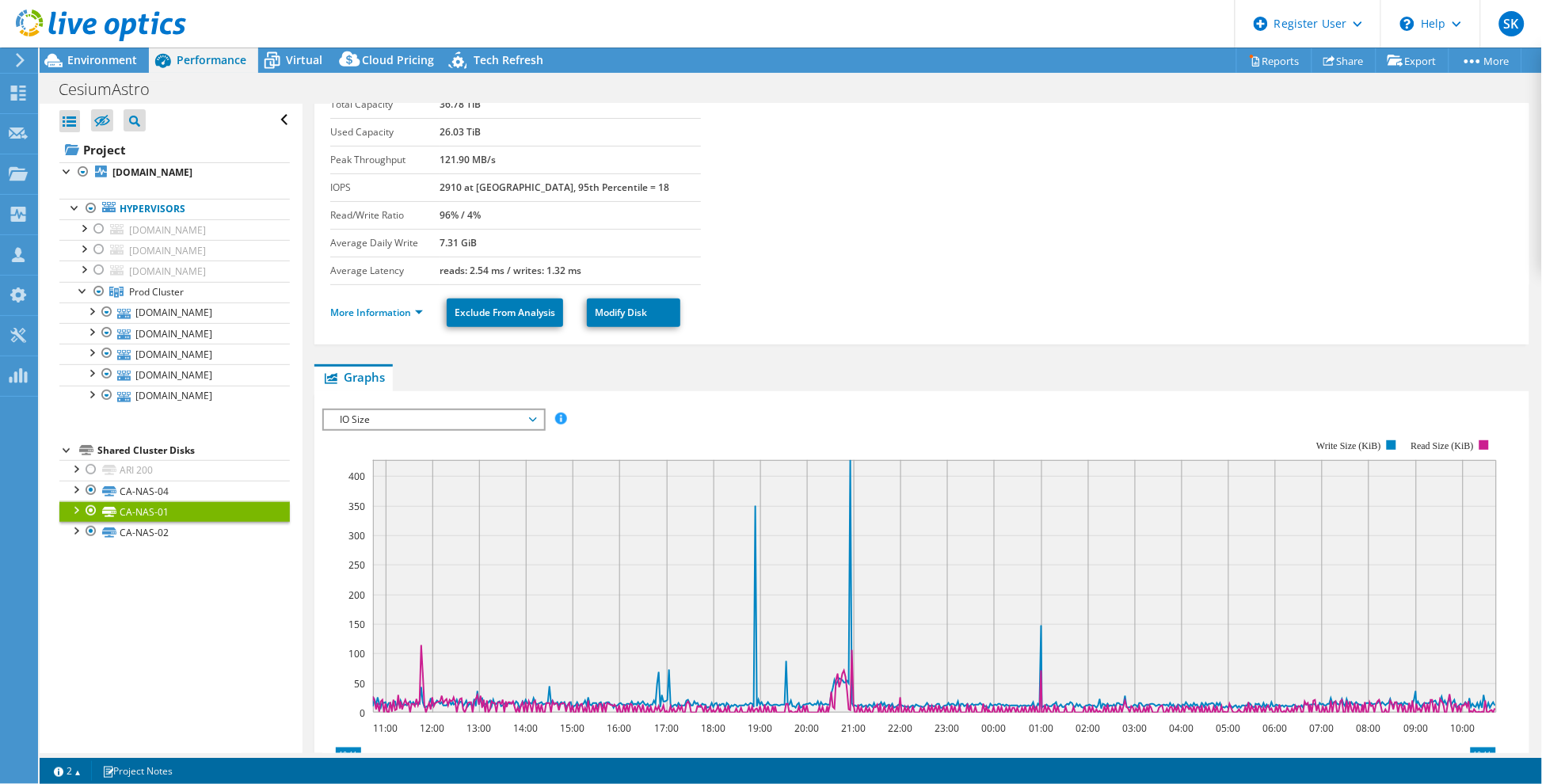
scroll to position [88, 0]
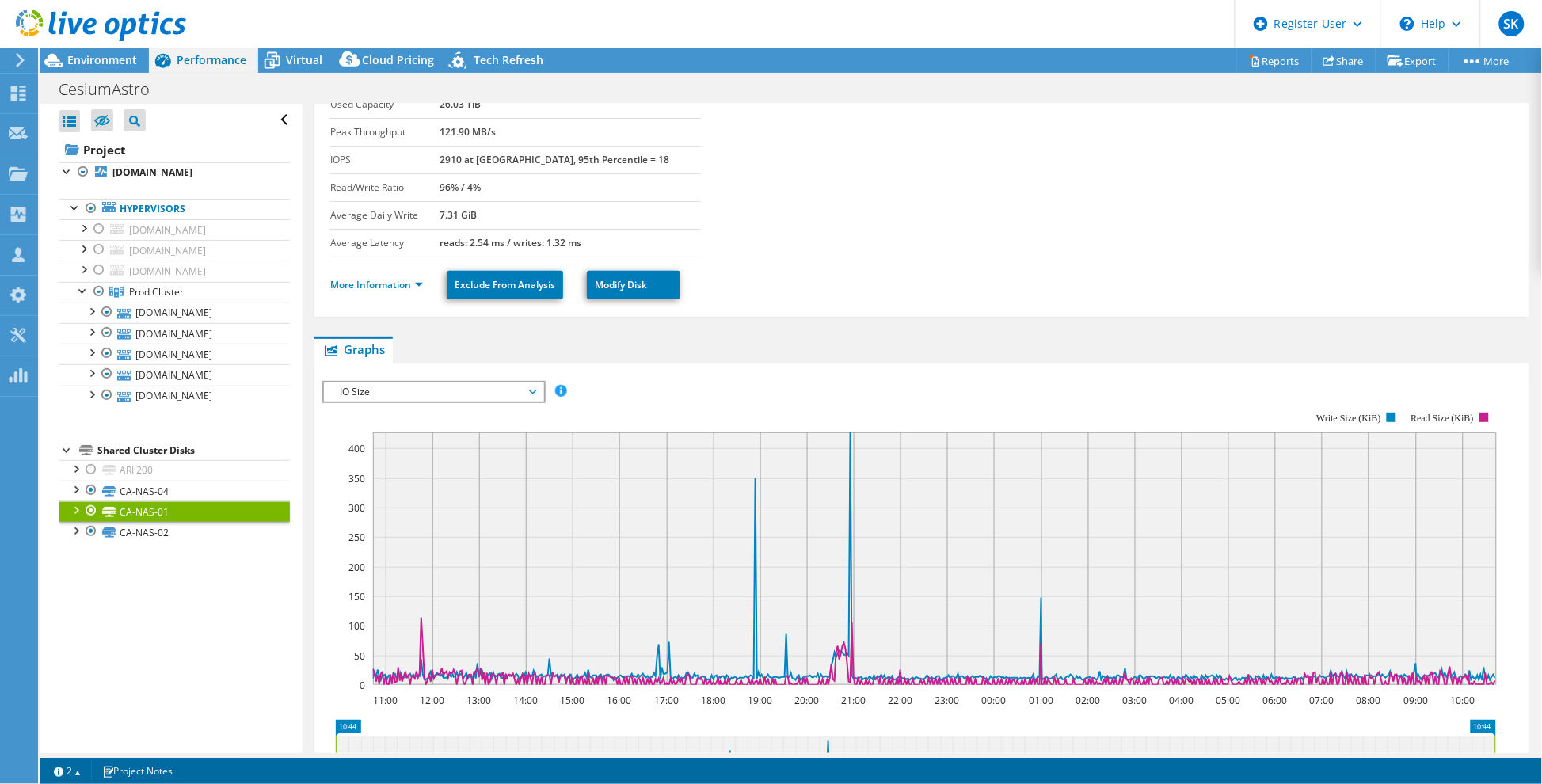
click at [535, 390] on icon at bounding box center [533, 392] width 8 height 5
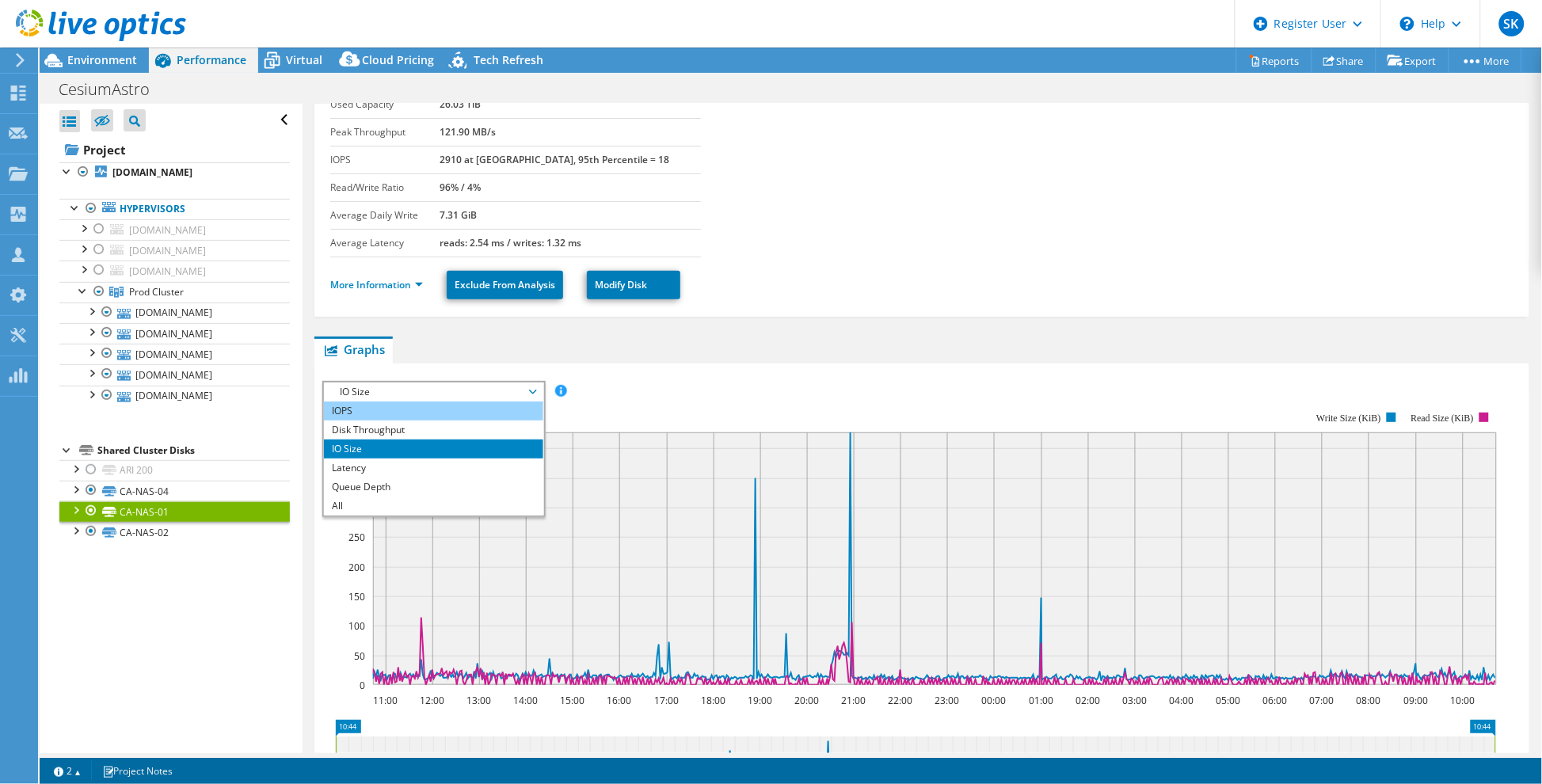
click at [393, 414] on li "IOPS" at bounding box center [433, 411] width 219 height 19
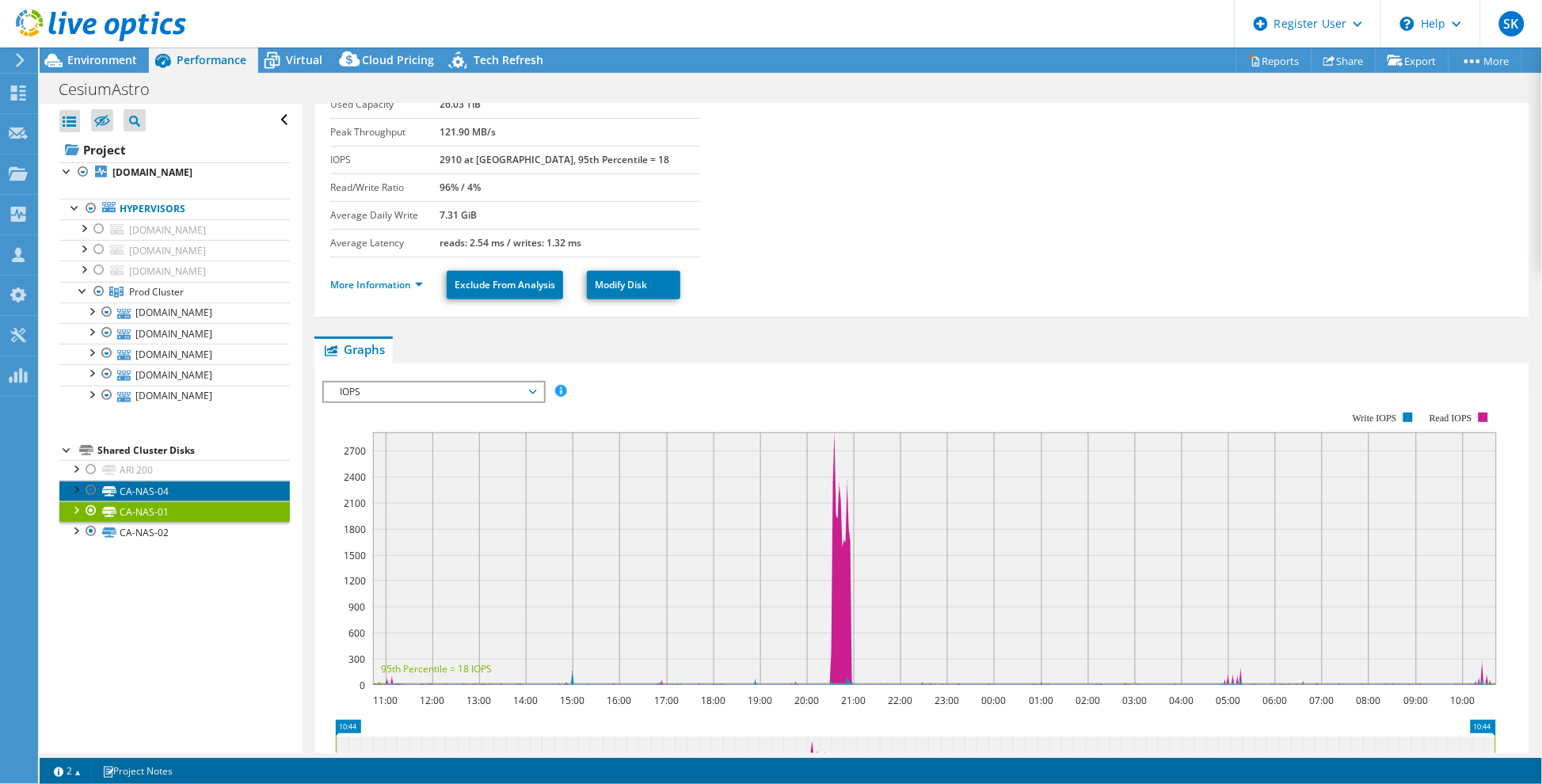
click at [115, 497] on icon at bounding box center [109, 491] width 14 height 10
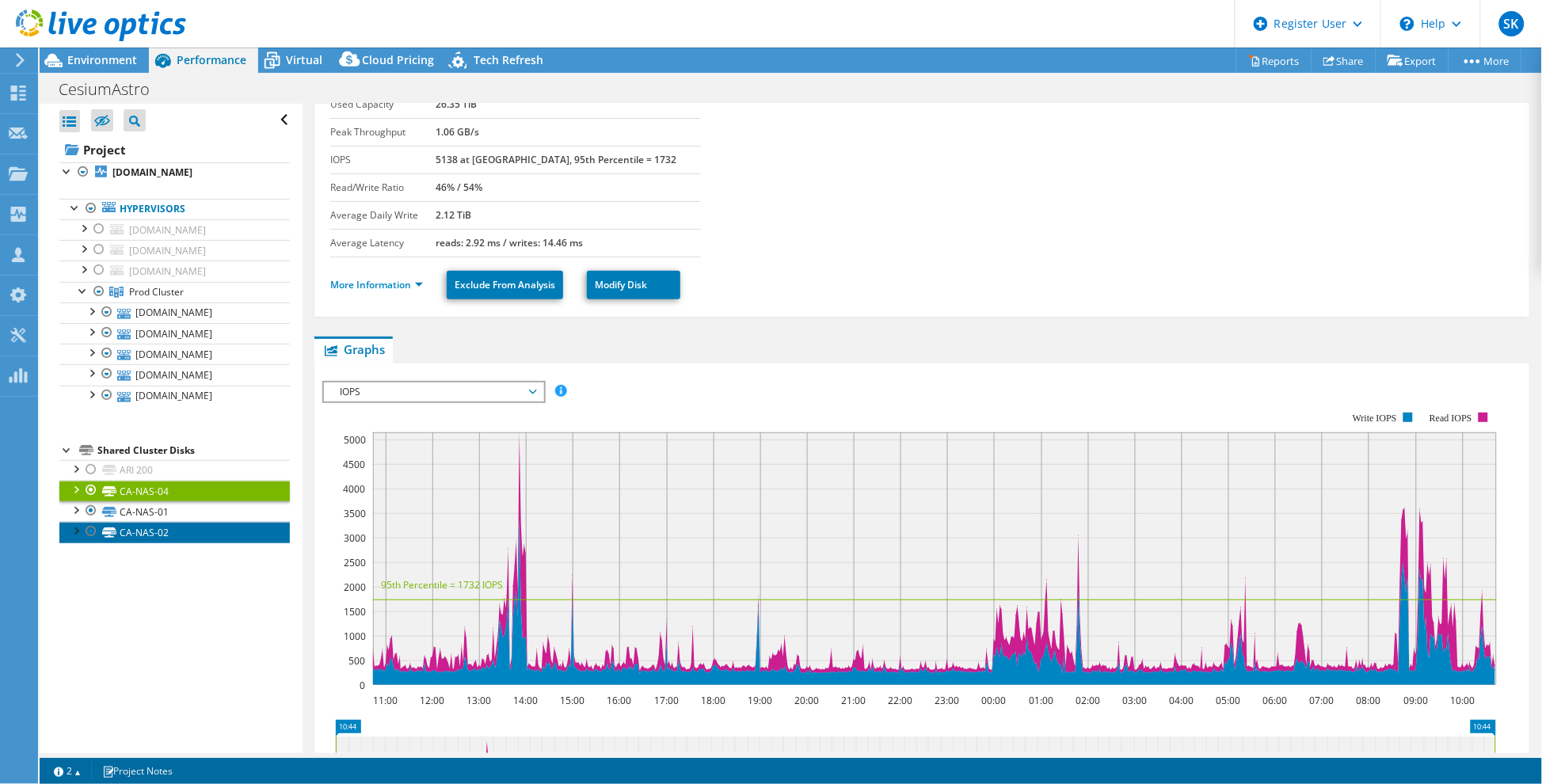
click at [168, 542] on link "CA-NAS-02" at bounding box center [174, 532] width 231 height 21
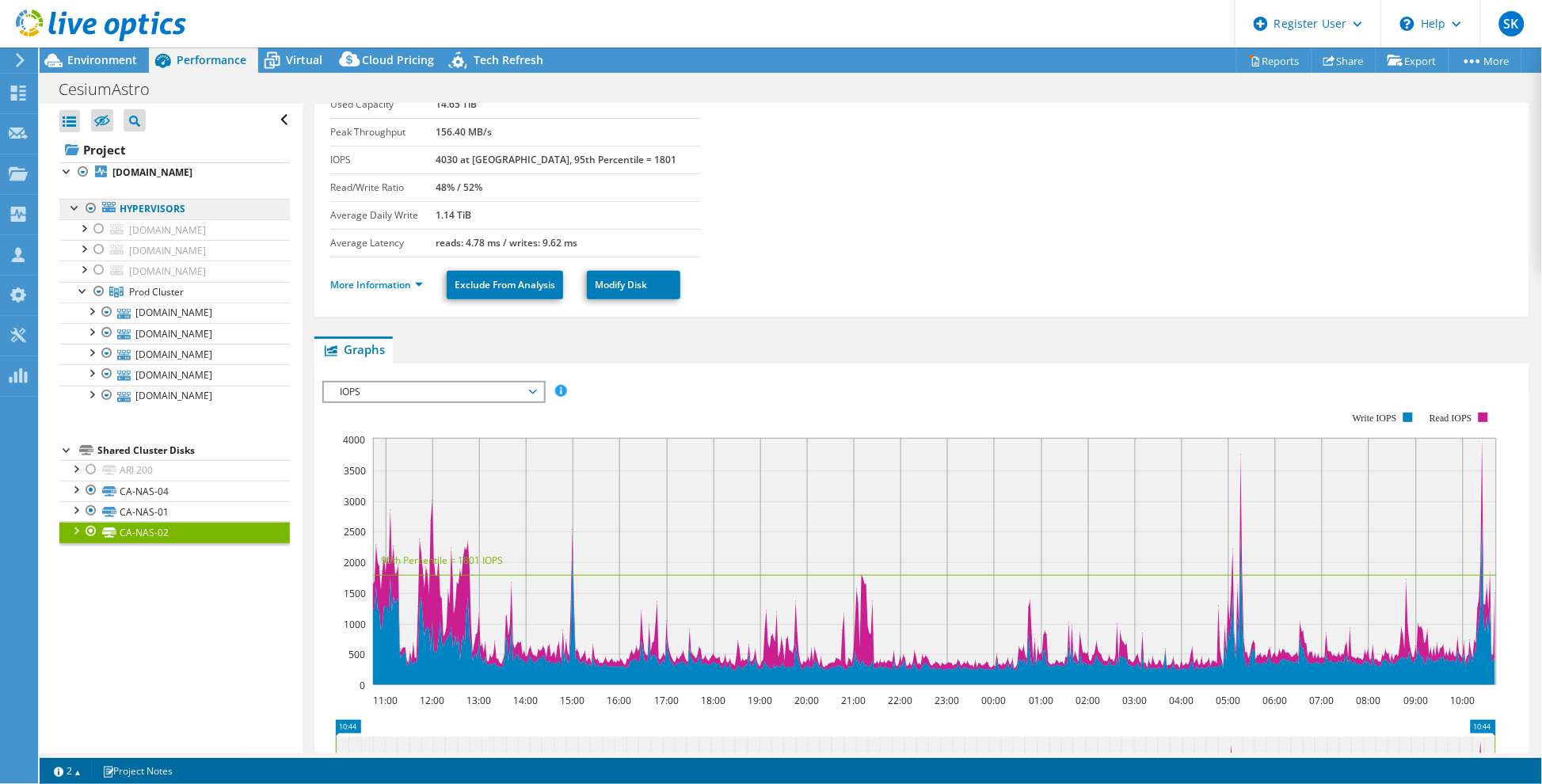
click at [167, 219] on link "Hypervisors" at bounding box center [174, 209] width 231 height 21
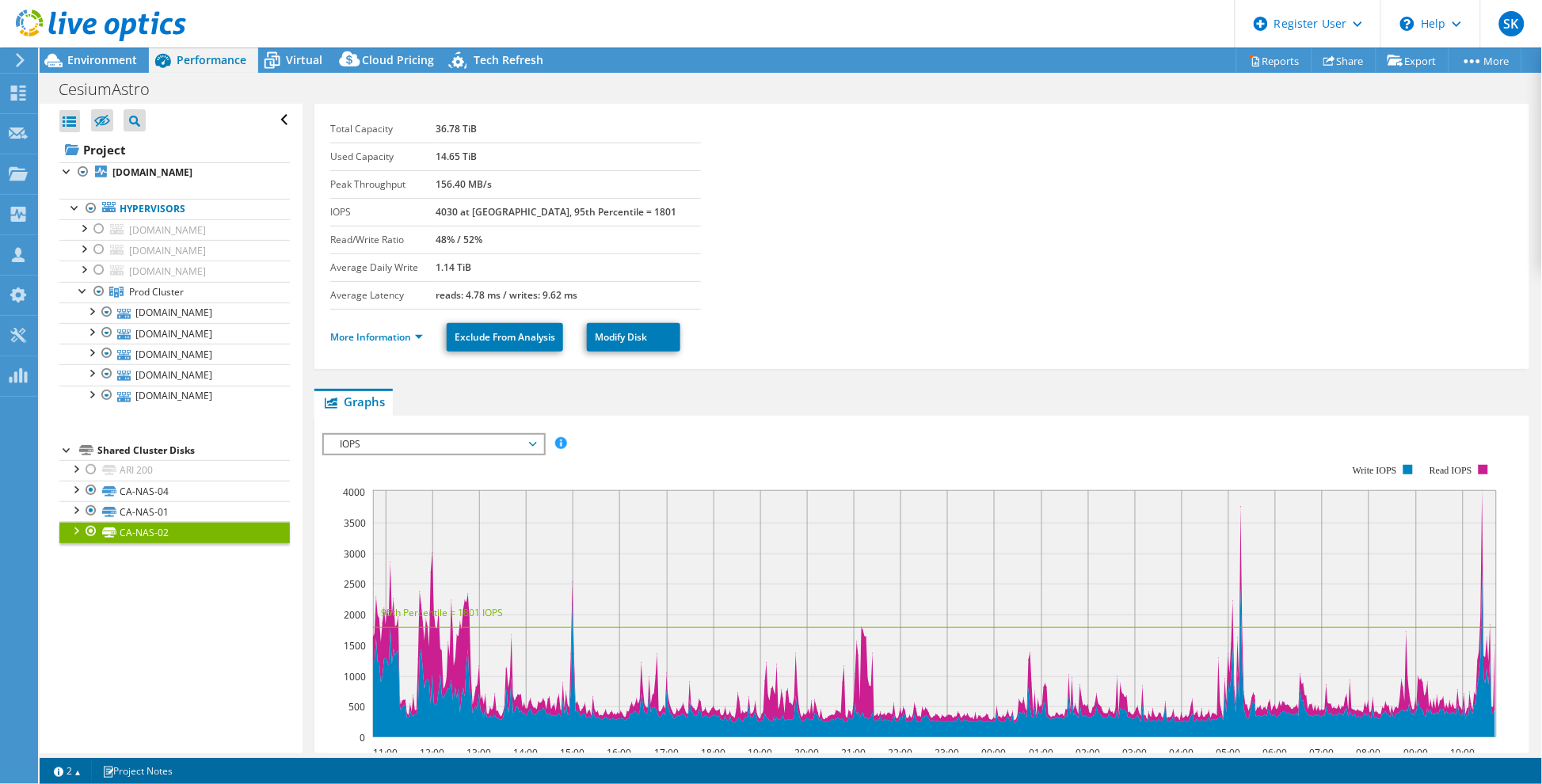
scroll to position [0, 0]
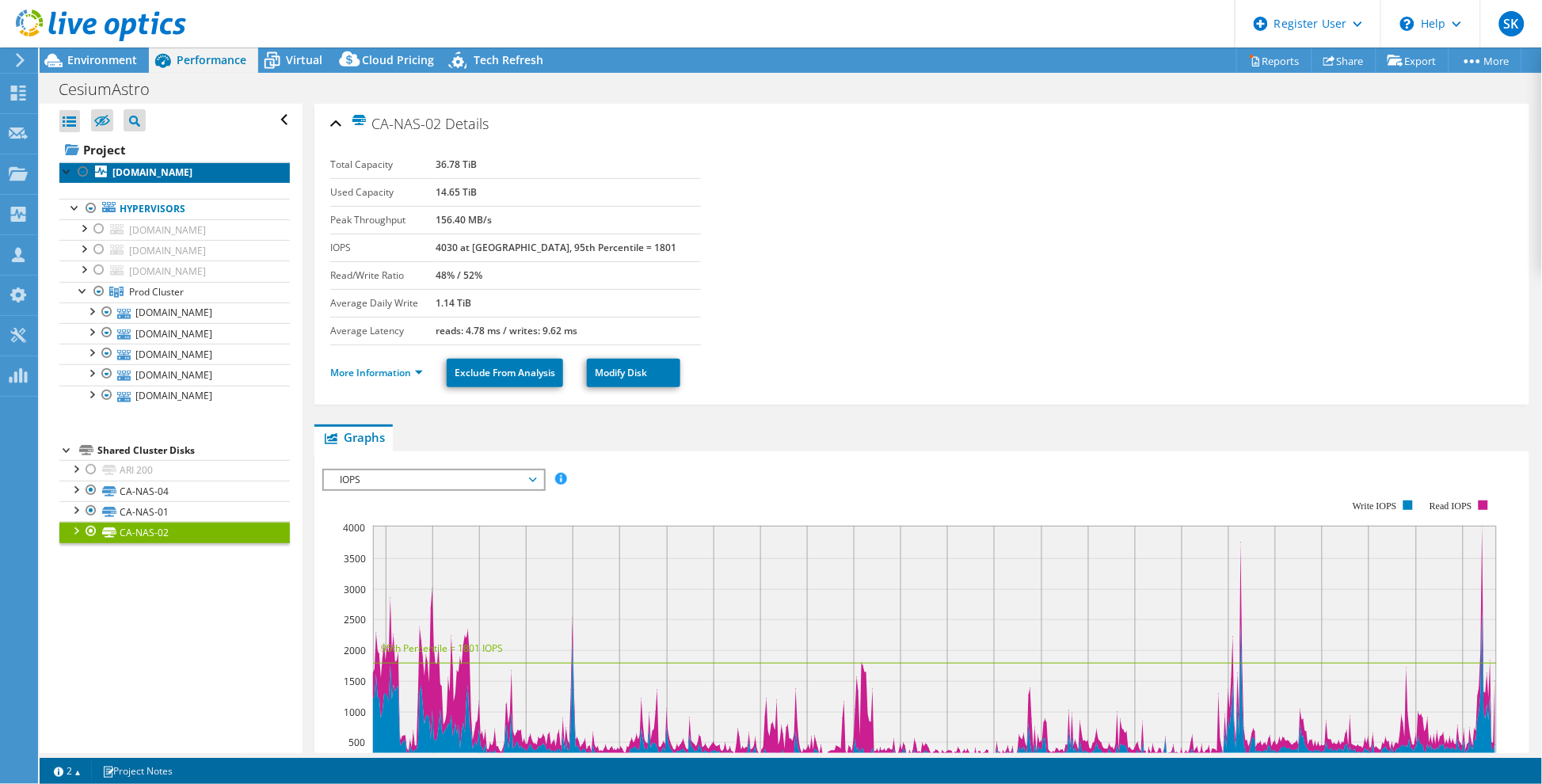
click at [117, 168] on b "[DOMAIN_NAME]" at bounding box center [152, 172] width 80 height 14
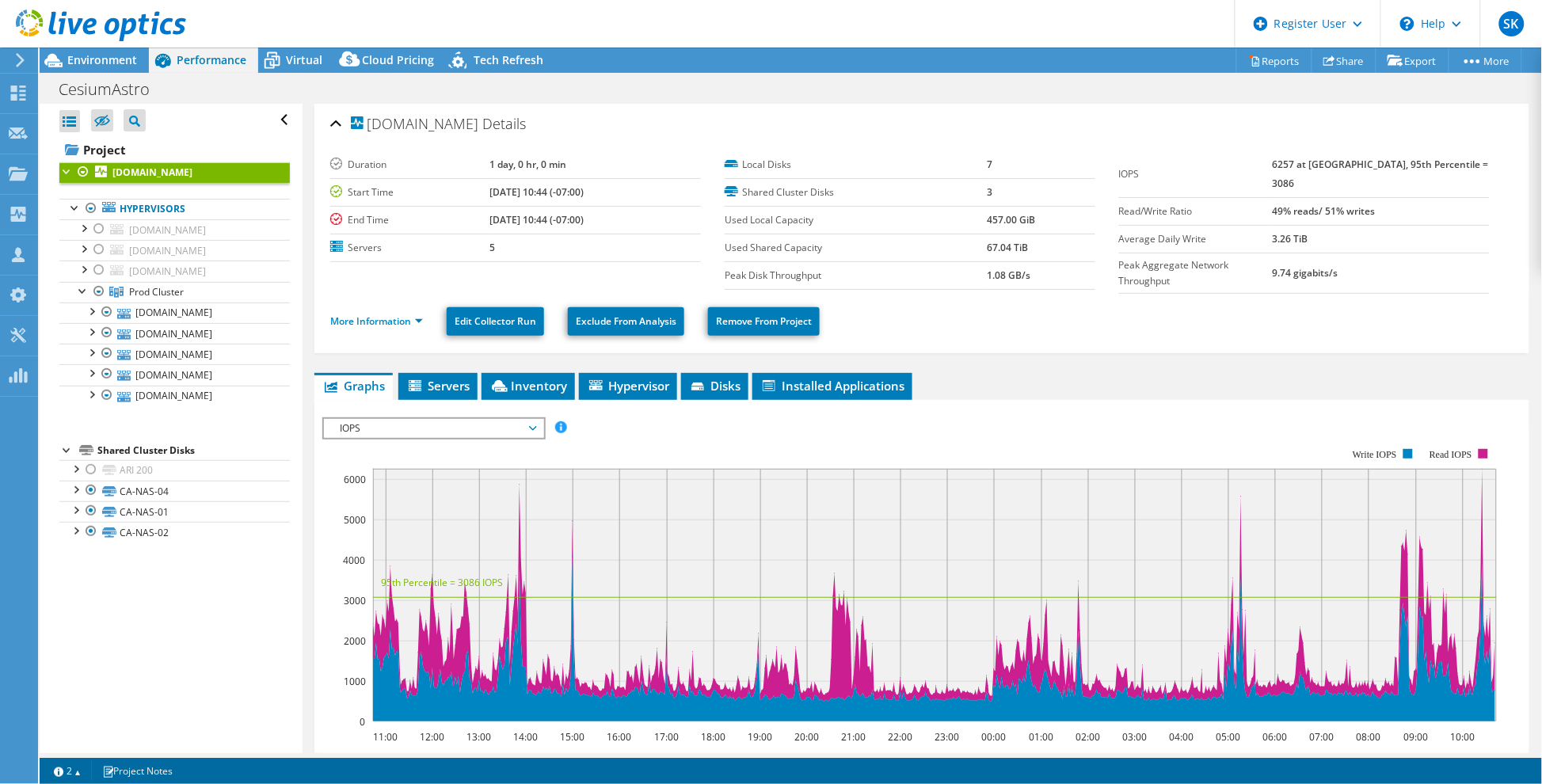
drag, startPoint x: 1292, startPoint y: 163, endPoint x: 1469, endPoint y: 169, distance: 177.1
click at [1469, 169] on tr "IOPS 6257 at [GEOGRAPHIC_DATA], 95th Percentile = 3086" at bounding box center [1304, 175] width 371 height 47
click at [1319, 168] on b "6257 at [GEOGRAPHIC_DATA], 95th Percentile = 3086" at bounding box center [1380, 174] width 216 height 33
click at [112, 63] on span "Environment" at bounding box center [101, 60] width 69 height 15
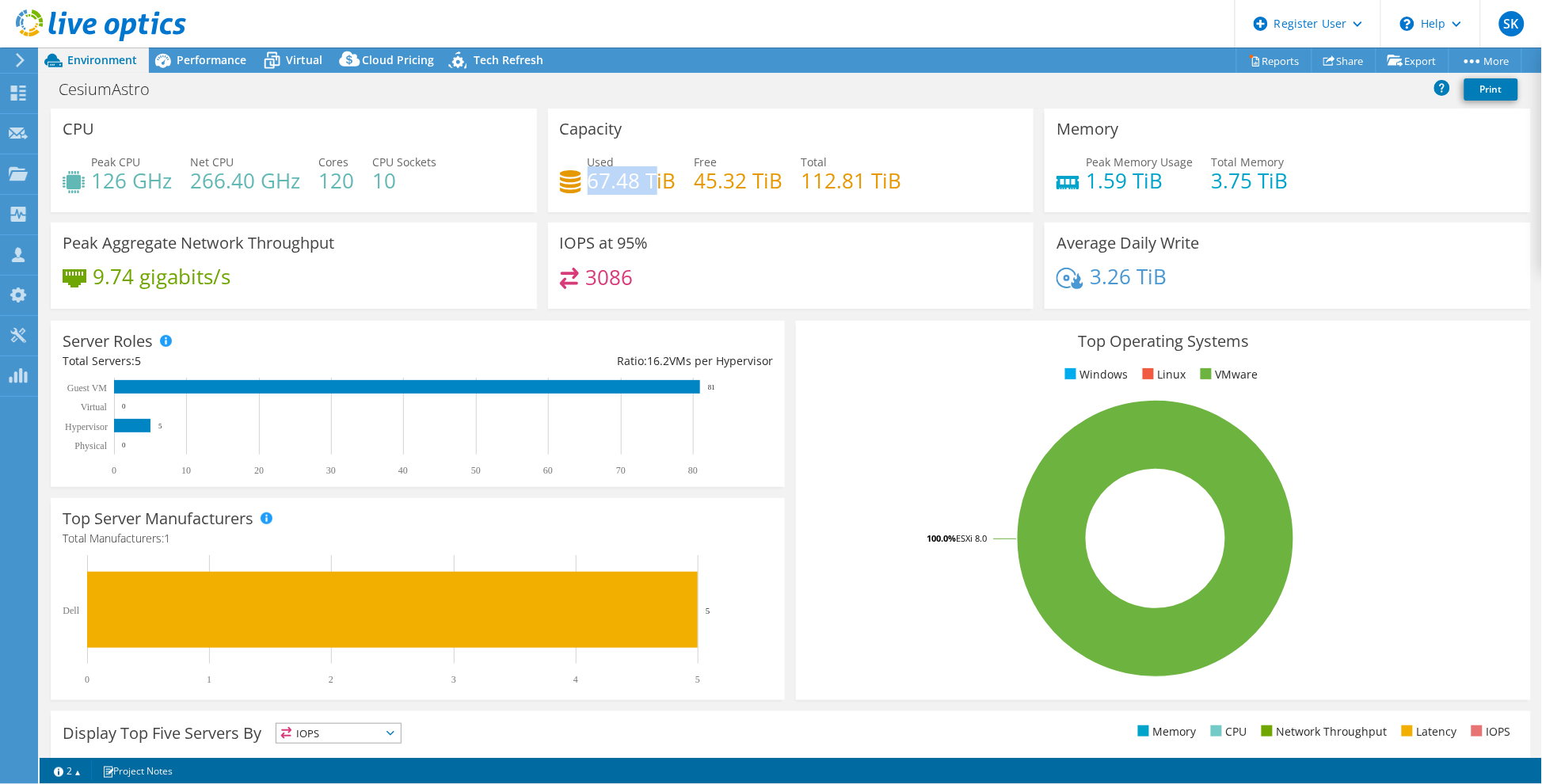
drag, startPoint x: 583, startPoint y: 176, endPoint x: 653, endPoint y: 176, distance: 70.0
click at [653, 176] on h4 "67.48 TiB" at bounding box center [632, 180] width 89 height 18
drag, startPoint x: 690, startPoint y: 176, endPoint x: 814, endPoint y: 175, distance: 124.0
click at [791, 175] on div "Used 67.48 TiB Free 45.32 TiB Total 112.81 TiB" at bounding box center [791, 179] width 463 height 52
drag, startPoint x: 892, startPoint y: 183, endPoint x: 567, endPoint y: 180, distance: 325.0
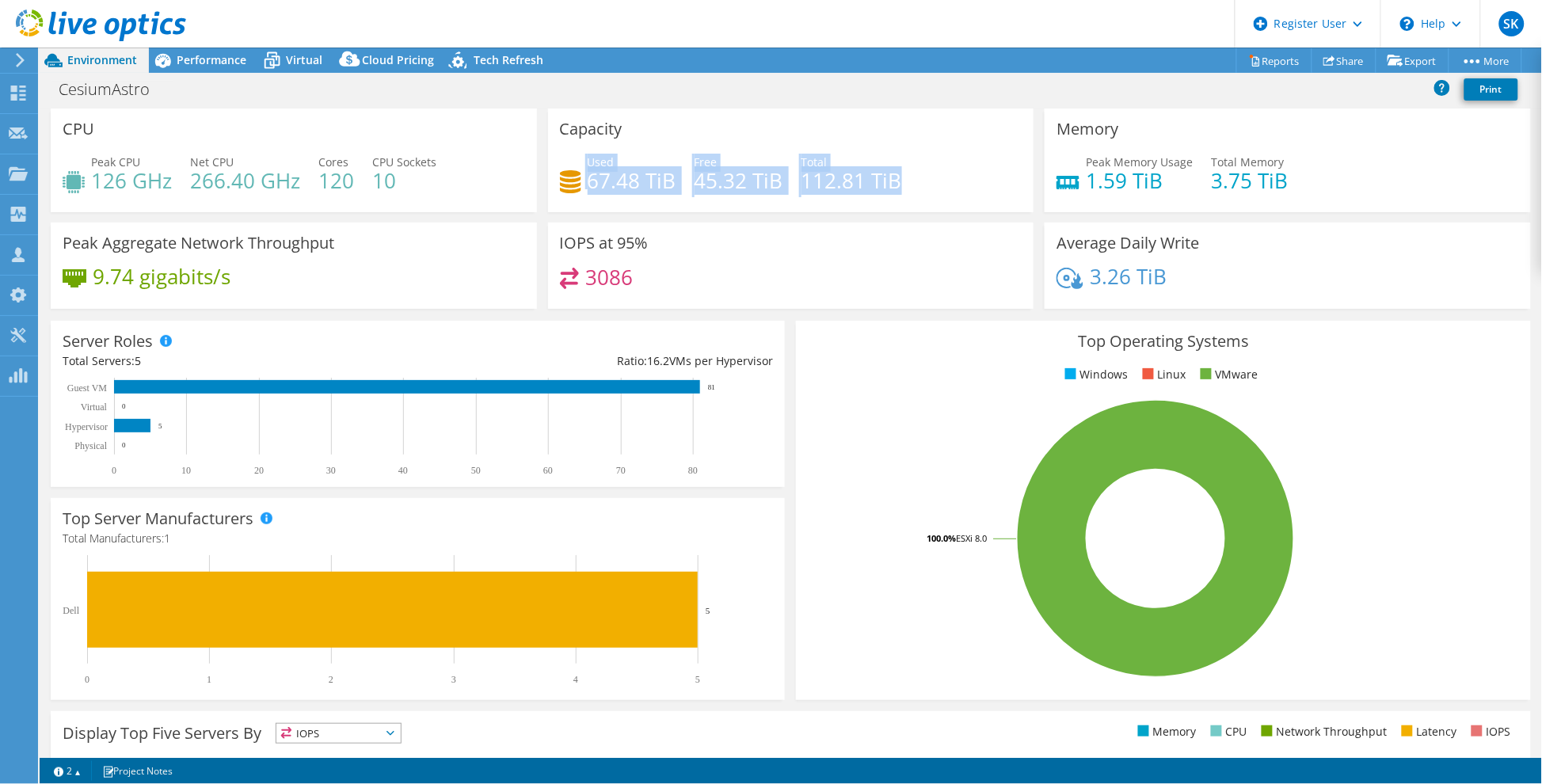
click at [567, 180] on div "Used 67.48 TiB Free 45.32 TiB Total 112.81 TiB" at bounding box center [791, 179] width 463 height 52
click at [793, 128] on div "Capacity Used 67.48 TiB Free 45.32 TiB Total 112.81 TiB" at bounding box center [791, 160] width 487 height 104
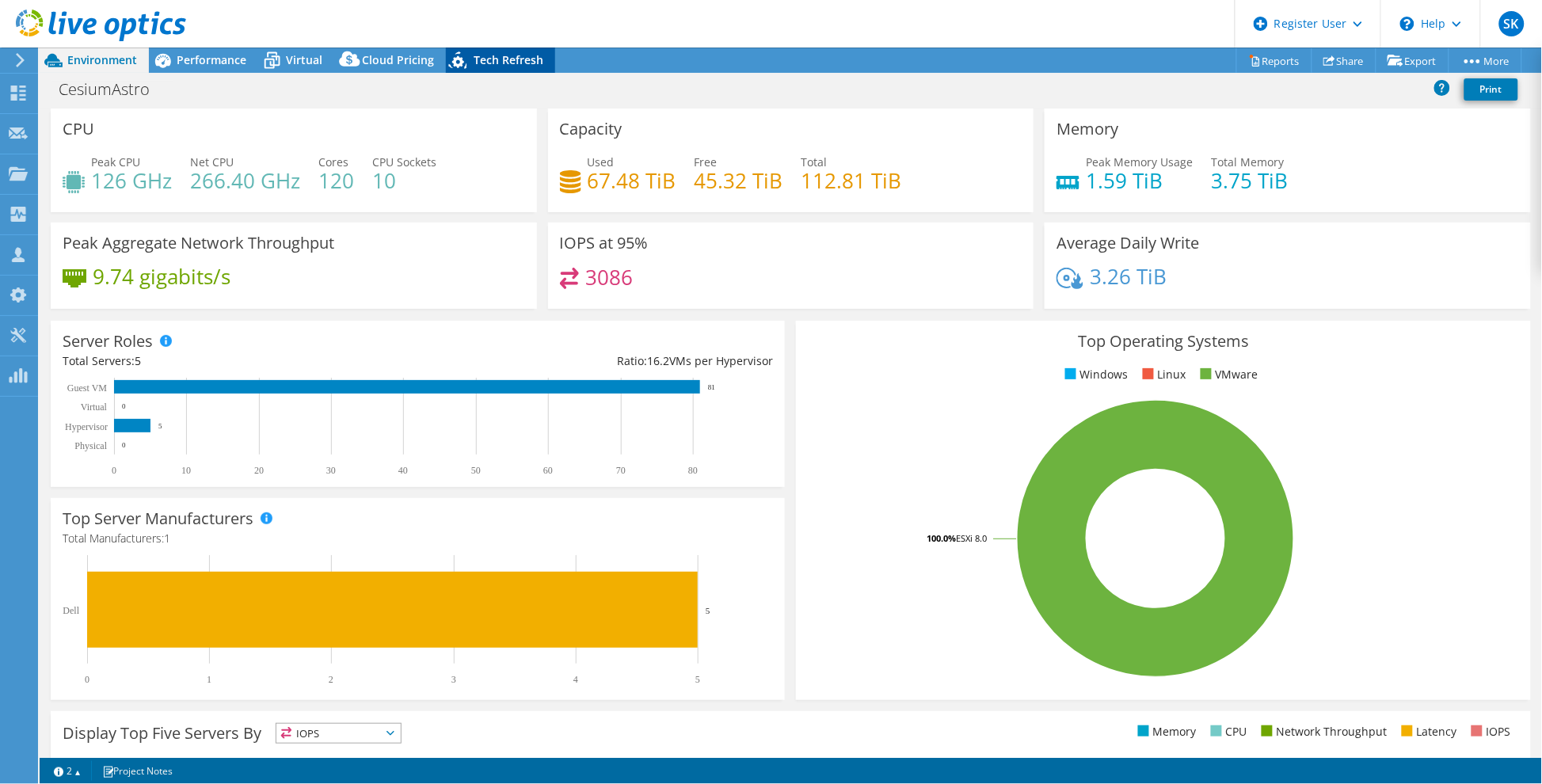
click at [486, 63] on span "Tech Refresh" at bounding box center [508, 60] width 69 height 15
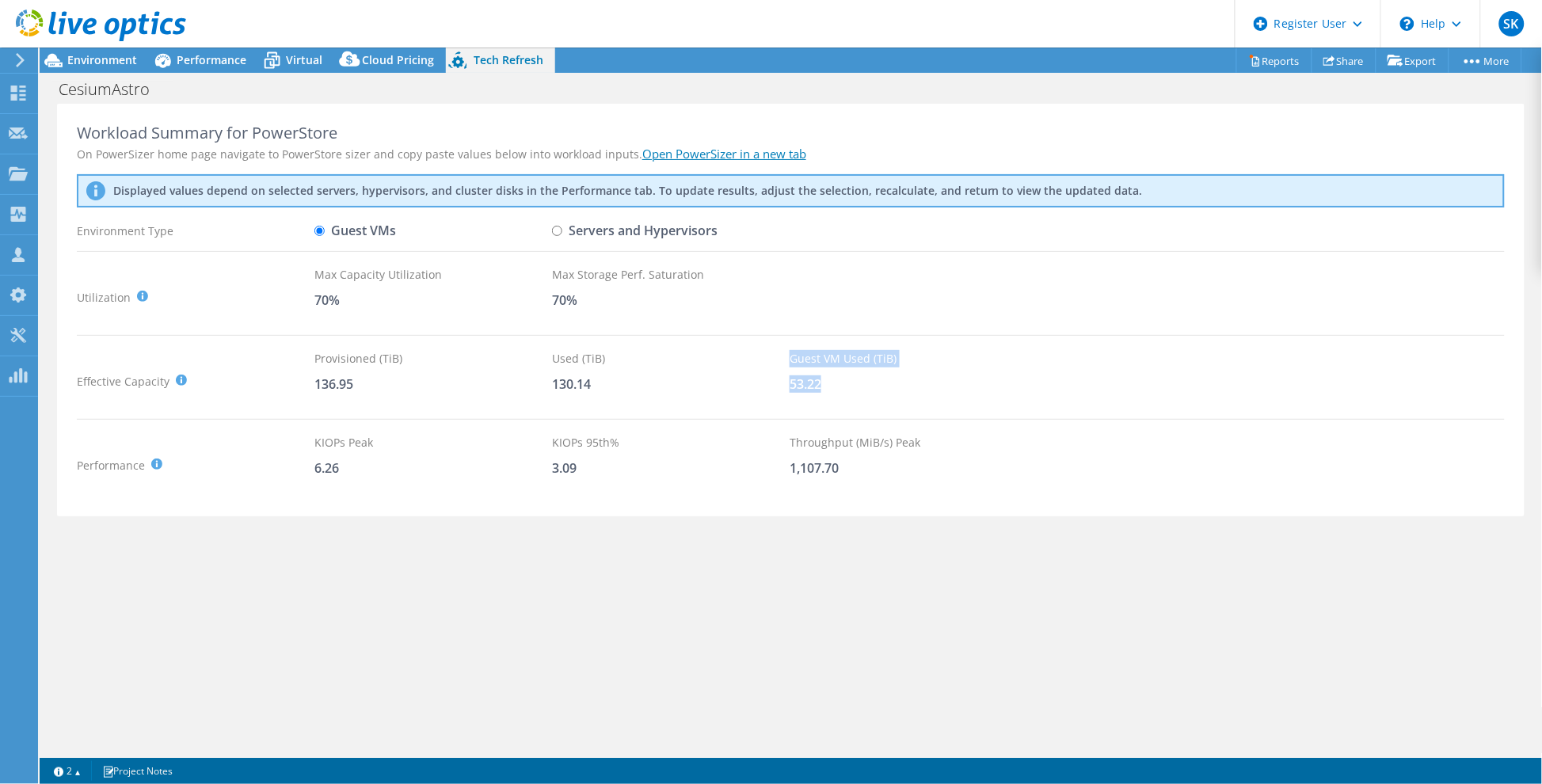
drag, startPoint x: 822, startPoint y: 382, endPoint x: 785, endPoint y: 386, distance: 37.2
click at [785, 386] on div "Effective Capacity Provisioned (TiB) : Total virtual disk size of all VMs on se…" at bounding box center [791, 381] width 1428 height 62
click at [562, 387] on div "130.14" at bounding box center [671, 384] width 238 height 18
drag, startPoint x: 550, startPoint y: 381, endPoint x: 590, endPoint y: 378, distance: 40.1
click at [595, 376] on div "Effective Capacity Provisioned (TiB) : Total virtual disk size of all VMs on se…" at bounding box center [791, 381] width 1428 height 62
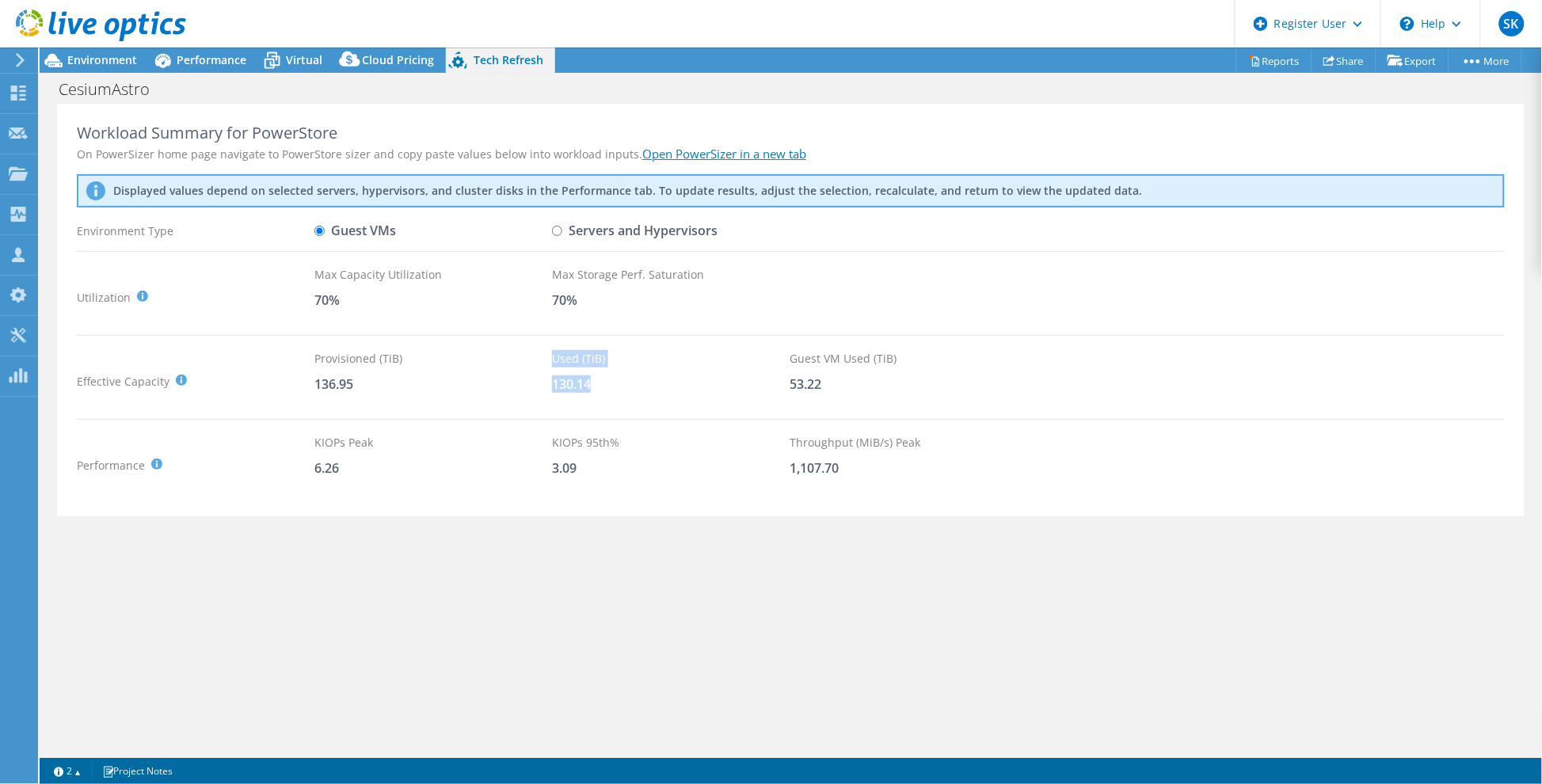
click at [590, 378] on div "130.14" at bounding box center [671, 384] width 238 height 18
click at [566, 384] on div "130.14" at bounding box center [671, 384] width 238 height 18
drag, startPoint x: 558, startPoint y: 384, endPoint x: 586, endPoint y: 383, distance: 28.0
click at [584, 383] on div "130.14" at bounding box center [671, 384] width 238 height 18
click at [362, 384] on div "136.95" at bounding box center [433, 384] width 238 height 18
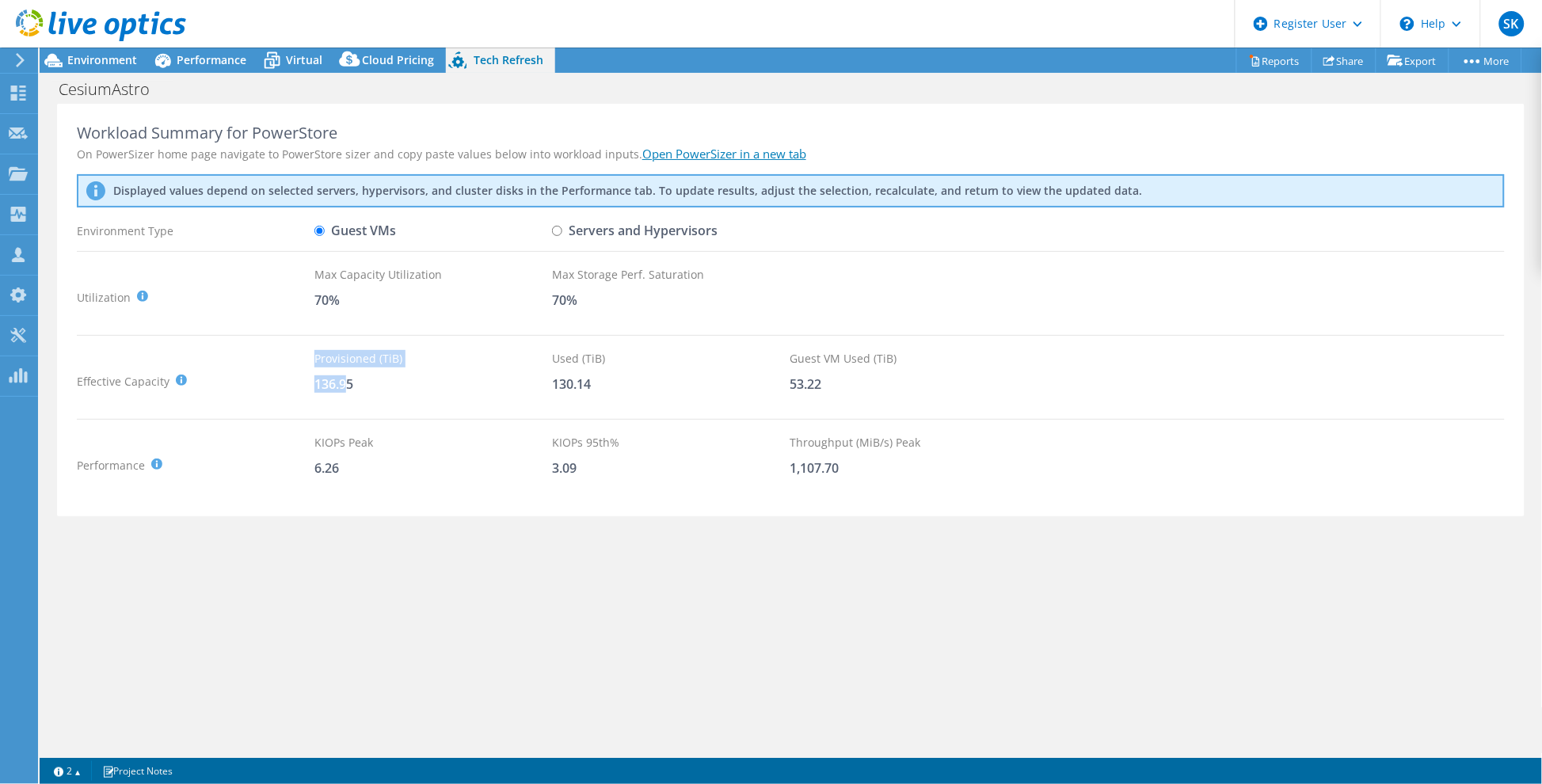
drag, startPoint x: 347, startPoint y: 383, endPoint x: 432, endPoint y: 384, distance: 85.0
click at [244, 379] on div "Effective Capacity Provisioned (TiB) : Total virtual disk size of all VMs on se…" at bounding box center [791, 381] width 1428 height 62
click at [511, 381] on div "136.95" at bounding box center [433, 384] width 238 height 18
drag, startPoint x: 598, startPoint y: 386, endPoint x: 523, endPoint y: 381, distance: 75.2
click at [520, 381] on div "Effective Capacity Provisioned (TiB) : Total virtual disk size of all VMs on se…" at bounding box center [791, 381] width 1428 height 62
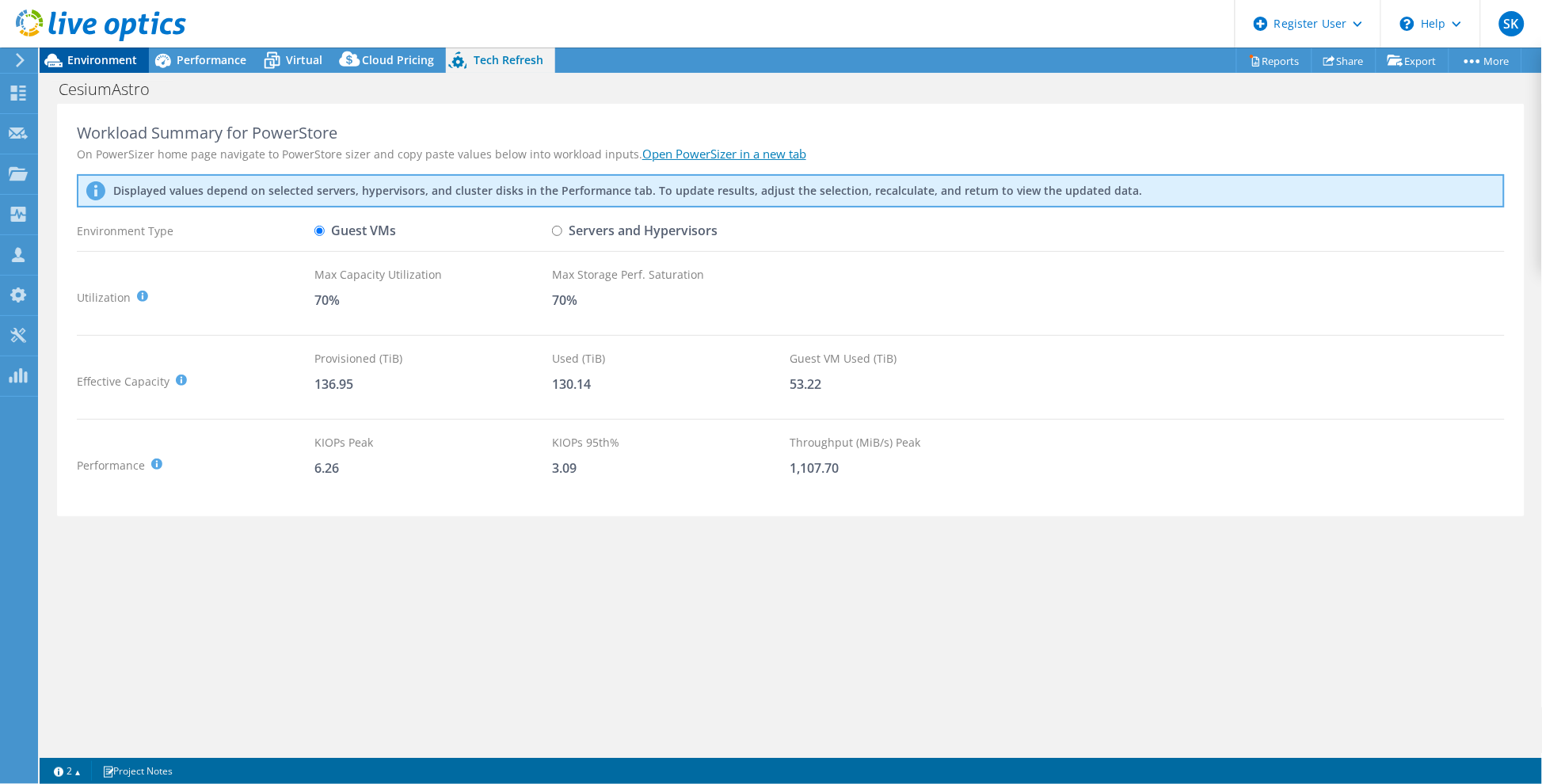
click at [92, 54] on span "Environment" at bounding box center [101, 60] width 69 height 15
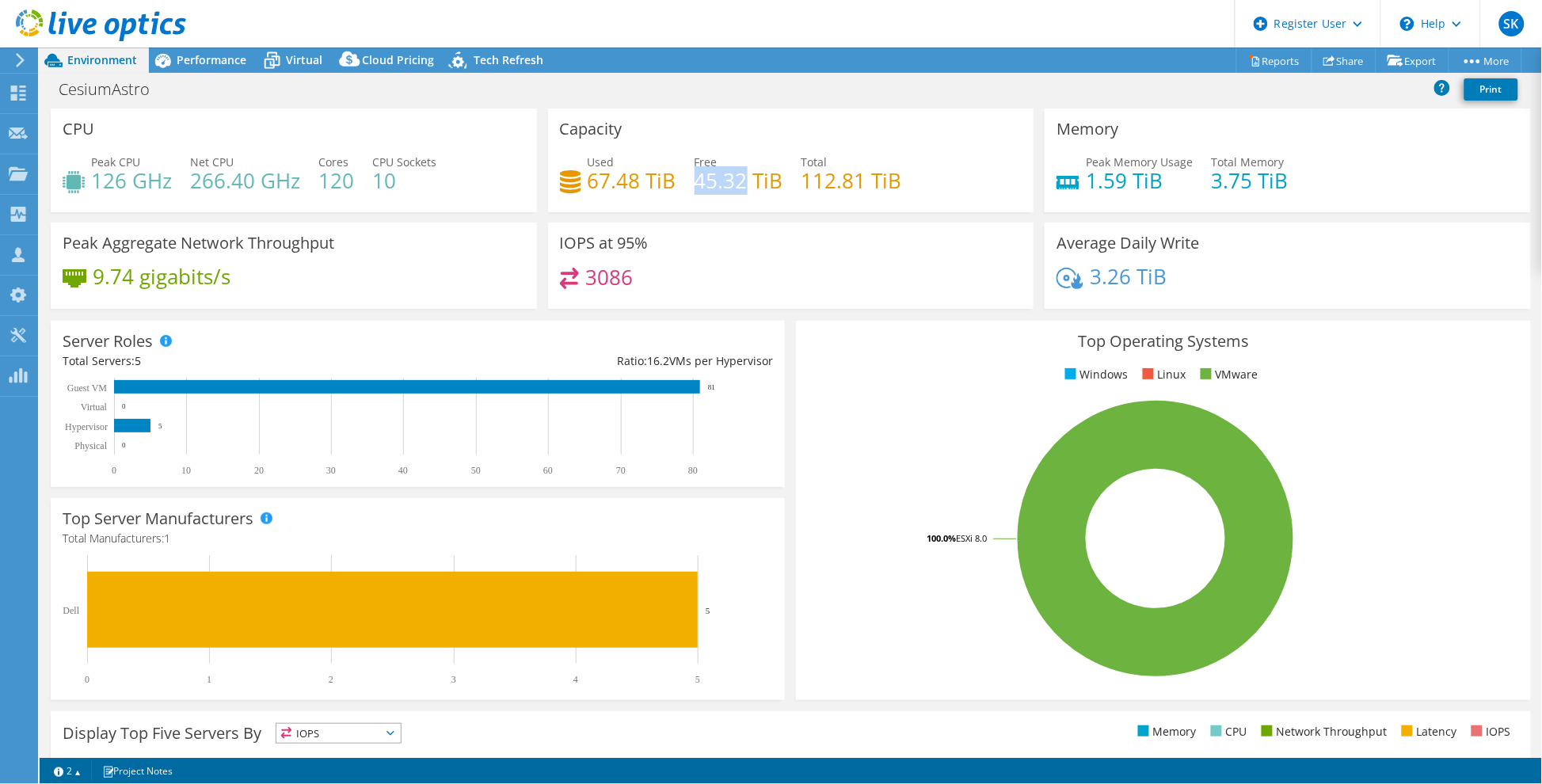
drag, startPoint x: 689, startPoint y: 180, endPoint x: 742, endPoint y: 180, distance: 53.0
click at [742, 180] on h4 "45.32 TiB" at bounding box center [739, 180] width 89 height 18
drag, startPoint x: 806, startPoint y: 175, endPoint x: 591, endPoint y: 169, distance: 215.1
click at [591, 169] on div "Used 67.48 TiB Free 45.32 TiB Total 112.81 TiB" at bounding box center [791, 179] width 463 height 52
click at [594, 171] on h4 "67.48 TiB" at bounding box center [632, 180] width 89 height 18
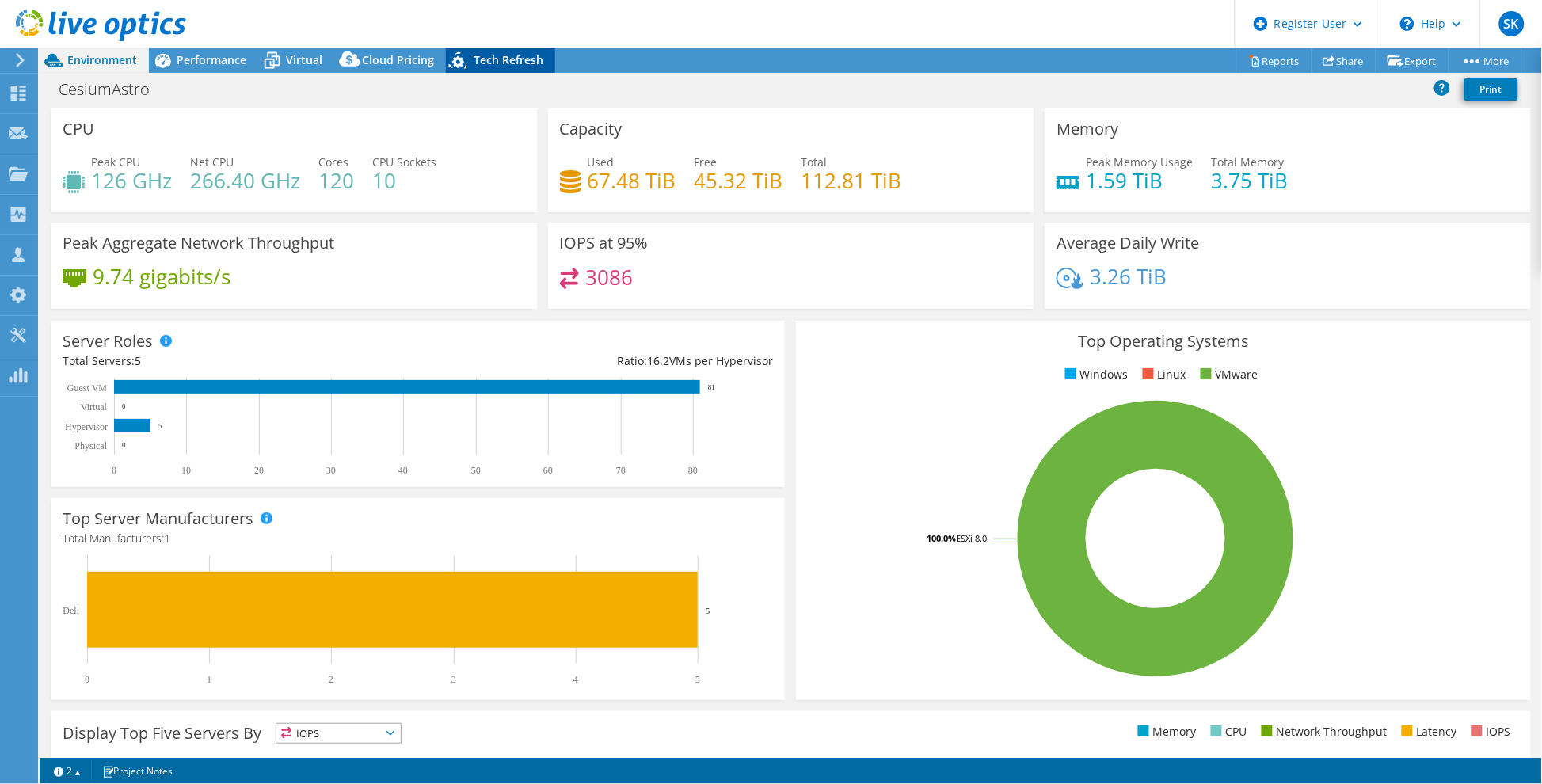
click at [464, 54] on icon at bounding box center [459, 63] width 28 height 33
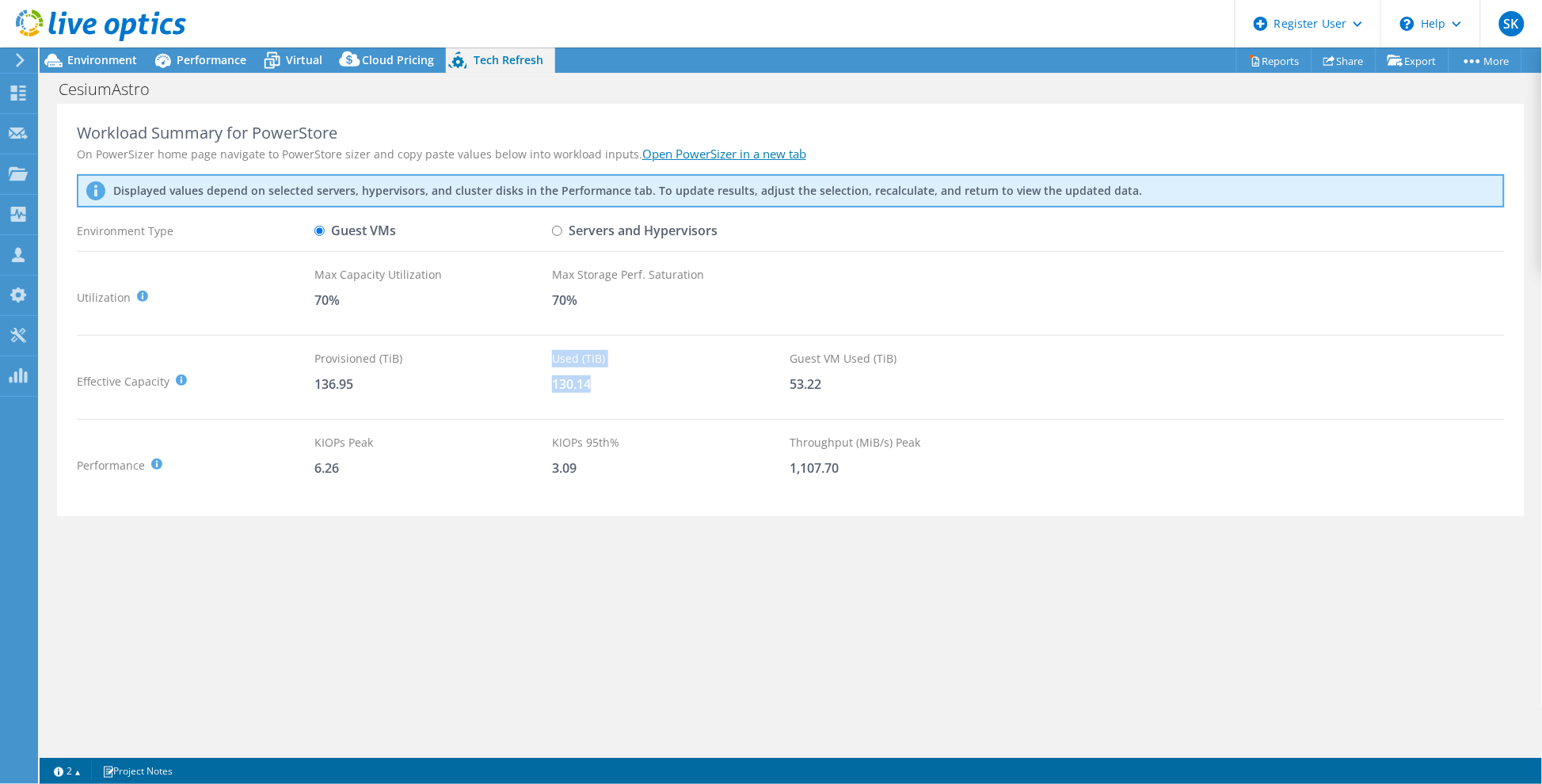
drag, startPoint x: 606, startPoint y: 386, endPoint x: 541, endPoint y: 388, distance: 65.0
click at [541, 388] on div "Effective Capacity Provisioned (TiB) : Total virtual disk size of all VMs on se…" at bounding box center [791, 381] width 1428 height 62
click at [600, 381] on div "130.14" at bounding box center [671, 384] width 238 height 18
drag, startPoint x: 313, startPoint y: 381, endPoint x: 370, endPoint y: 382, distance: 57.0
click at [370, 382] on div "Effective Capacity Provisioned (TiB) : Total virtual disk size of all VMs on se…" at bounding box center [791, 381] width 1428 height 62
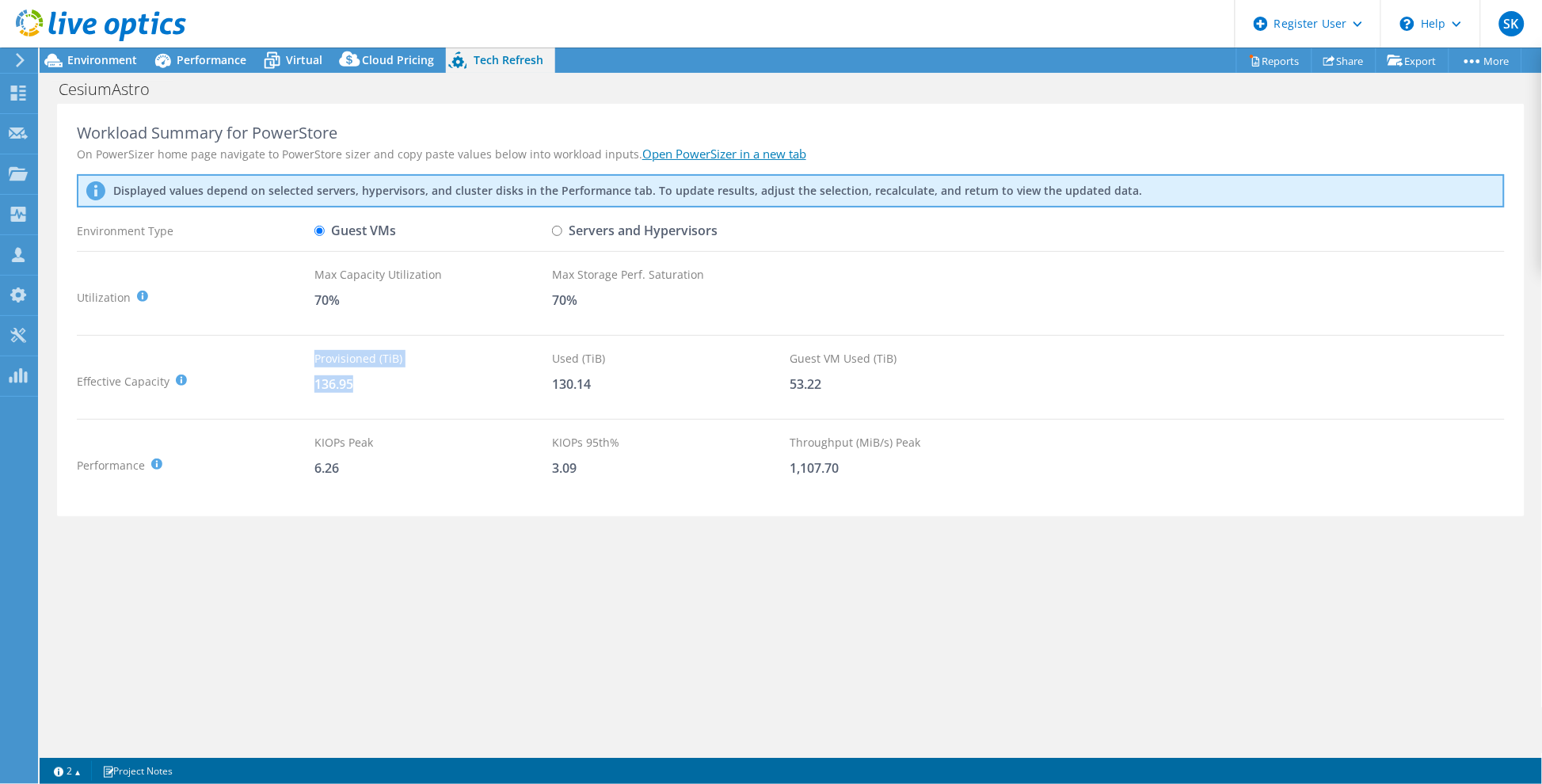
click at [542, 386] on div "136.95" at bounding box center [433, 384] width 238 height 18
drag, startPoint x: 357, startPoint y: 381, endPoint x: 301, endPoint y: 384, distance: 56.1
click at [299, 384] on div "Effective Capacity Provisioned (TiB) : Total virtual disk size of all VMs on se…" at bounding box center [791, 381] width 1428 height 62
click at [598, 386] on div "130.14" at bounding box center [671, 384] width 238 height 18
drag, startPoint x: 551, startPoint y: 387, endPoint x: 604, endPoint y: 381, distance: 53.3
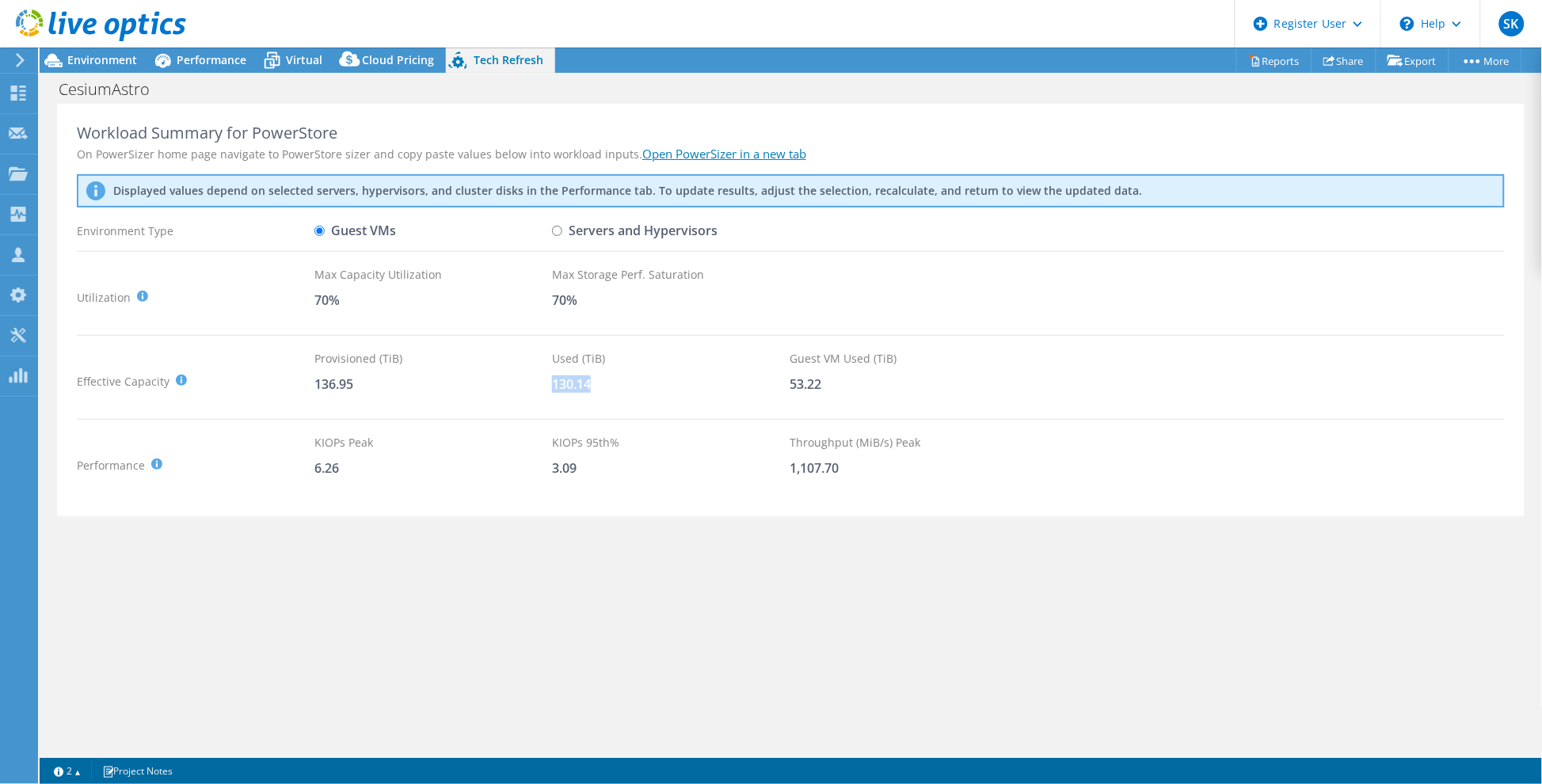
click at [604, 381] on div "130.14" at bounding box center [671, 384] width 238 height 18
click at [491, 653] on div "Workload Summary for PowerStore On PowerSizer home page navigate to PowerStore …" at bounding box center [791, 428] width 1503 height 649
drag, startPoint x: 770, startPoint y: 388, endPoint x: 752, endPoint y: 388, distance: 18.0
click at [752, 388] on div "Effective Capacity Provisioned (TiB) : Total virtual disk size of all VMs on se…" at bounding box center [791, 381] width 1428 height 62
click at [841, 387] on div "53.22" at bounding box center [909, 384] width 238 height 18
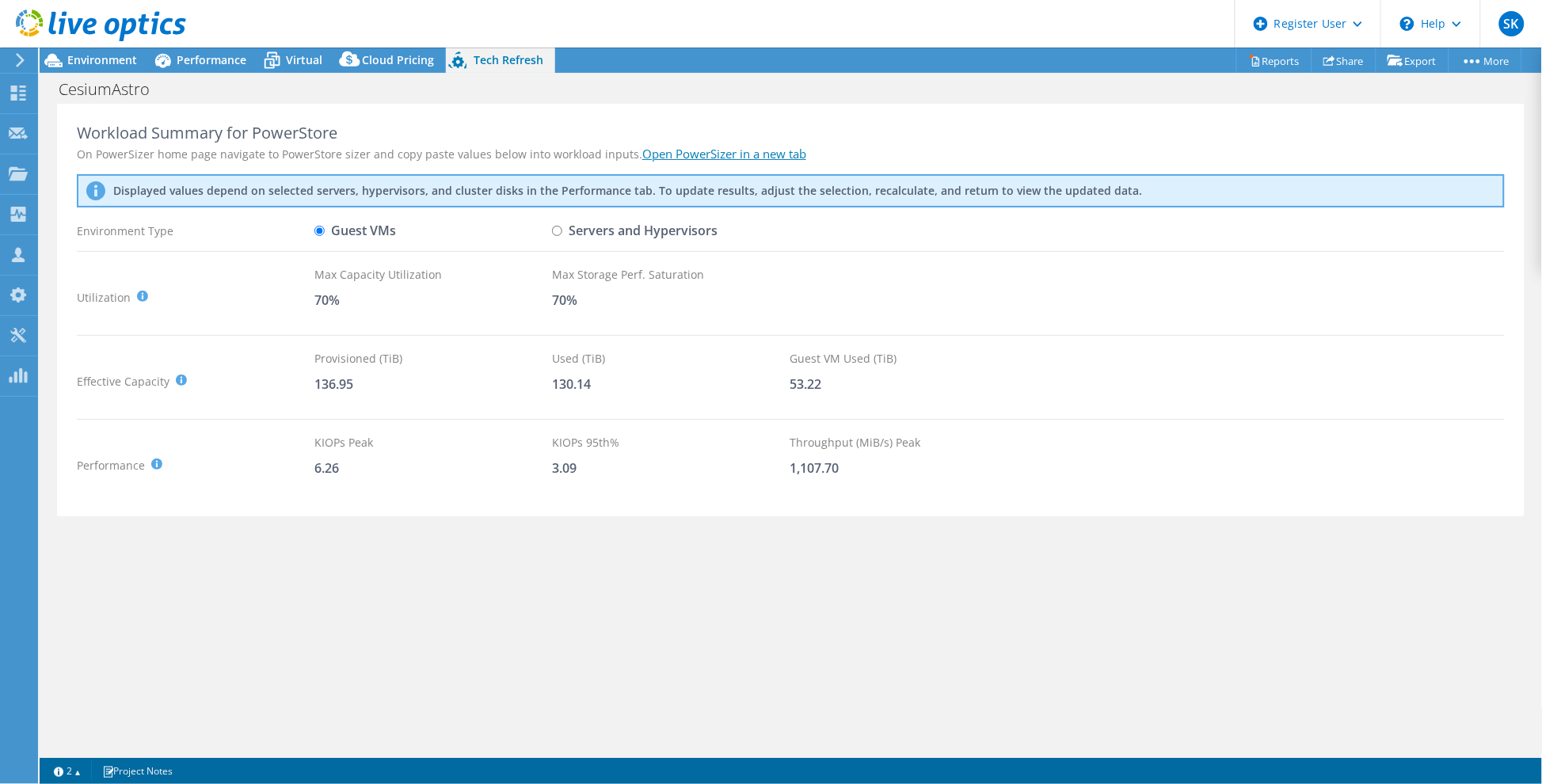
click at [130, 337] on div "Workload Summary for PowerStore On PowerSizer home page navigate to PowerStore …" at bounding box center [791, 310] width 1468 height 413
drag, startPoint x: 379, startPoint y: 384, endPoint x: 276, endPoint y: 389, distance: 103.1
click at [276, 389] on div "Effective Capacity Provisioned (TiB) : Total virtual disk size of all VMs on se…" at bounding box center [791, 381] width 1428 height 62
click at [85, 48] on div at bounding box center [93, 26] width 186 height 53
click at [88, 54] on span "Environment" at bounding box center [101, 60] width 69 height 15
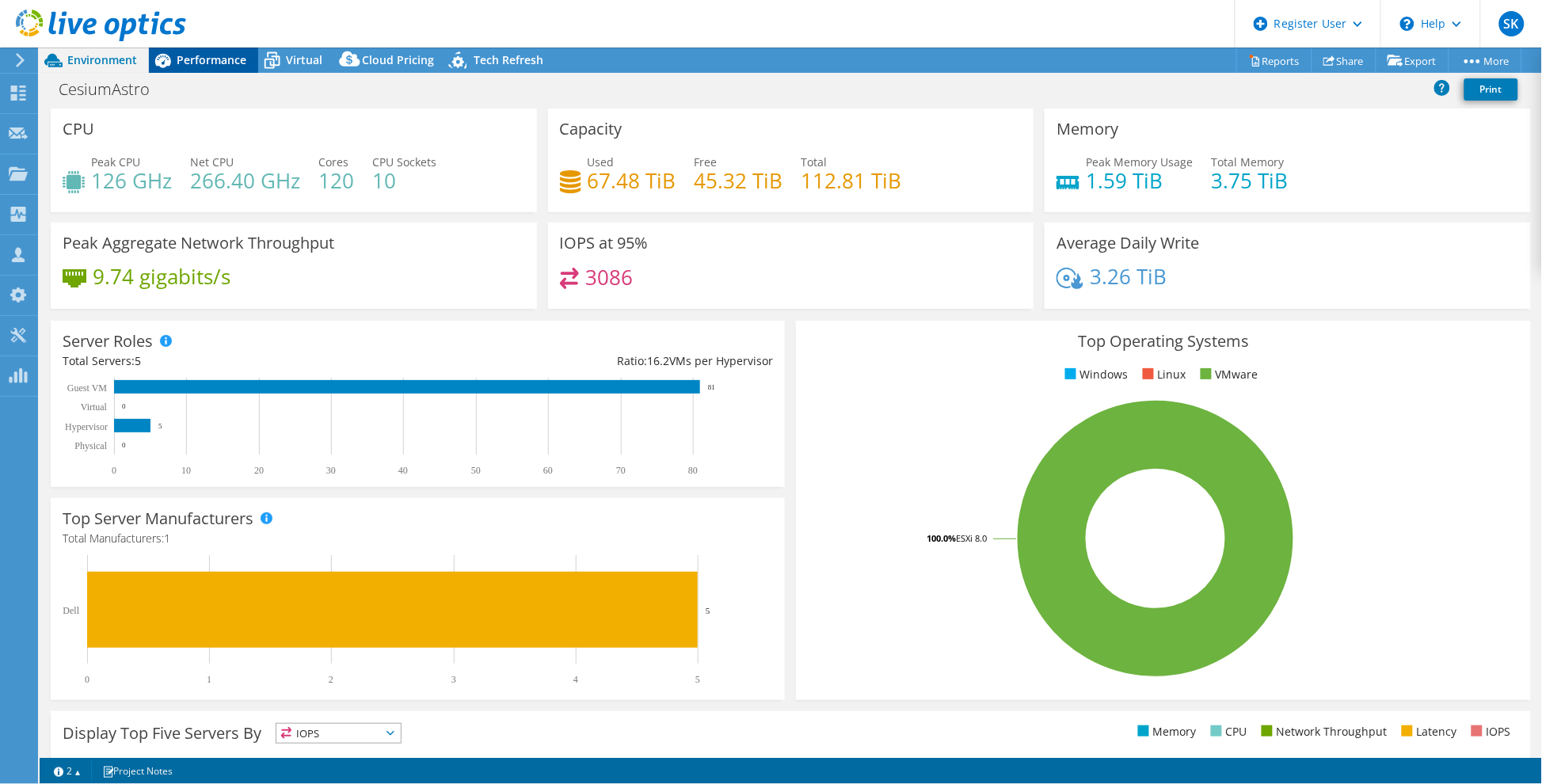
click at [176, 66] on div "Performance" at bounding box center [203, 61] width 109 height 26
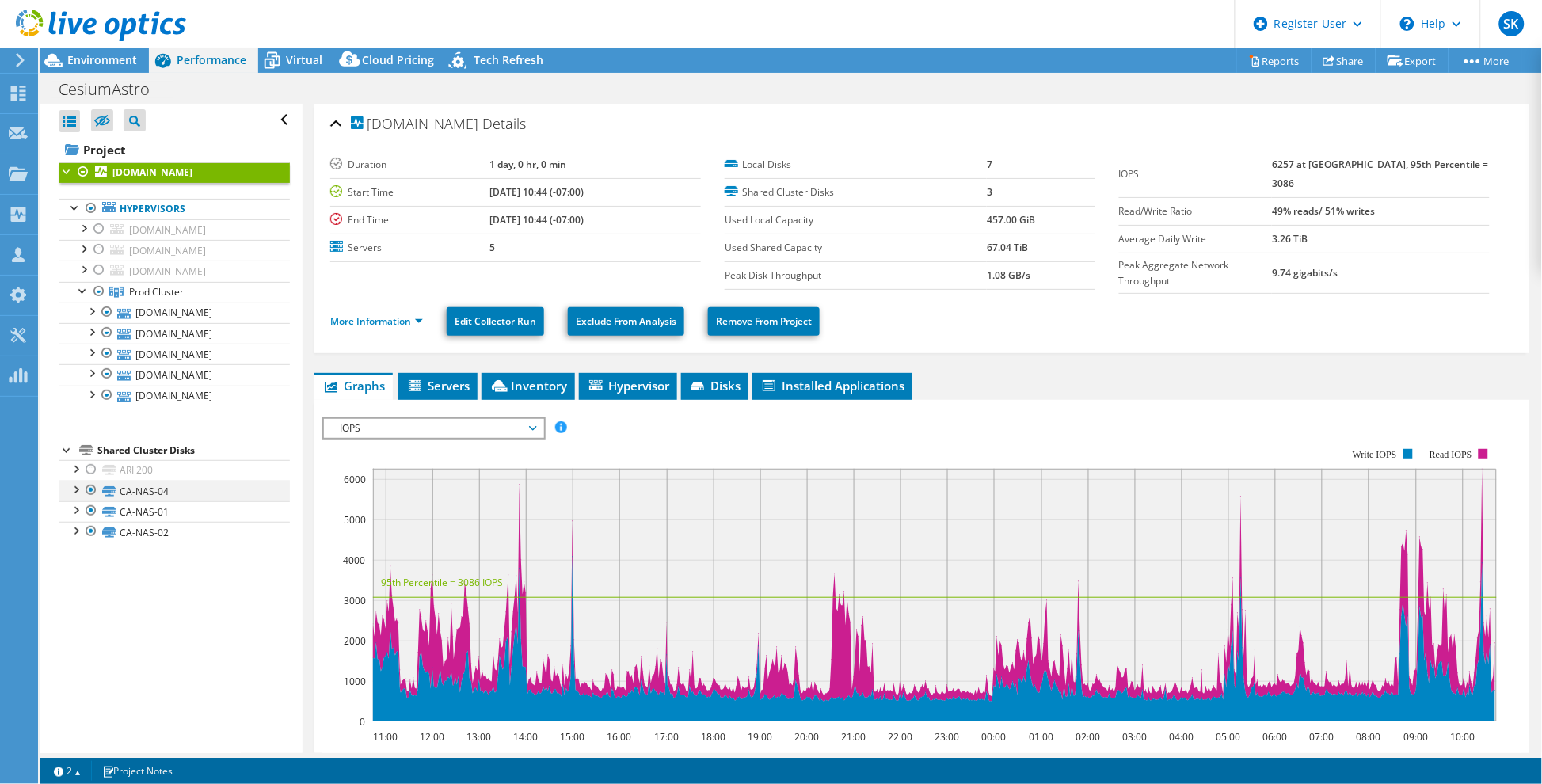
click at [89, 500] on div at bounding box center [91, 490] width 16 height 19
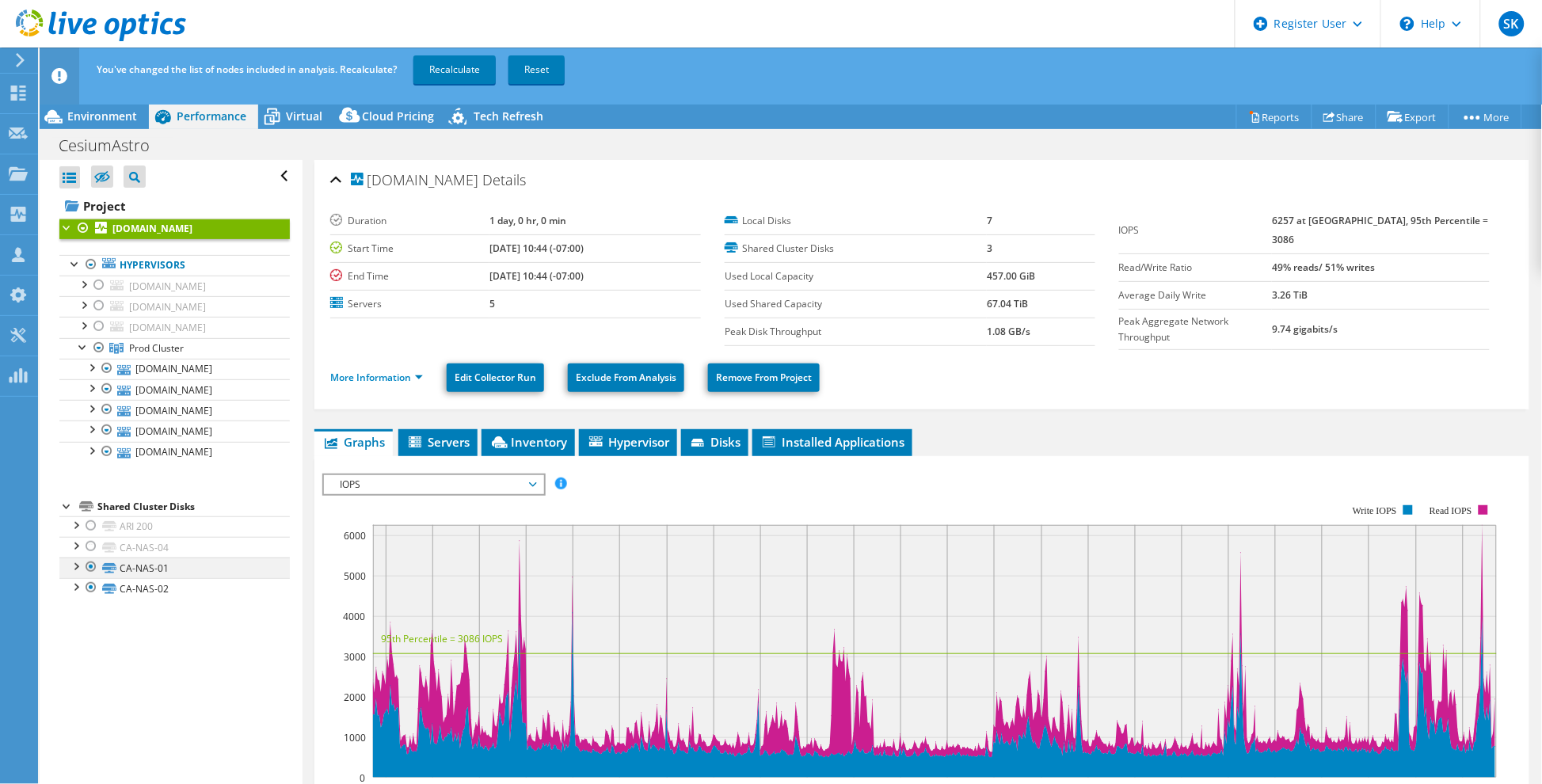
click at [89, 511] on icon at bounding box center [86, 506] width 14 height 10
click at [93, 577] on div at bounding box center [91, 567] width 16 height 19
click at [93, 597] on div at bounding box center [91, 588] width 16 height 19
click at [129, 537] on link "ARI 200" at bounding box center [174, 526] width 231 height 21
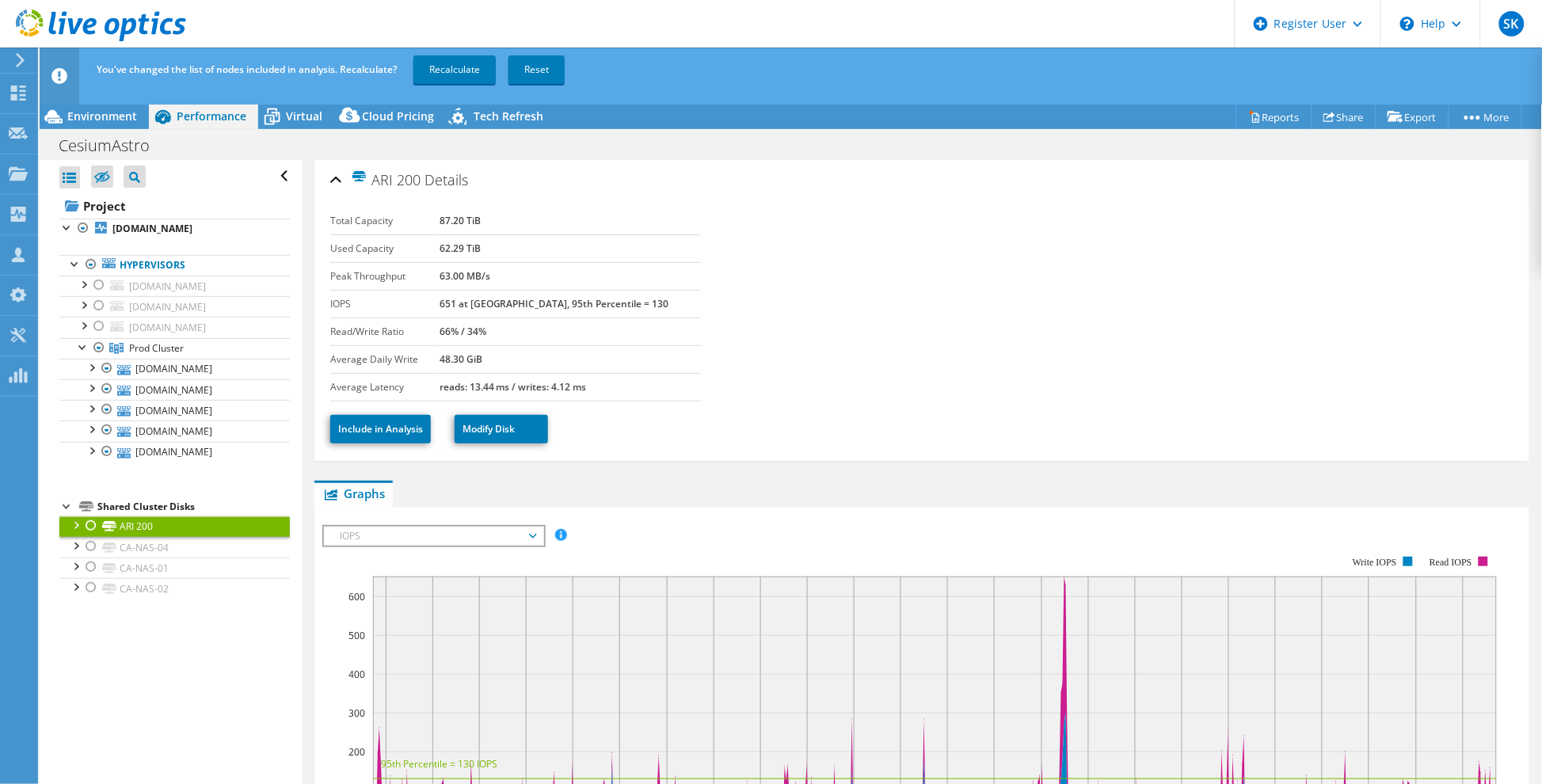
click at [95, 535] on div at bounding box center [91, 526] width 16 height 19
drag, startPoint x: 523, startPoint y: 222, endPoint x: 436, endPoint y: 215, distance: 87.3
click at [436, 215] on tr "Total Capacity 87.20 TiB" at bounding box center [515, 221] width 371 height 28
click at [89, 535] on div at bounding box center [91, 526] width 16 height 19
click at [89, 556] on div at bounding box center [91, 546] width 16 height 19
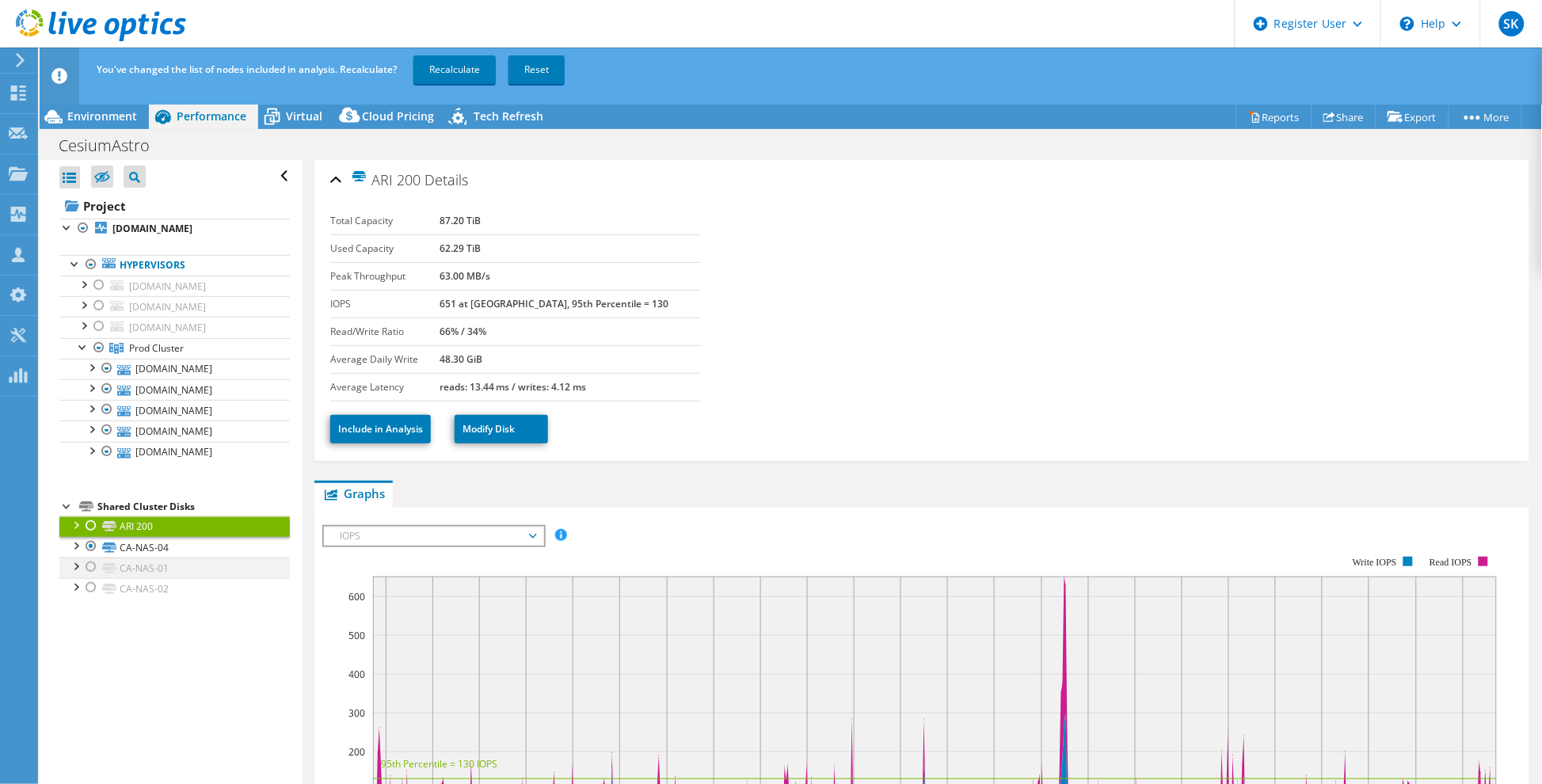
drag, startPoint x: 96, startPoint y: 626, endPoint x: 89, endPoint y: 630, distance: 8.1
click at [95, 577] on div at bounding box center [91, 567] width 16 height 19
click at [93, 597] on div at bounding box center [91, 588] width 16 height 19
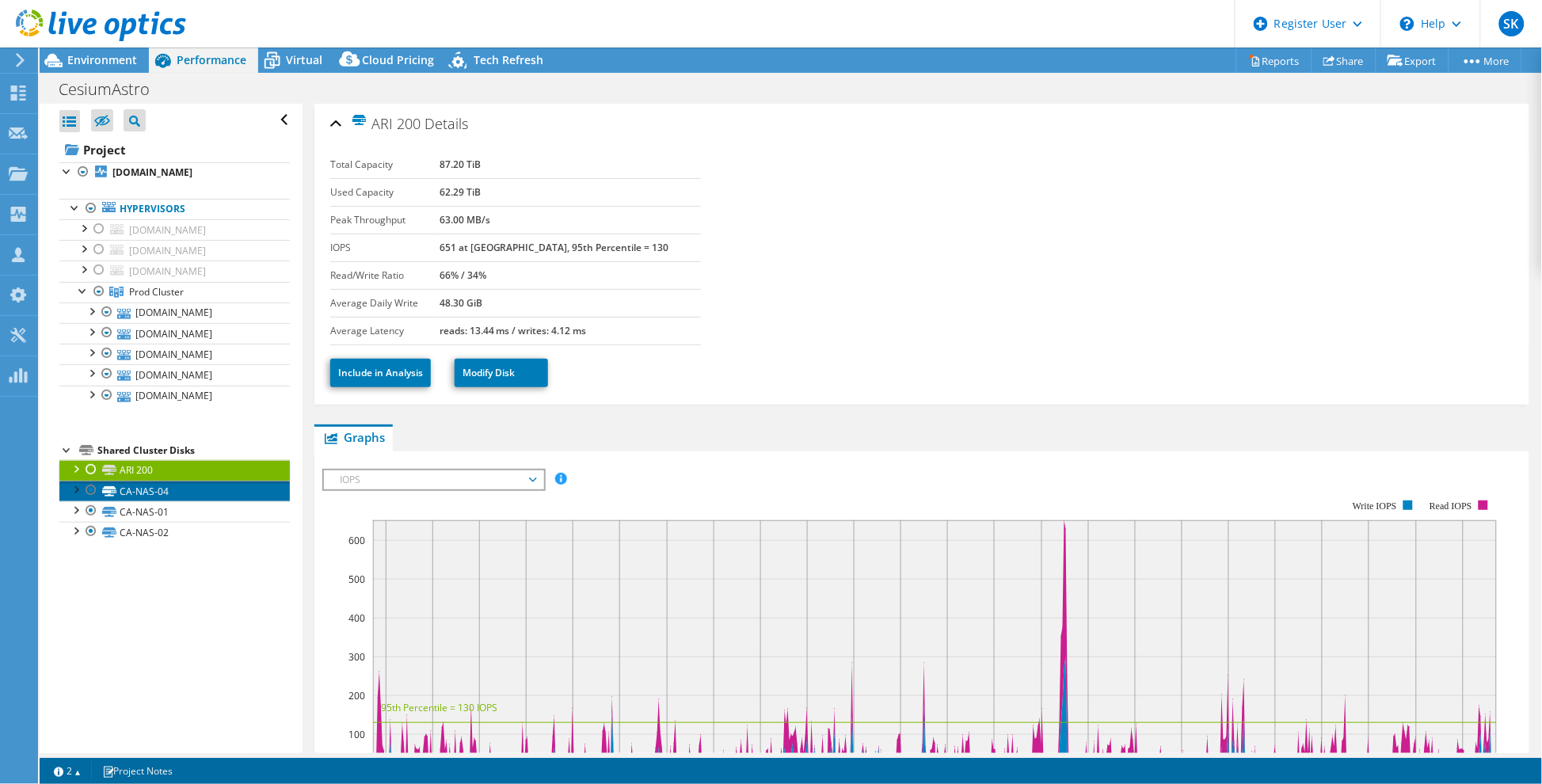
click at [209, 502] on link "CA-NAS-04" at bounding box center [174, 491] width 231 height 21
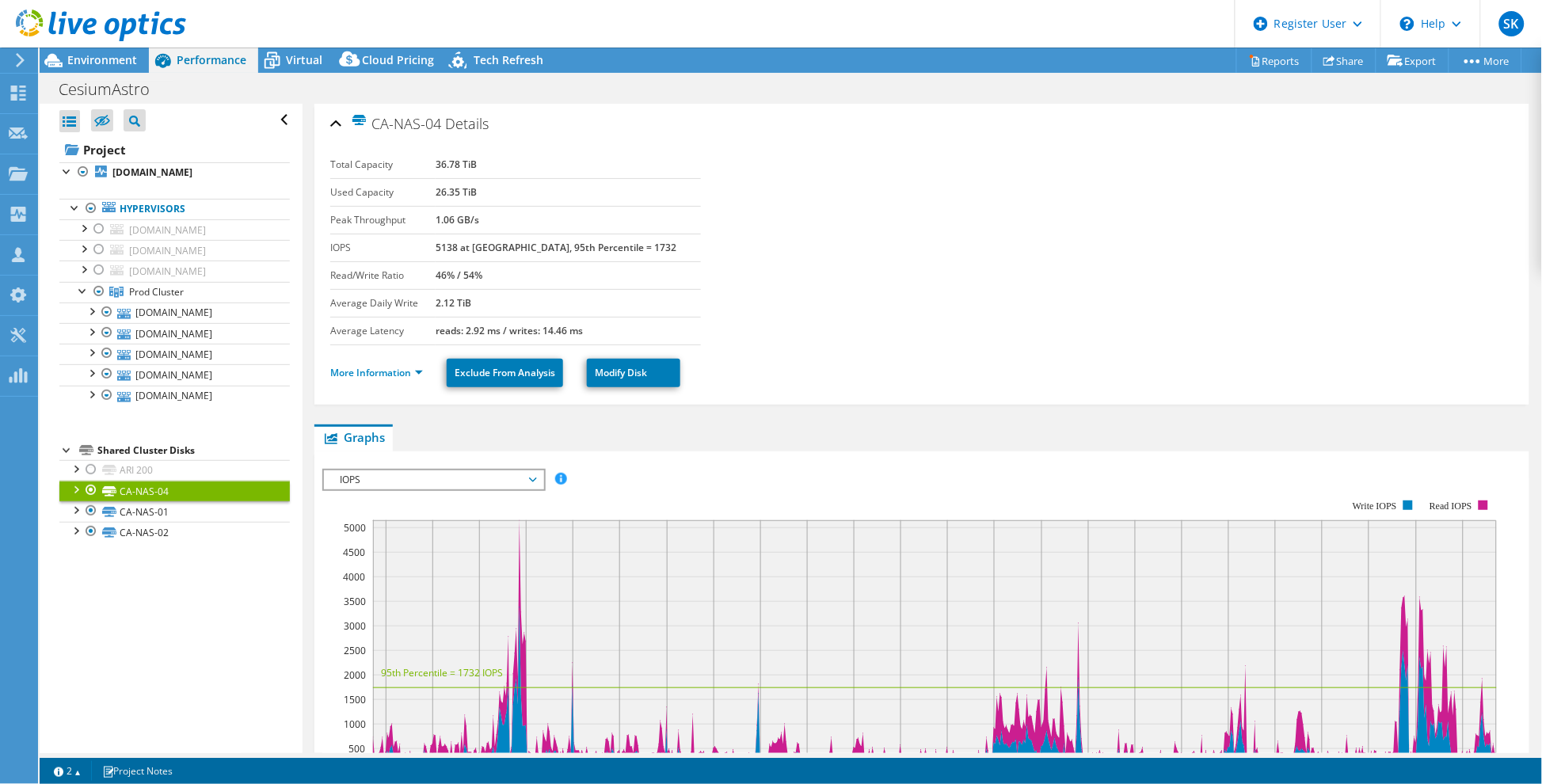
drag, startPoint x: 452, startPoint y: 164, endPoint x: 535, endPoint y: 196, distance: 89.0
click at [535, 196] on tbody "Total Capacity 36.78 TiB Used Capacity 26.35 TiB Peak Throughput 1.06 GB/s IOPS…" at bounding box center [515, 248] width 371 height 194
click at [156, 522] on link "CA-NAS-01" at bounding box center [174, 512] width 231 height 21
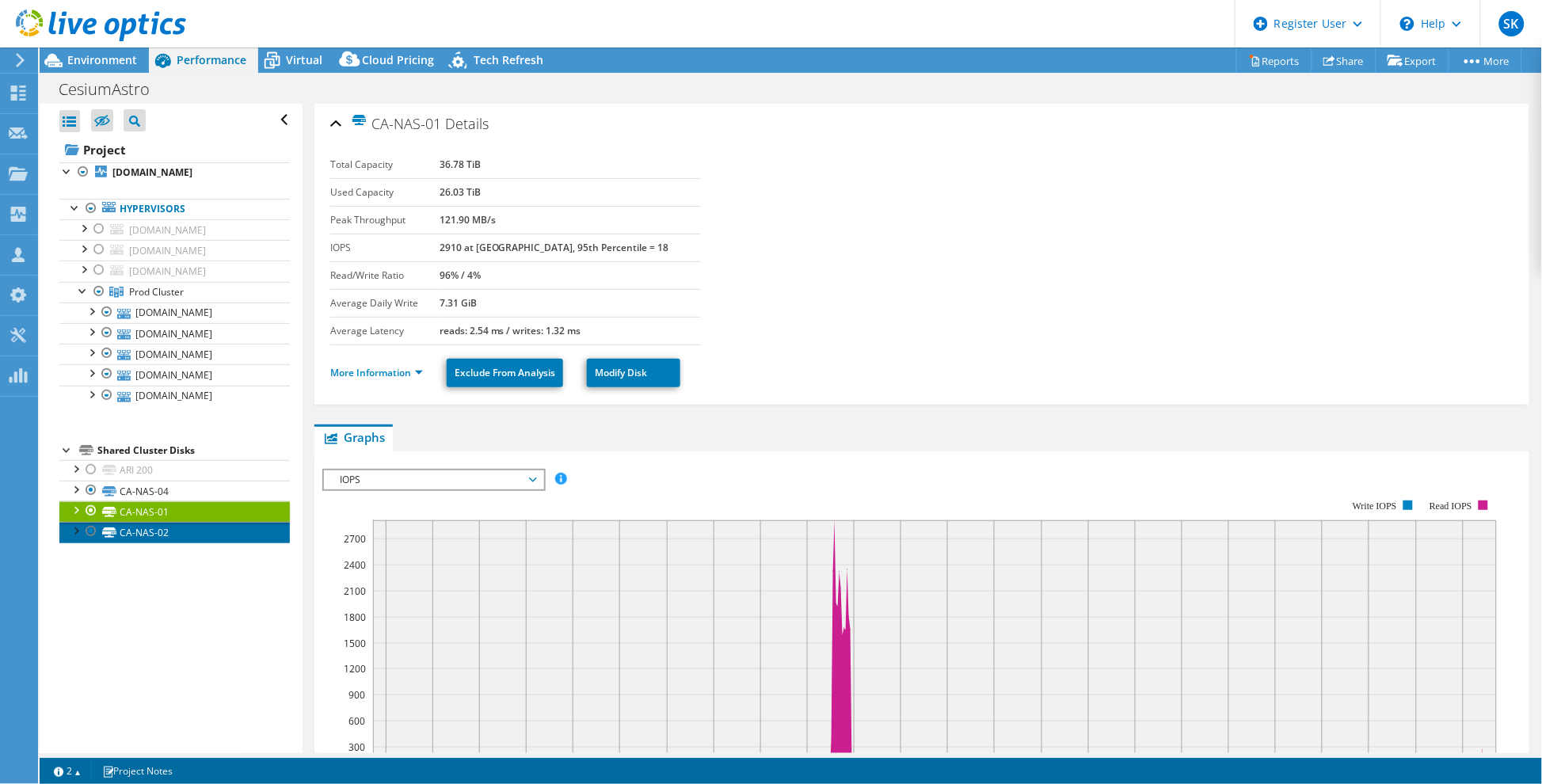
click at [148, 542] on link "CA-NAS-02" at bounding box center [174, 532] width 231 height 21
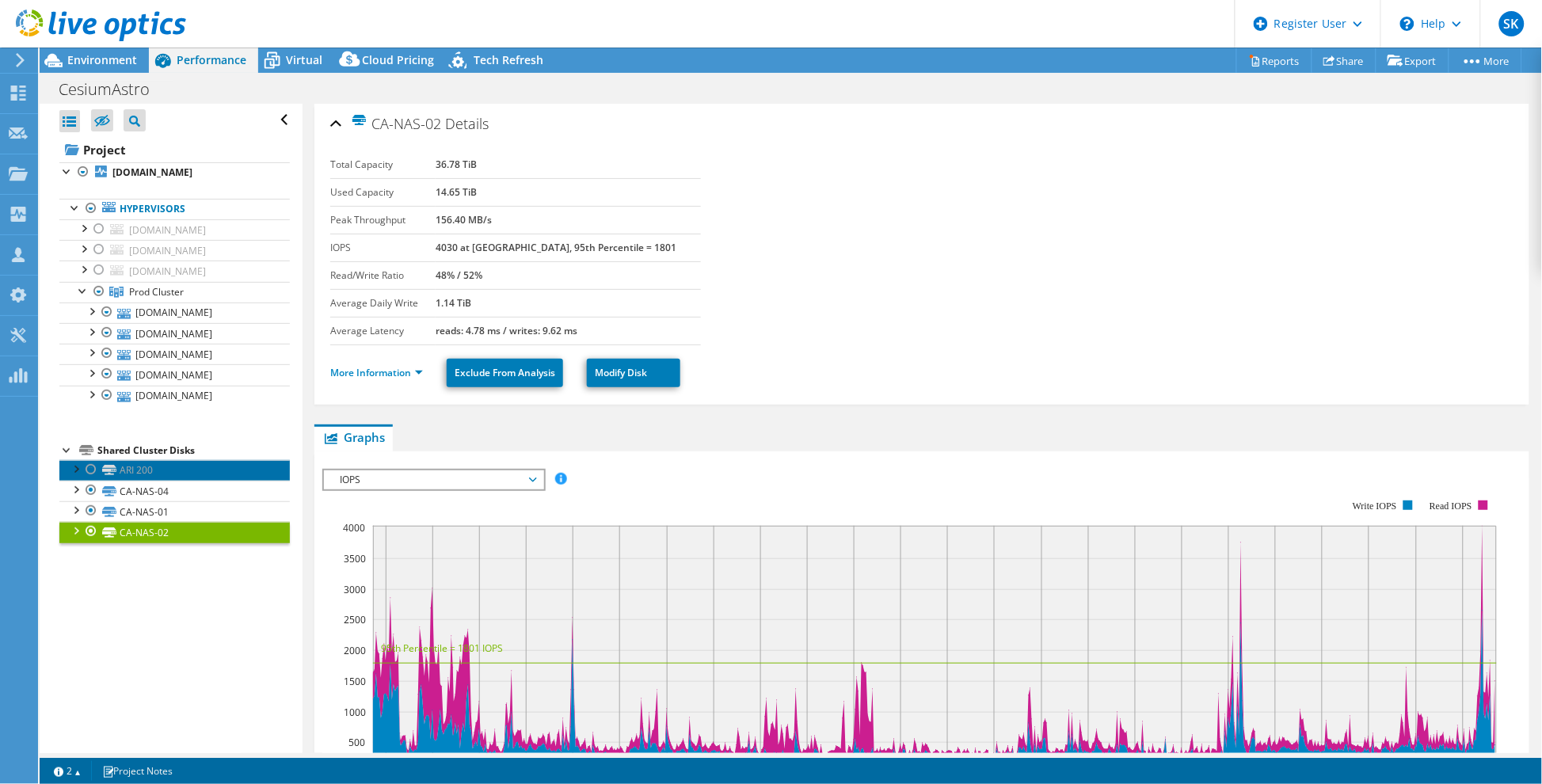
click at [136, 481] on link "ARI 200" at bounding box center [174, 471] width 231 height 21
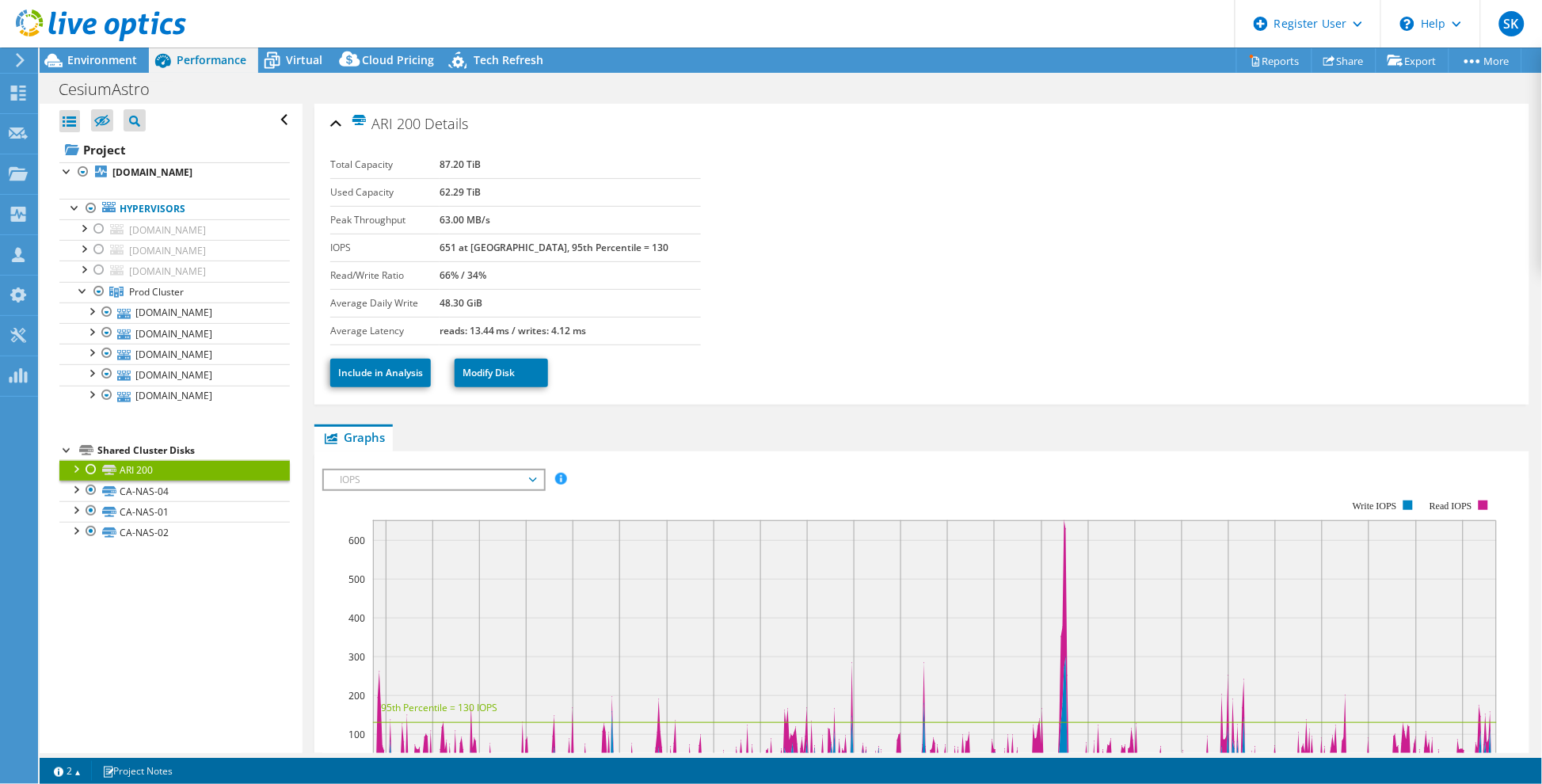
click at [141, 481] on link "ARI 200" at bounding box center [174, 471] width 231 height 21
drag, startPoint x: 463, startPoint y: 167, endPoint x: 561, endPoint y: 168, distance: 98.0
click at [551, 157] on tr "Total Capacity 87.20 TiB" at bounding box center [515, 165] width 371 height 28
drag, startPoint x: 100, startPoint y: 652, endPoint x: 114, endPoint y: 568, distance: 85.2
click at [101, 651] on div "Open All Close All Hide Excluded Nodes Project Tree Filter" at bounding box center [171, 428] width 262 height 649
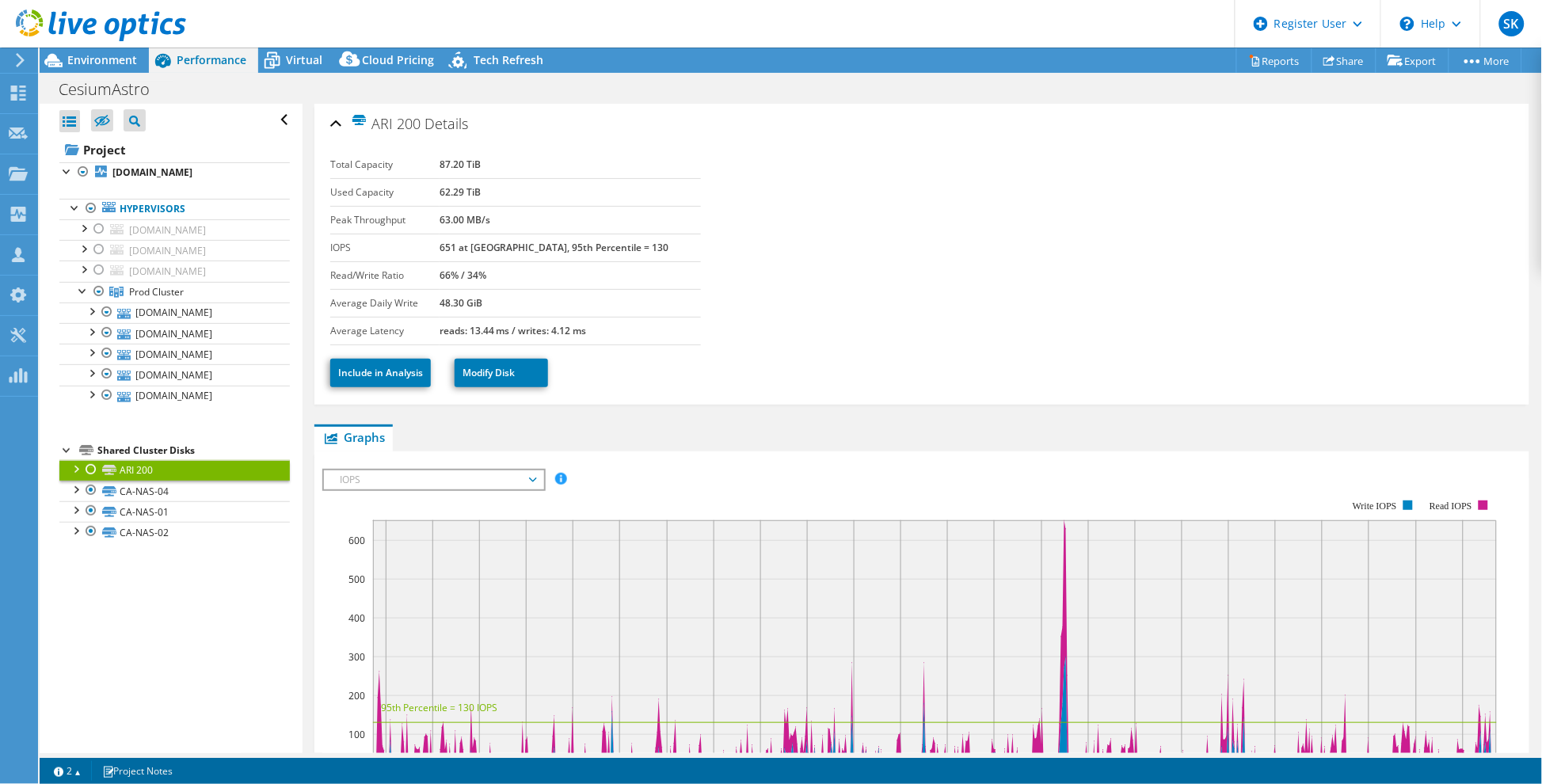
click at [156, 481] on link "ARI 200" at bounding box center [174, 471] width 231 height 21
drag, startPoint x: 463, startPoint y: 163, endPoint x: 521, endPoint y: 156, distance: 58.4
click at [521, 156] on tr "Total Capacity 87.20 TiB" at bounding box center [515, 165] width 371 height 28
drag, startPoint x: 467, startPoint y: 188, endPoint x: 537, endPoint y: 191, distance: 70.1
click at [537, 191] on tr "Used Capacity 62.29 TiB" at bounding box center [515, 191] width 371 height 28
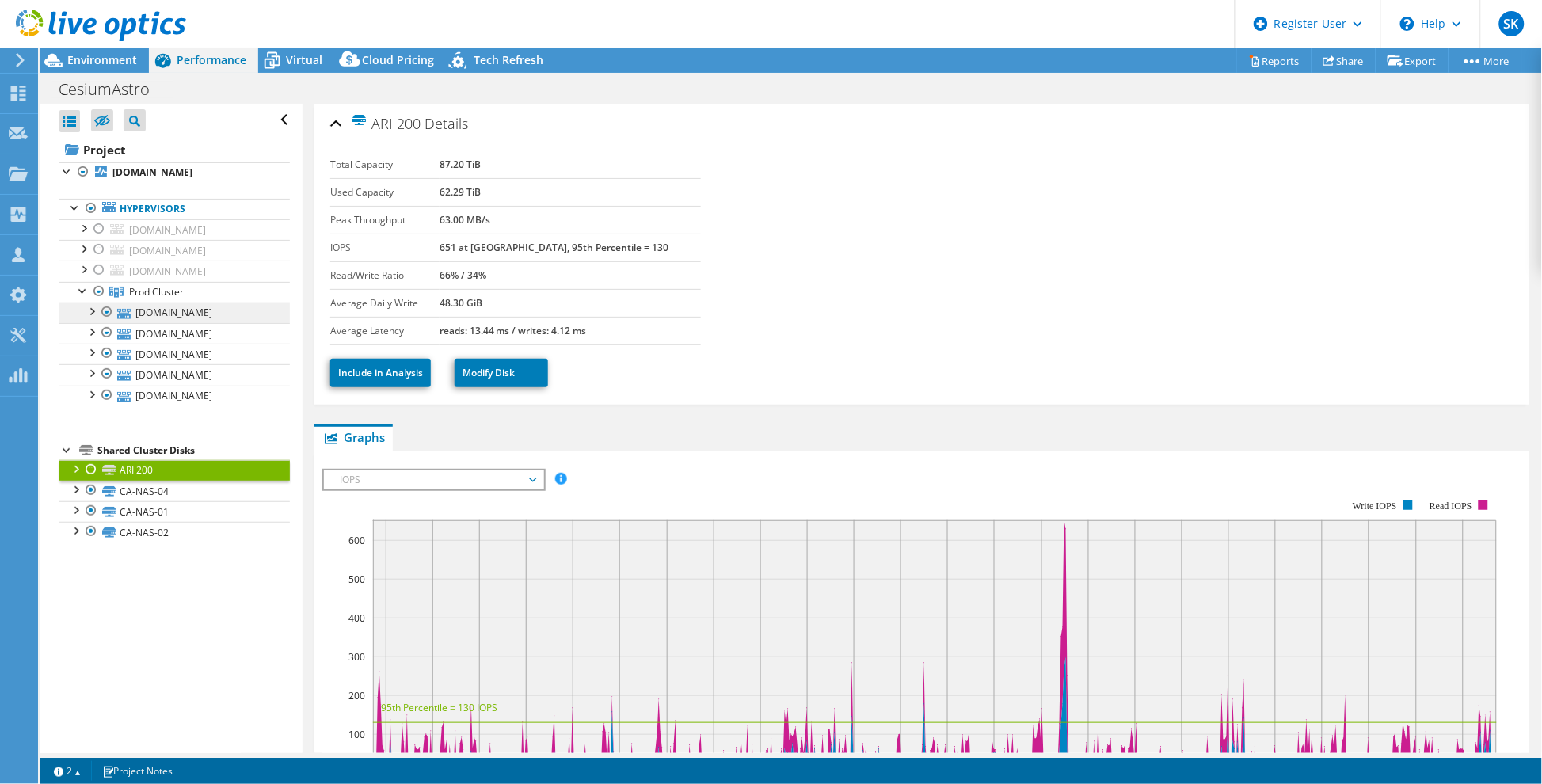
drag, startPoint x: 48, startPoint y: 353, endPoint x: 65, endPoint y: 367, distance: 22.0
click at [57, 367] on div "Open All Close All Hide Excluded Nodes Project Tree Filter" at bounding box center [171, 428] width 262 height 649
click at [152, 323] on link "[DOMAIN_NAME]" at bounding box center [174, 313] width 231 height 21
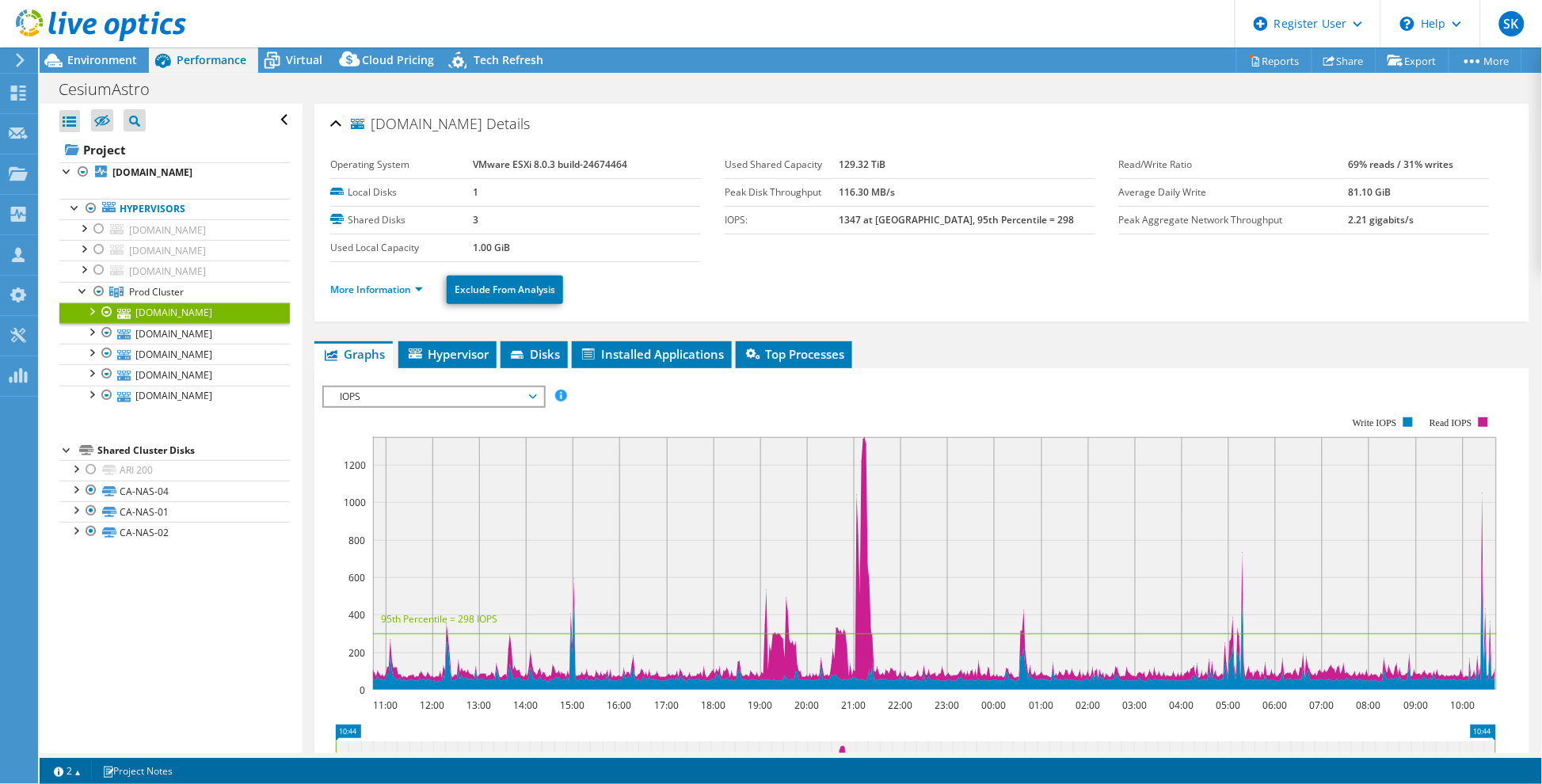
click at [69, 618] on div "Open All Close All Hide Excluded Nodes Project Tree Filter" at bounding box center [171, 428] width 262 height 649
click at [171, 502] on link "CA-NAS-04" at bounding box center [174, 491] width 231 height 21
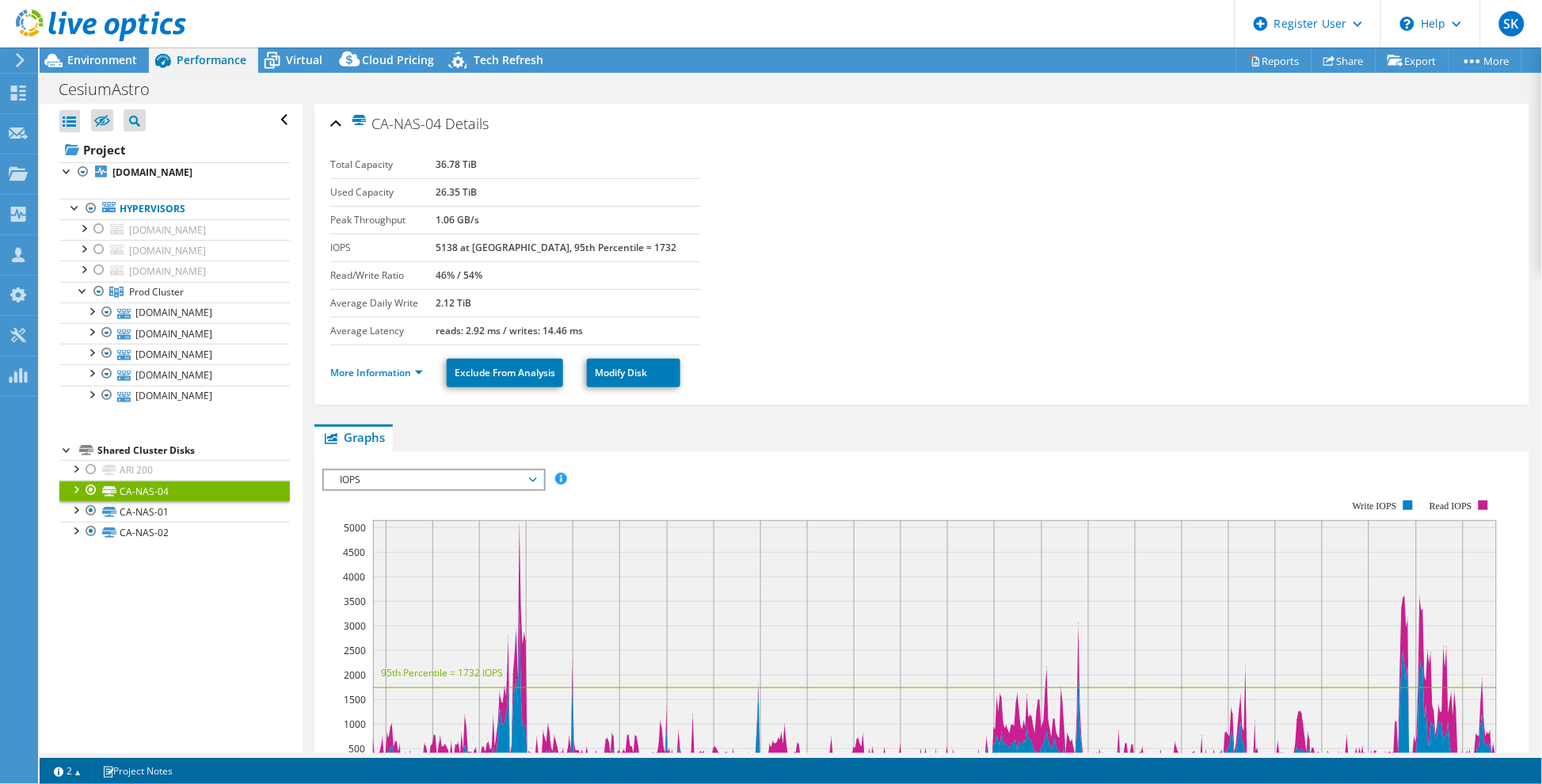
drag, startPoint x: 511, startPoint y: 156, endPoint x: 457, endPoint y: 161, distance: 54.2
click at [457, 161] on tr "Total Capacity 36.78 TiB" at bounding box center [515, 165] width 371 height 28
drag, startPoint x: 461, startPoint y: 191, endPoint x: 511, endPoint y: 199, distance: 50.6
click at [511, 195] on tr "Used Capacity 26.35 TiB" at bounding box center [515, 191] width 371 height 28
click at [168, 542] on link "CA-NAS-02" at bounding box center [174, 532] width 231 height 21
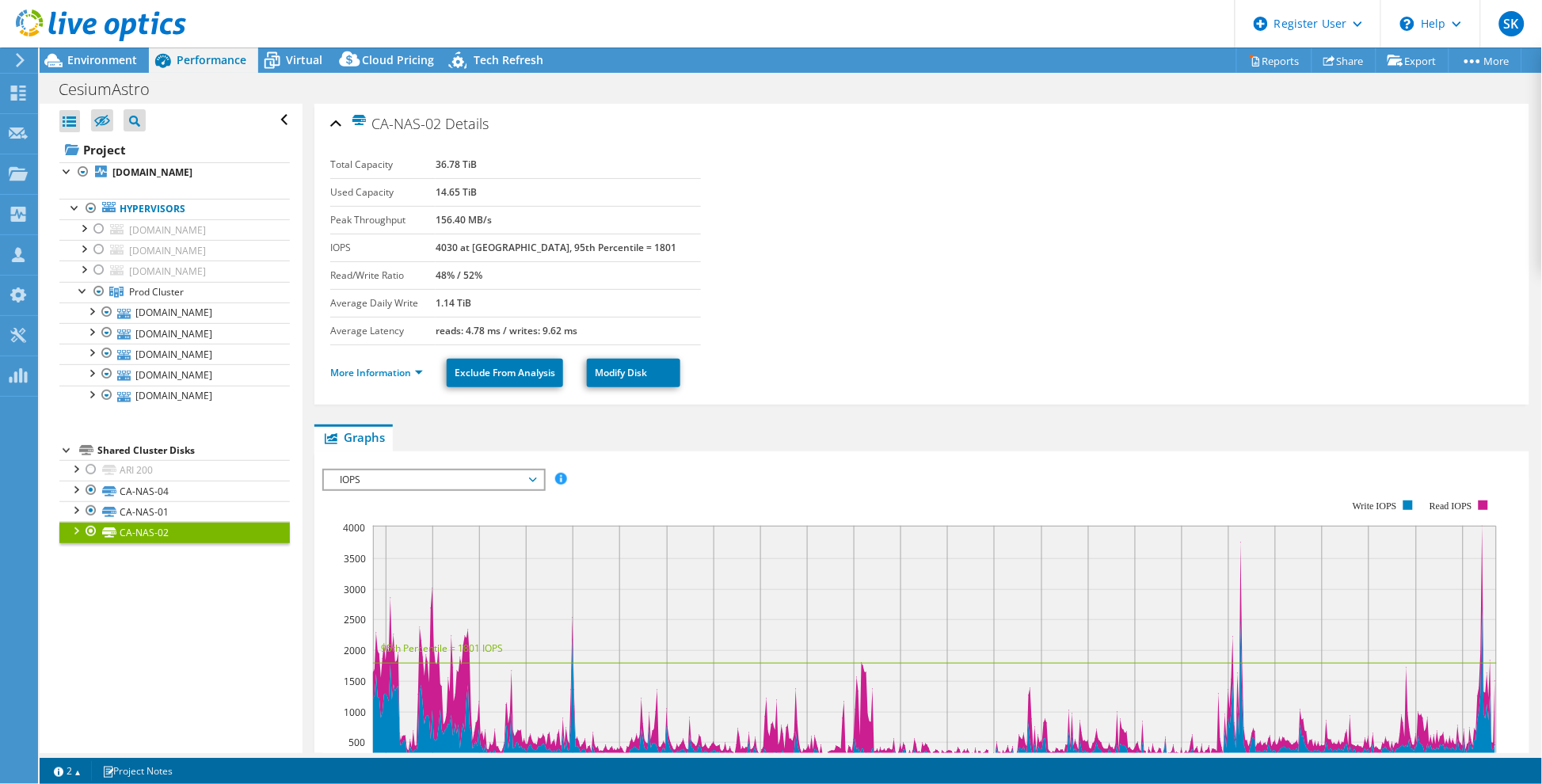
click at [482, 471] on span "IOPS" at bounding box center [433, 480] width 203 height 19
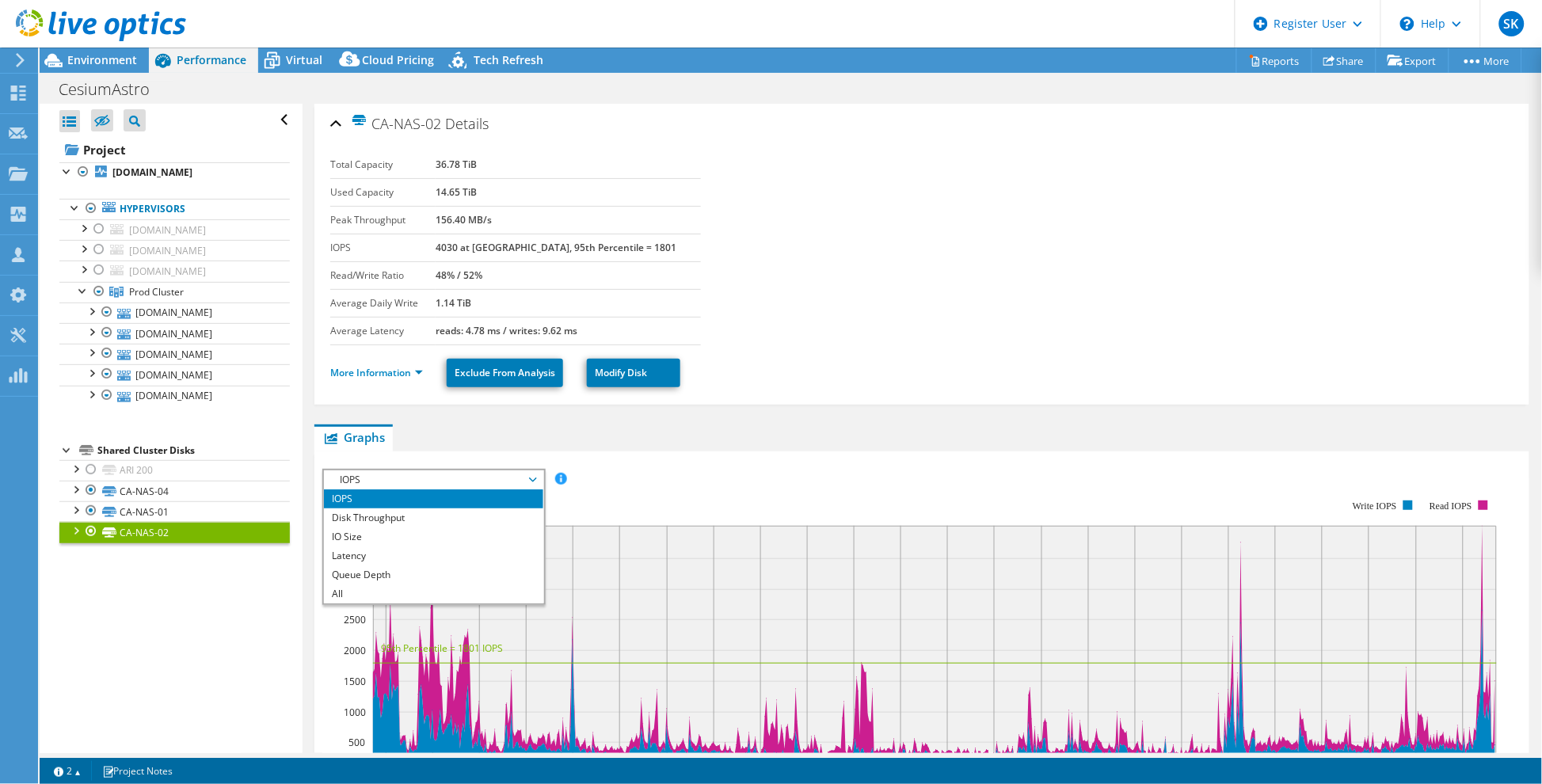
click at [613, 417] on div "CA-NAS-02 Details Total Capacity 36.78 TiB Used Capacity 14.65 TiB Peak Through…" at bounding box center [921, 611] width 1239 height 1015
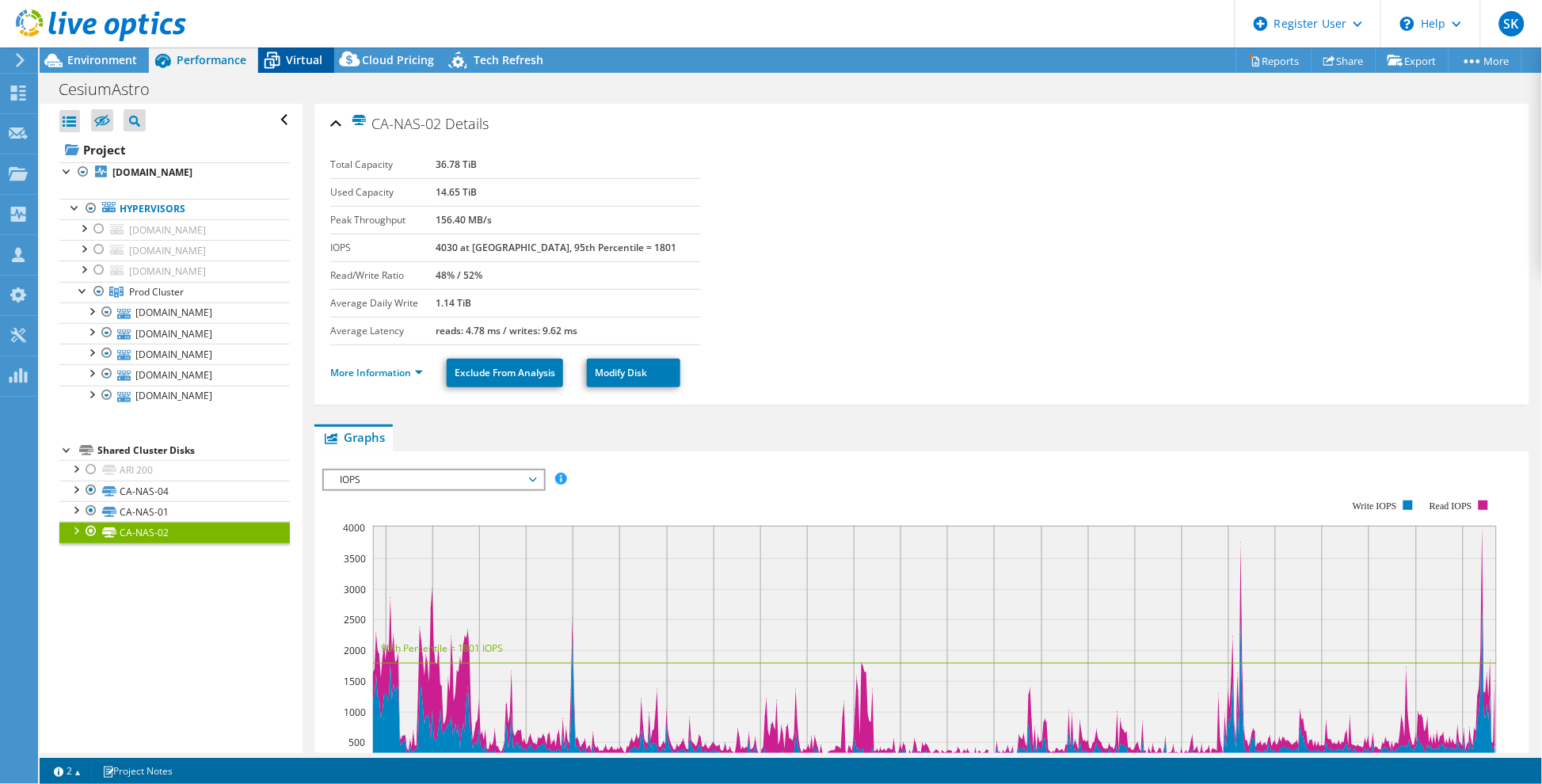
click at [298, 57] on span "Virtual" at bounding box center [304, 60] width 37 height 15
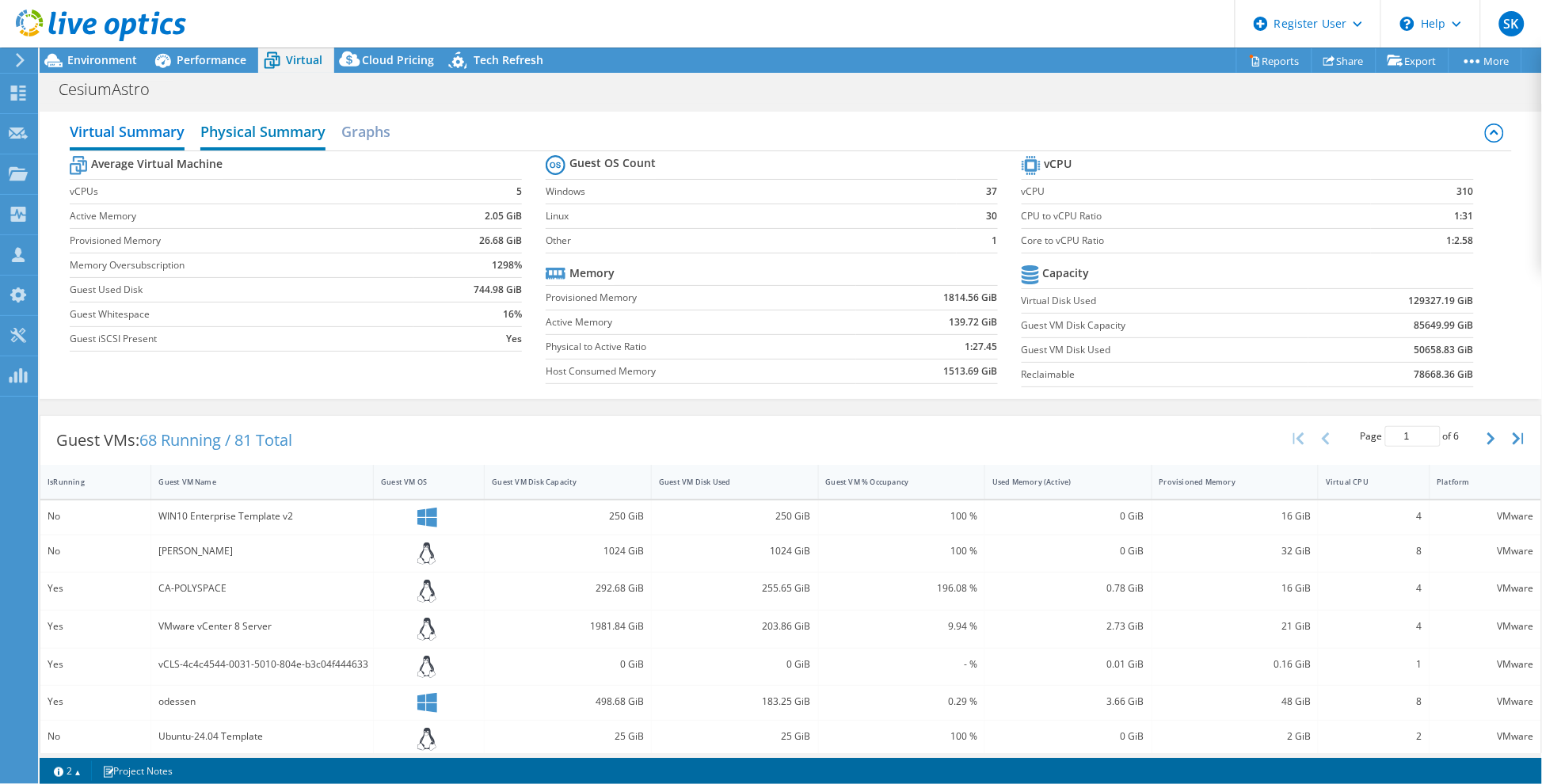
click at [290, 136] on h2 "Physical Summary" at bounding box center [262, 133] width 125 height 35
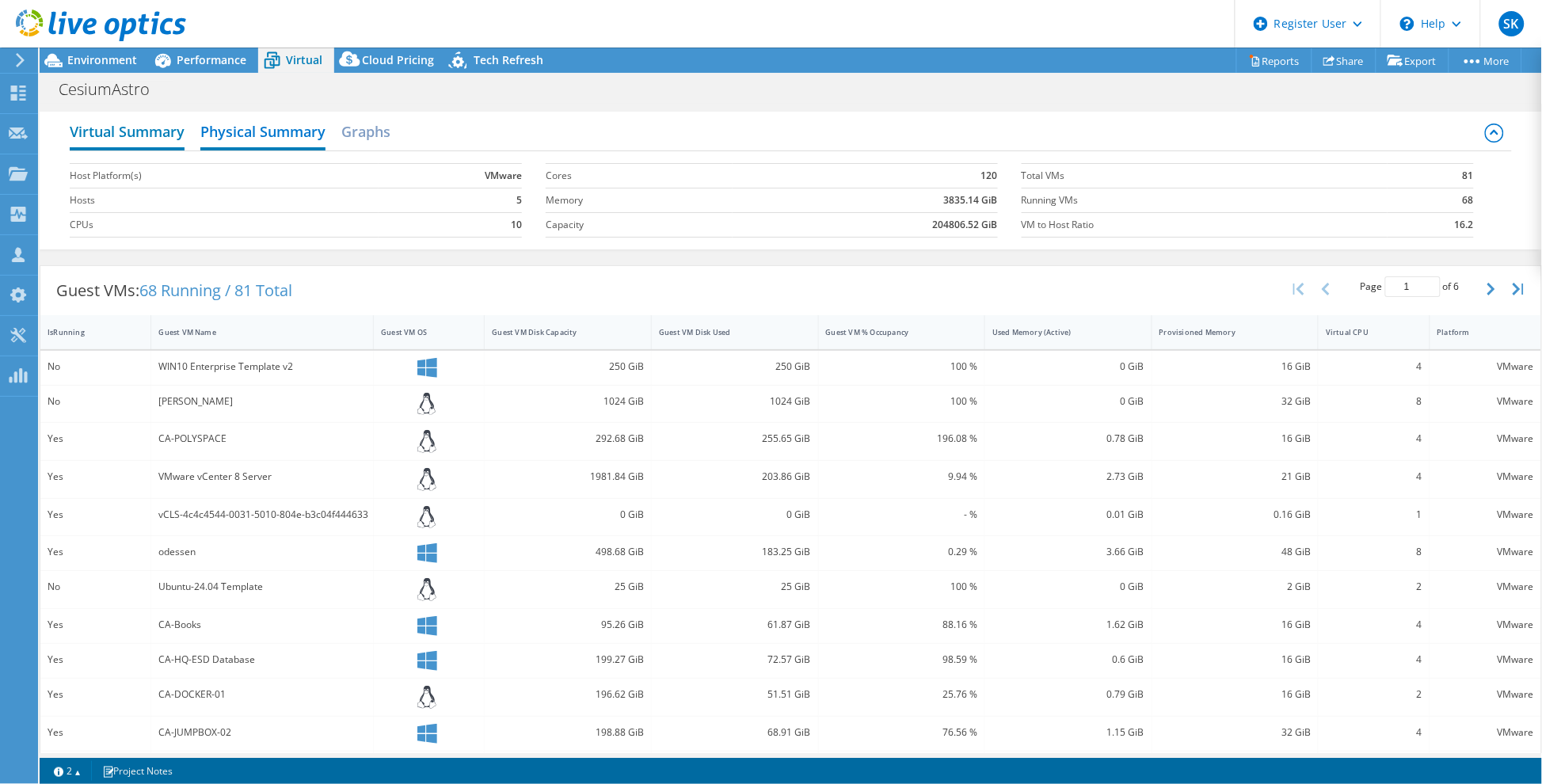
click at [135, 125] on h2 "Virtual Summary" at bounding box center [127, 133] width 115 height 35
